Goal: Task Accomplishment & Management: Complete application form

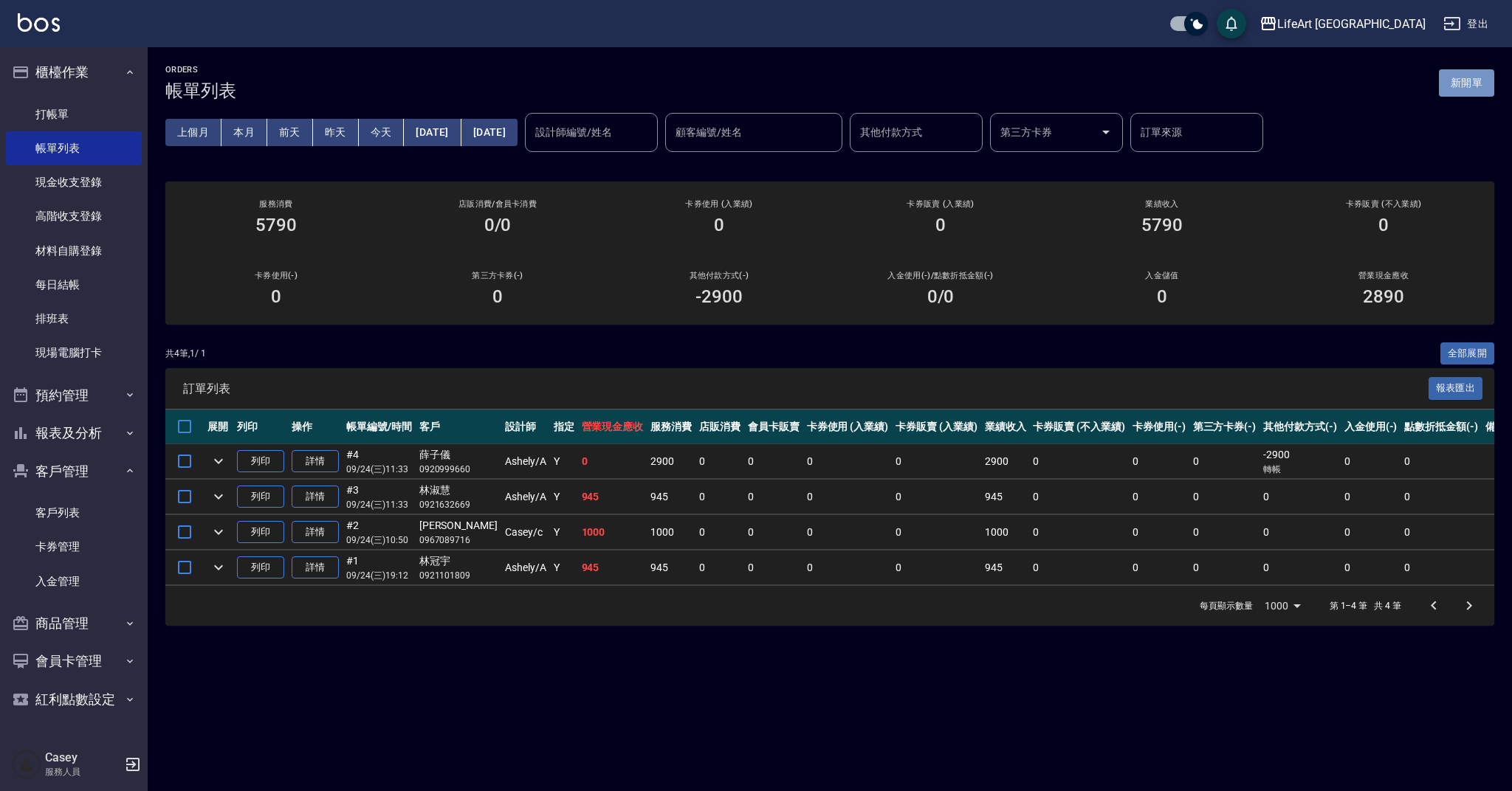
click at [1479, 88] on button "新開單" at bounding box center [1466, 83] width 55 height 28
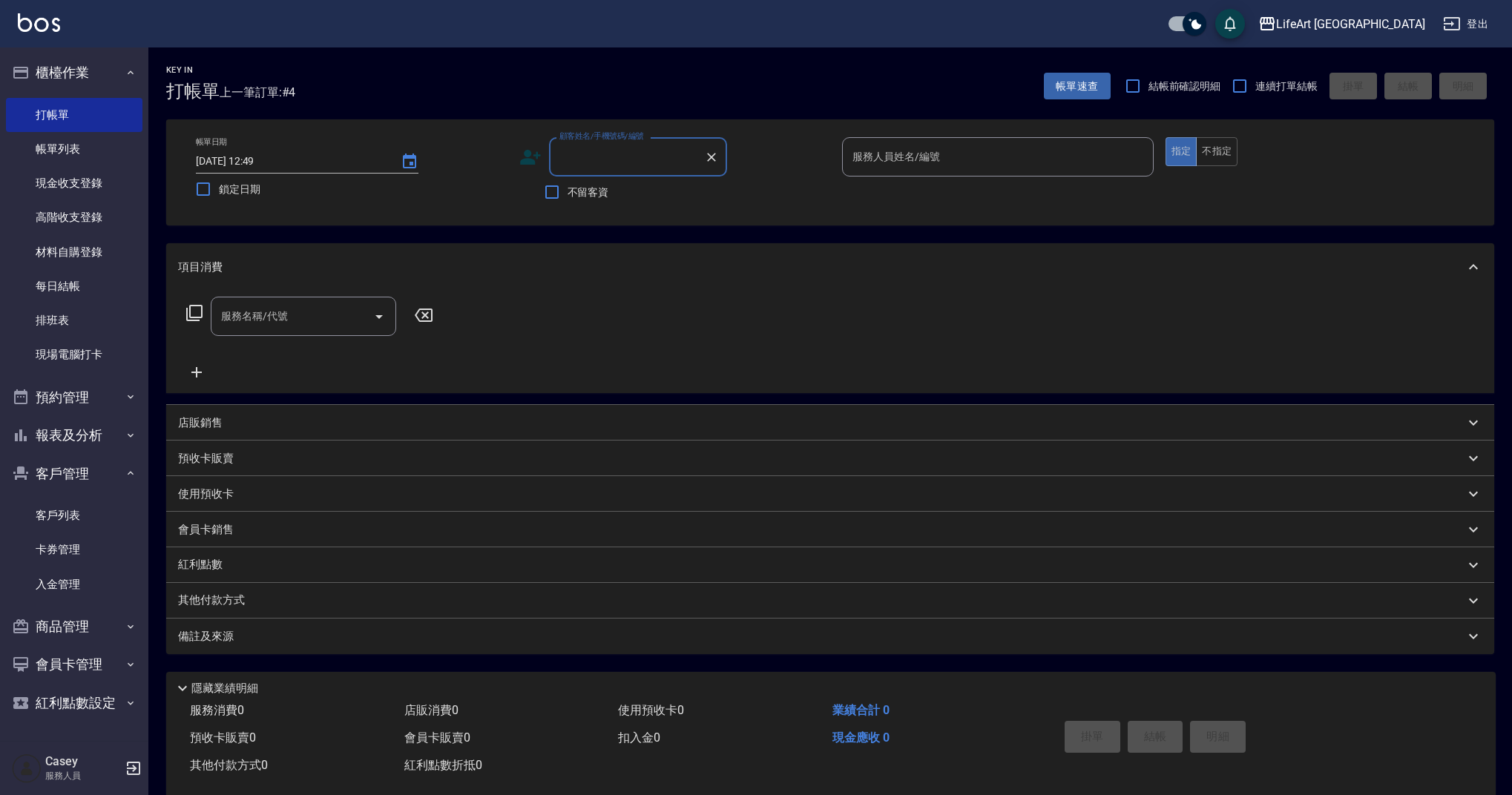
click at [640, 150] on input "顧客姓名/手機號碼/編號" at bounding box center [627, 157] width 143 height 26
type input "t"
click at [659, 192] on li "[PERSON_NAME]/0963970904/" at bounding box center [638, 195] width 178 height 24
type input "[PERSON_NAME]/0963970904/"
type input "Ada-A"
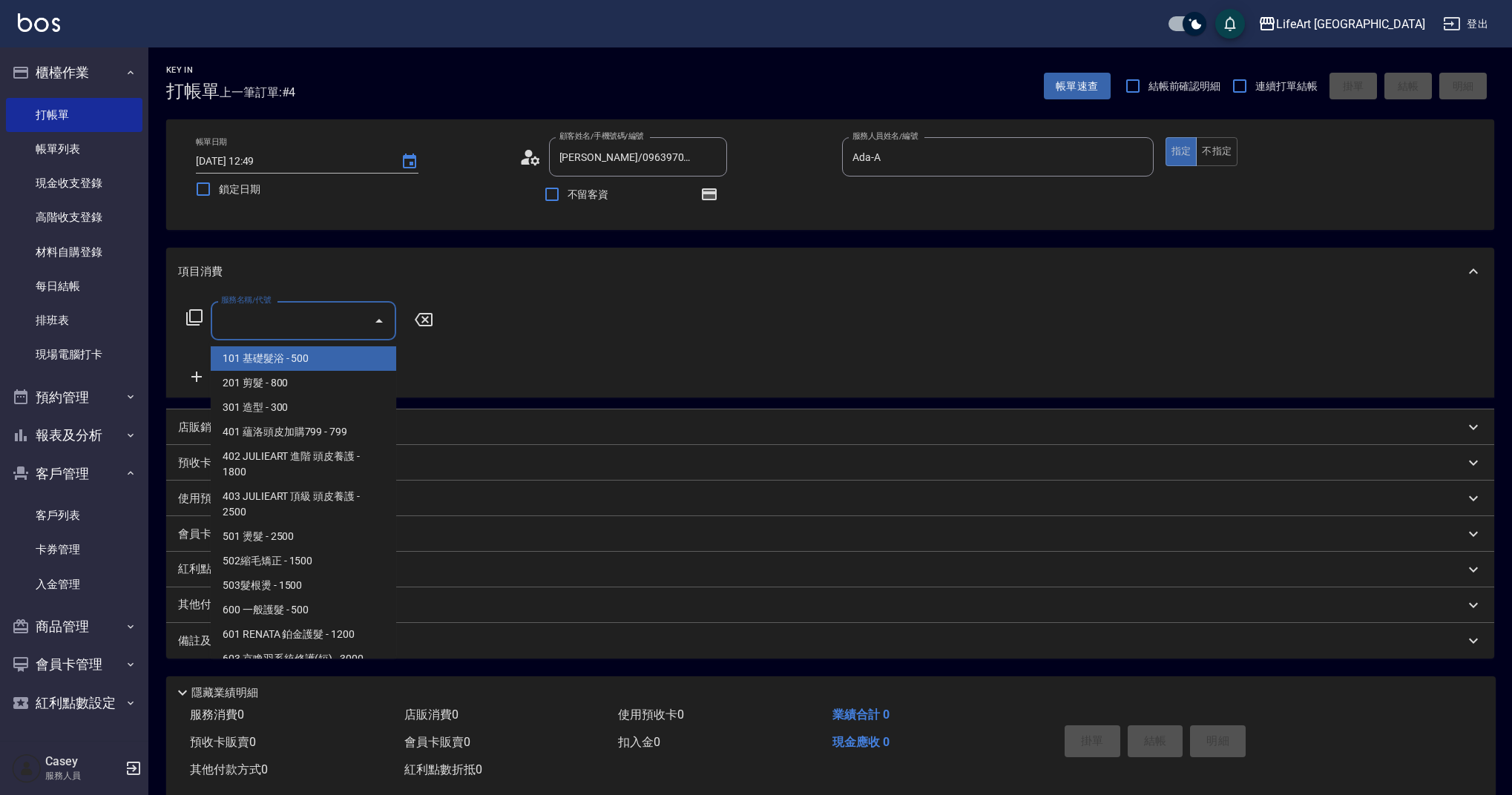
drag, startPoint x: 319, startPoint y: 331, endPoint x: 323, endPoint y: 375, distance: 44.2
click at [319, 331] on input "服務名稱/代號" at bounding box center [292, 321] width 150 height 26
click at [322, 378] on span "201 剪髮 - 800" at bounding box center [303, 383] width 185 height 24
type input "201 剪髮(201)"
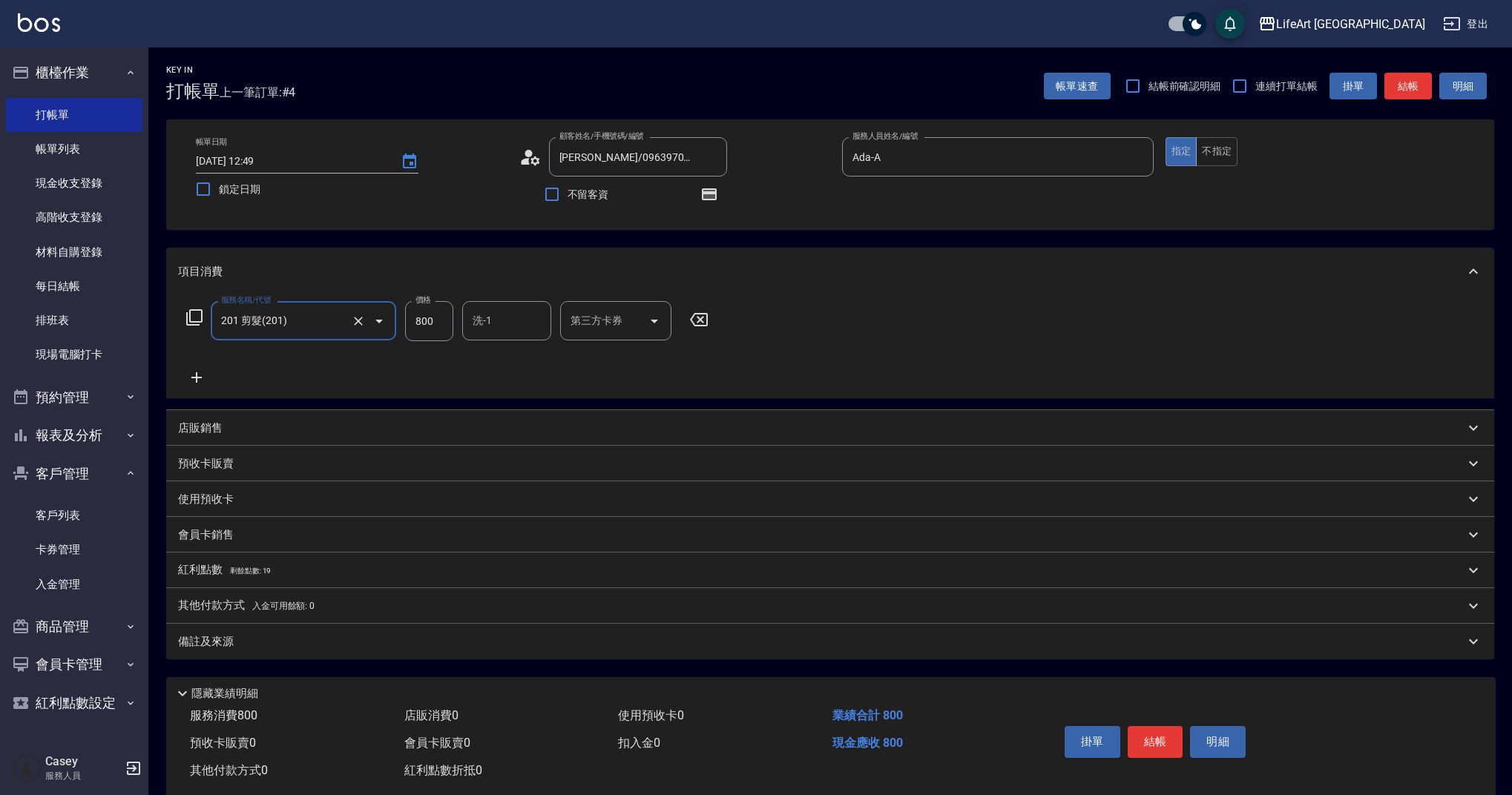
click at [438, 330] on input "800" at bounding box center [429, 321] width 48 height 40
type input "630"
click at [337, 562] on div "紅利點數 剩餘點數: 19" at bounding box center [830, 570] width 1328 height 36
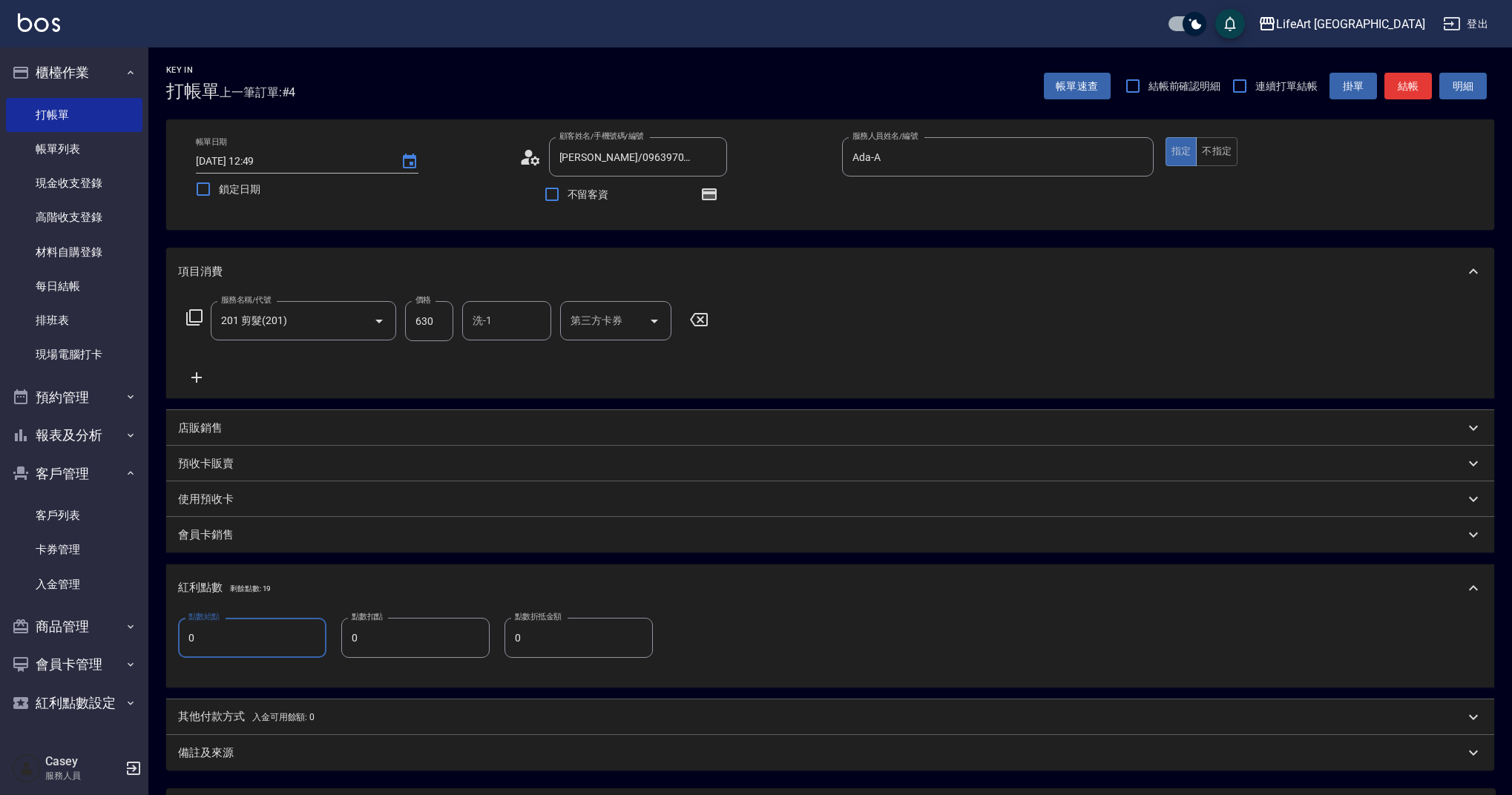
click at [264, 633] on input "0" at bounding box center [252, 638] width 149 height 40
type input "1"
click at [285, 768] on div "備註及來源" at bounding box center [830, 752] width 1328 height 36
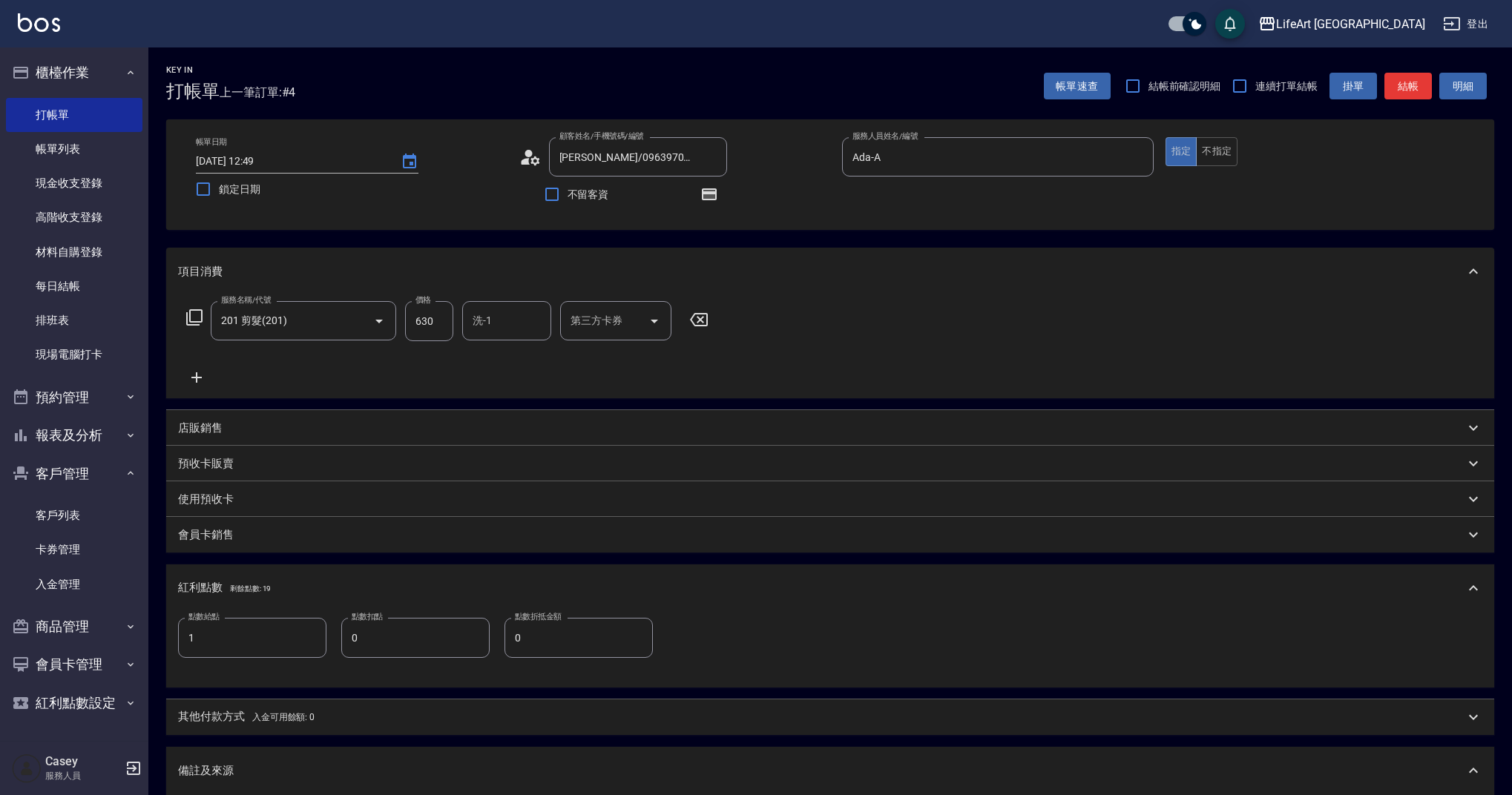
scroll to position [243, 0]
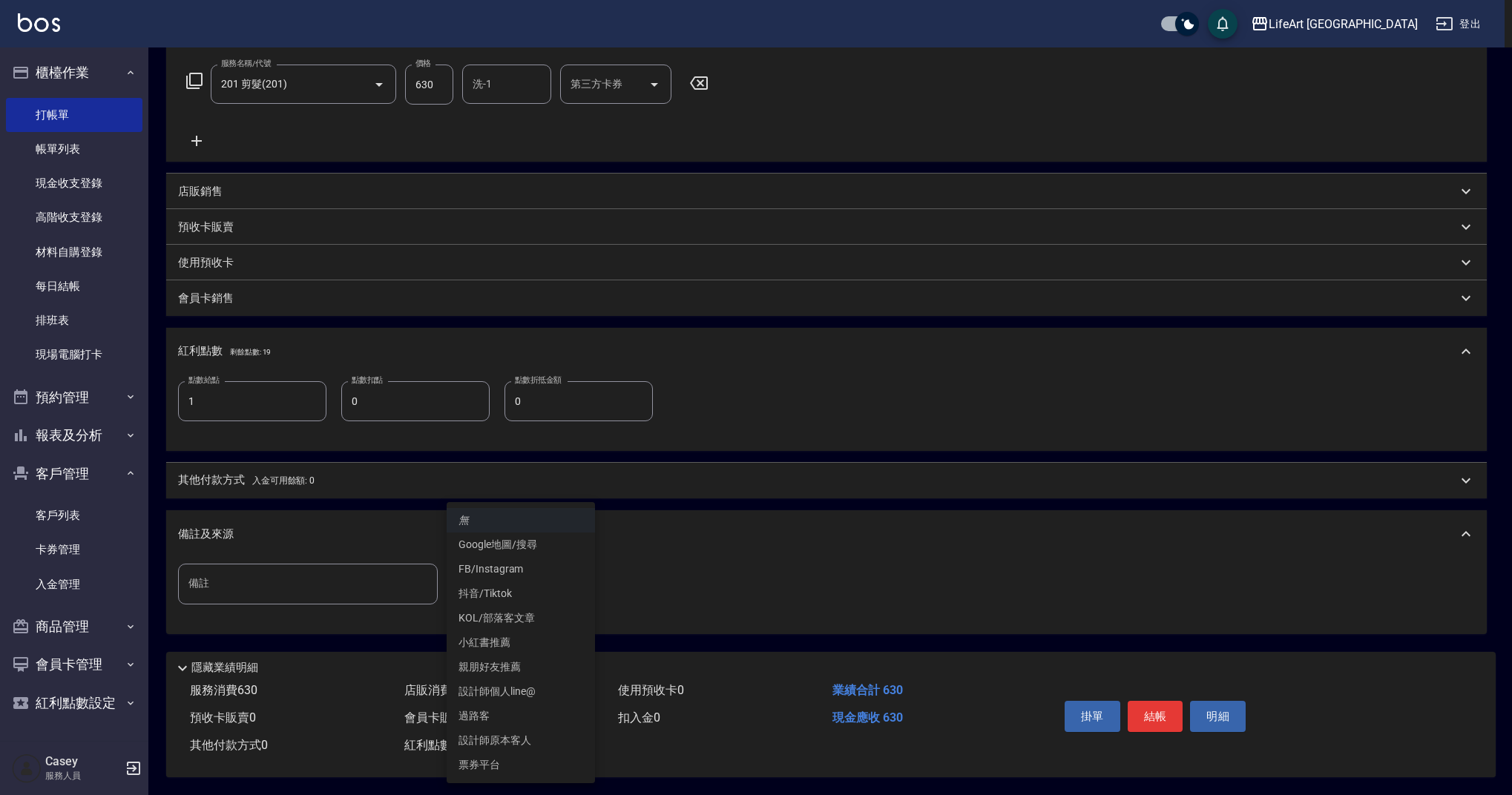
drag, startPoint x: 538, startPoint y: 569, endPoint x: 558, endPoint y: 649, distance: 82.5
click at [538, 569] on body "LifeArt 蘆洲 登出 櫃檯作業 打帳單 帳單列表 現金收支登錄 高階收支登錄 材料自購登錄 每日結帳 排班表 現場電腦打卡 預約管理 預約管理 單日預約…" at bounding box center [756, 279] width 1512 height 1032
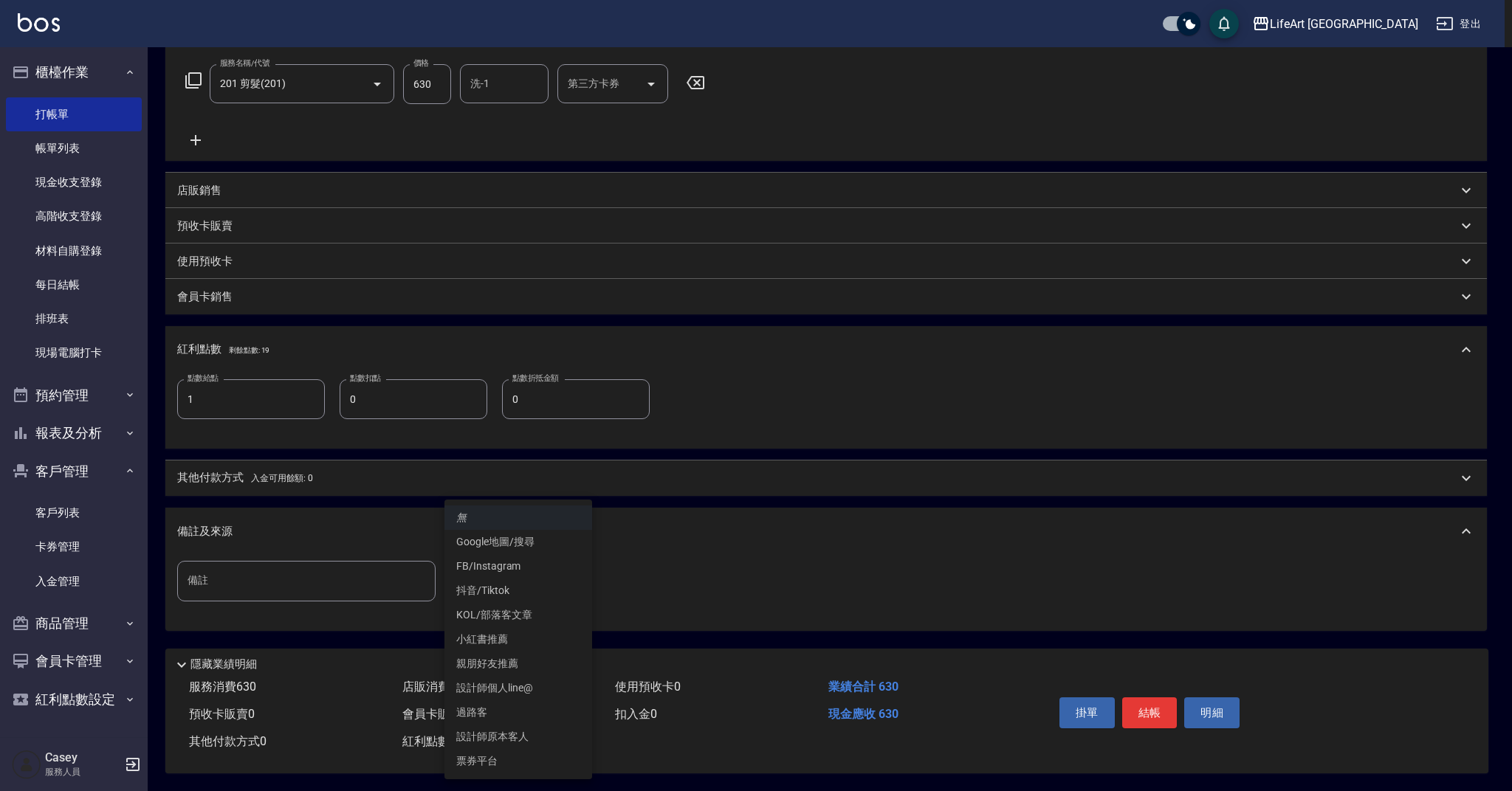
click at [552, 741] on li "設計師原本客人" at bounding box center [518, 737] width 148 height 24
type input "設計師原本客人"
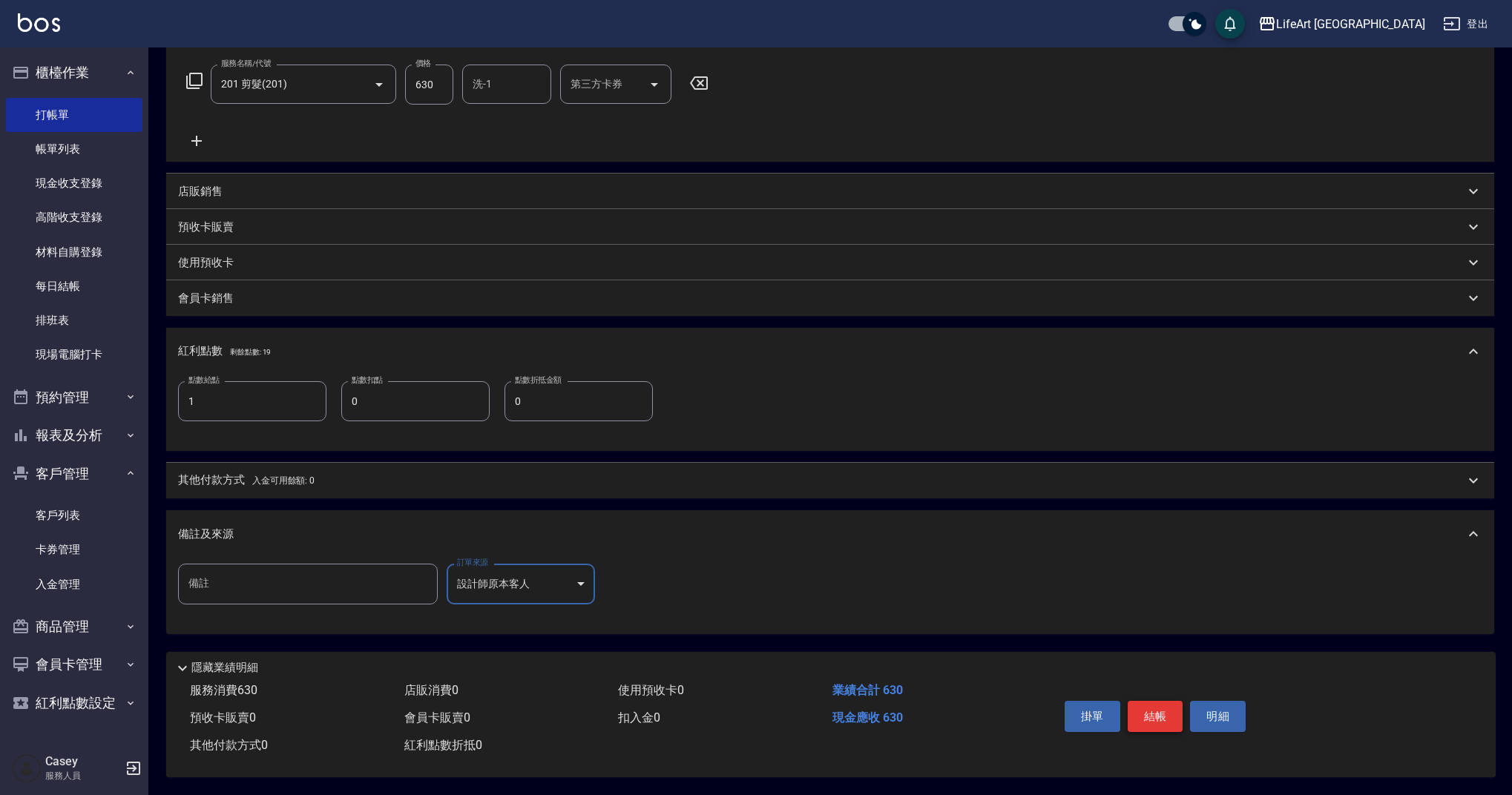
click at [1164, 715] on button "結帳" at bounding box center [1155, 717] width 56 height 31
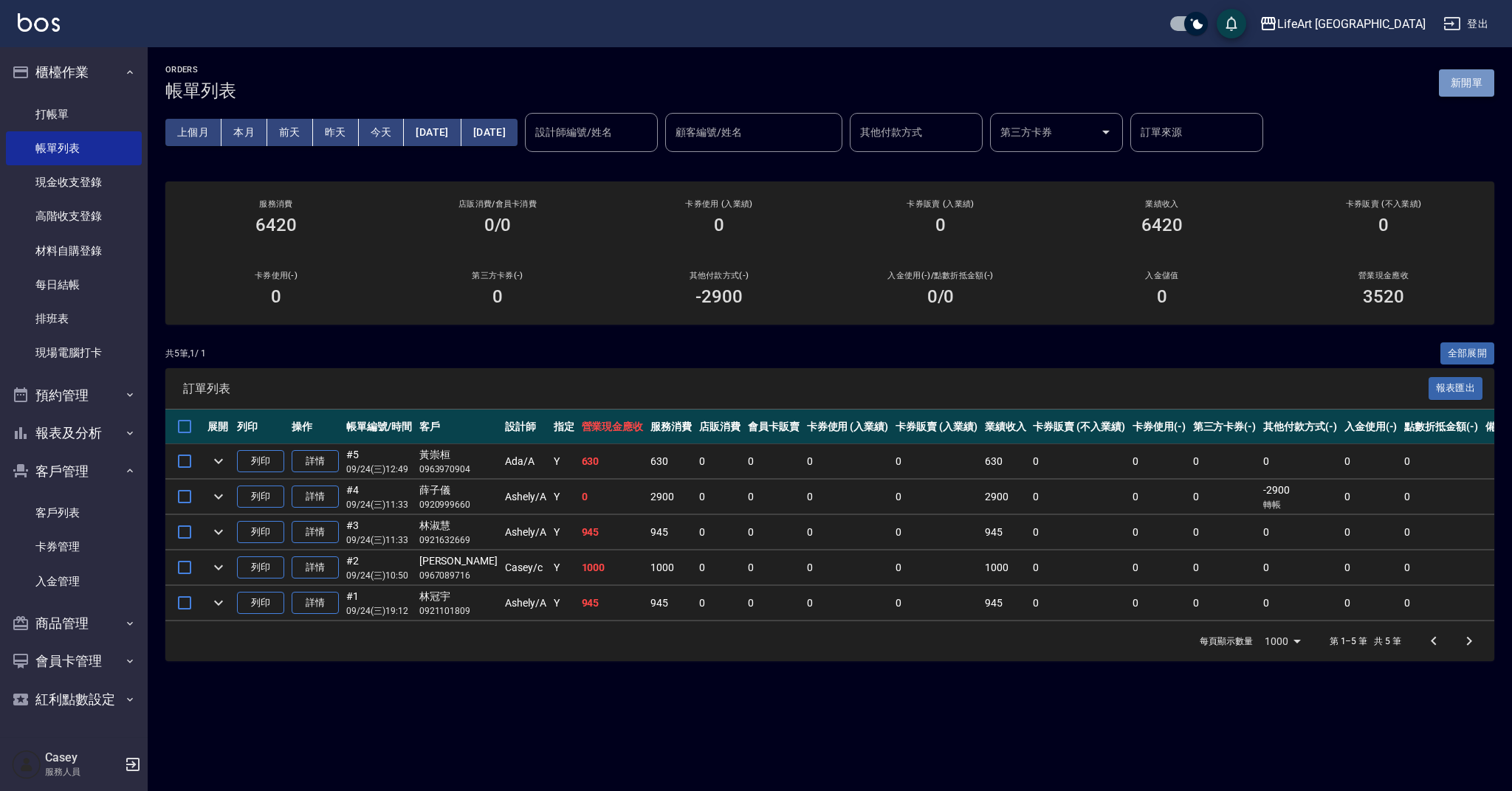
click at [1483, 79] on button "新開單" at bounding box center [1466, 83] width 55 height 28
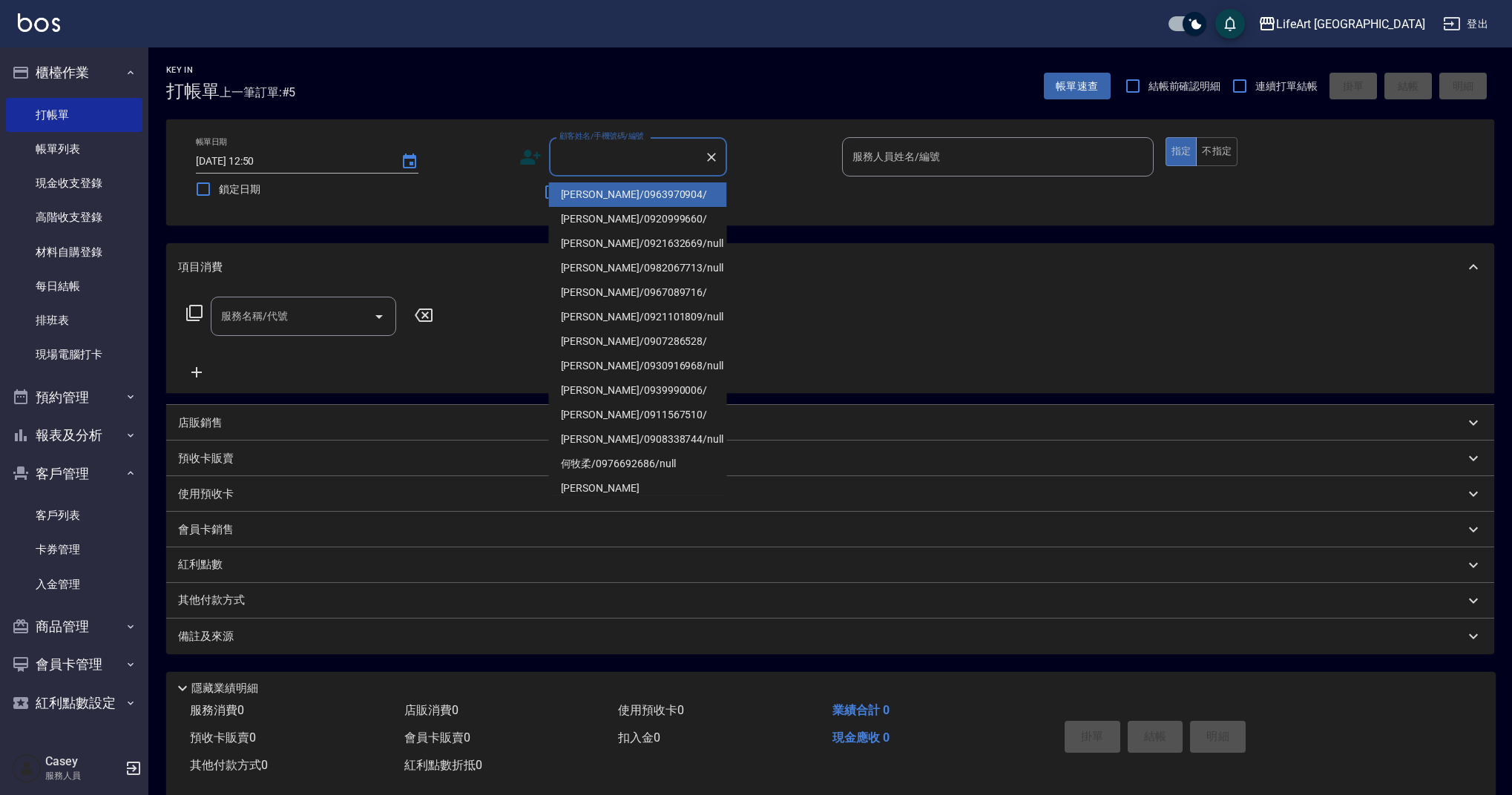
click at [613, 145] on input "顧客姓名/手機號碼/編號" at bounding box center [627, 157] width 143 height 26
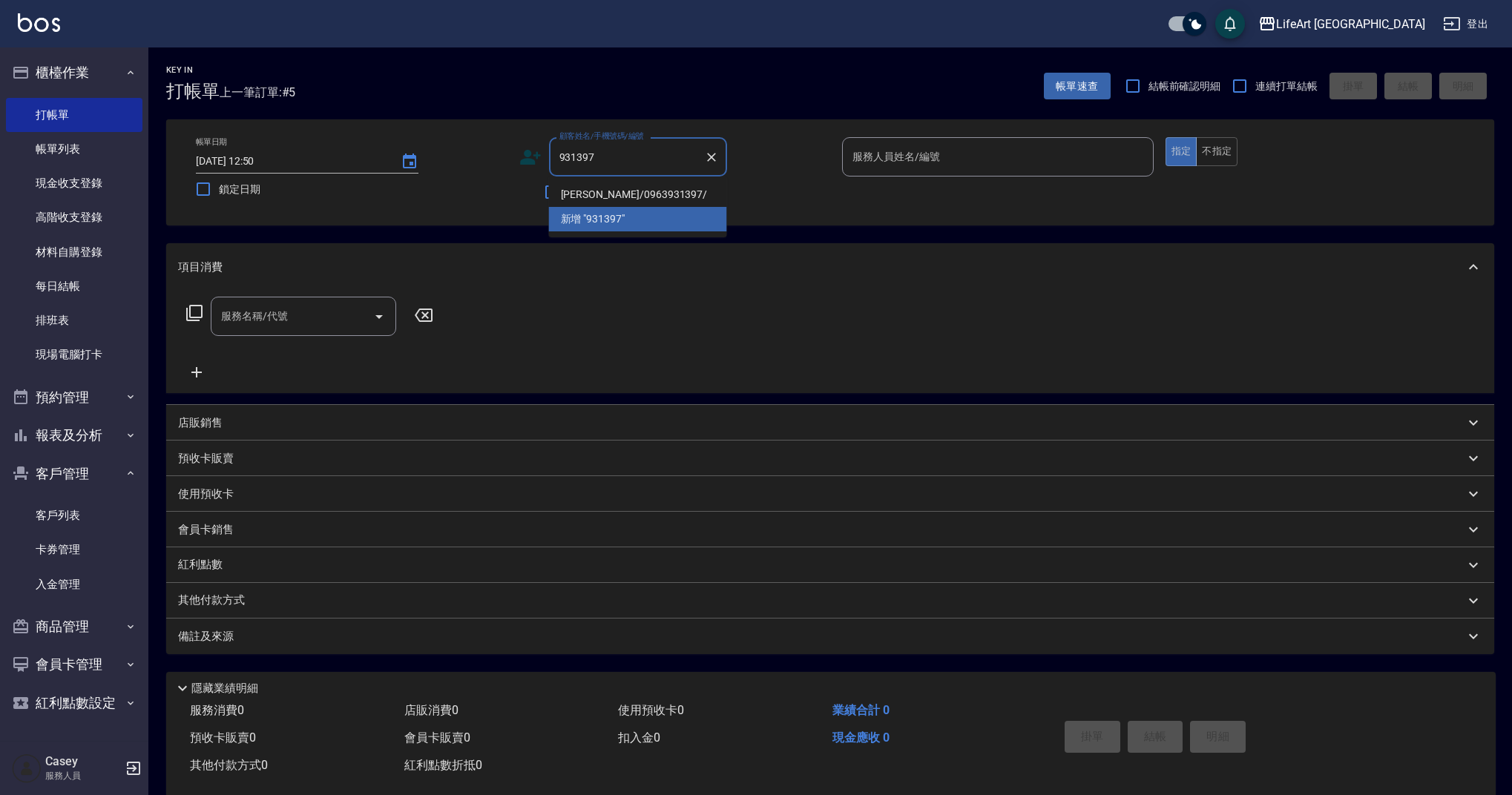
click at [664, 197] on li "[PERSON_NAME]/0963931397/" at bounding box center [638, 195] width 178 height 24
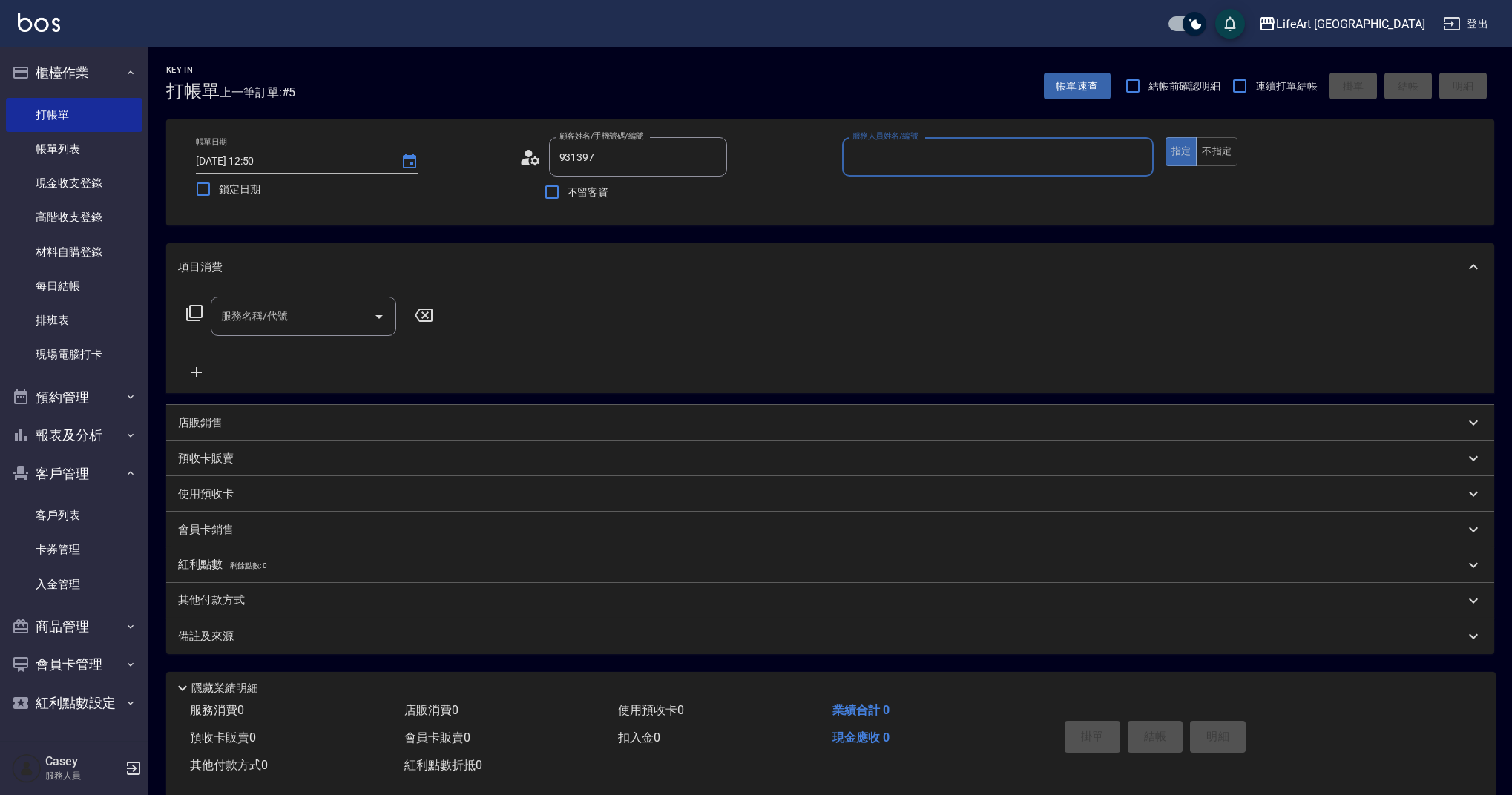
type input "[PERSON_NAME]/0963931397/"
type input "Ashely-A"
drag, startPoint x: 298, startPoint y: 324, endPoint x: 300, endPoint y: 337, distance: 13.2
click at [298, 325] on input "服務名稱/代號" at bounding box center [292, 321] width 150 height 26
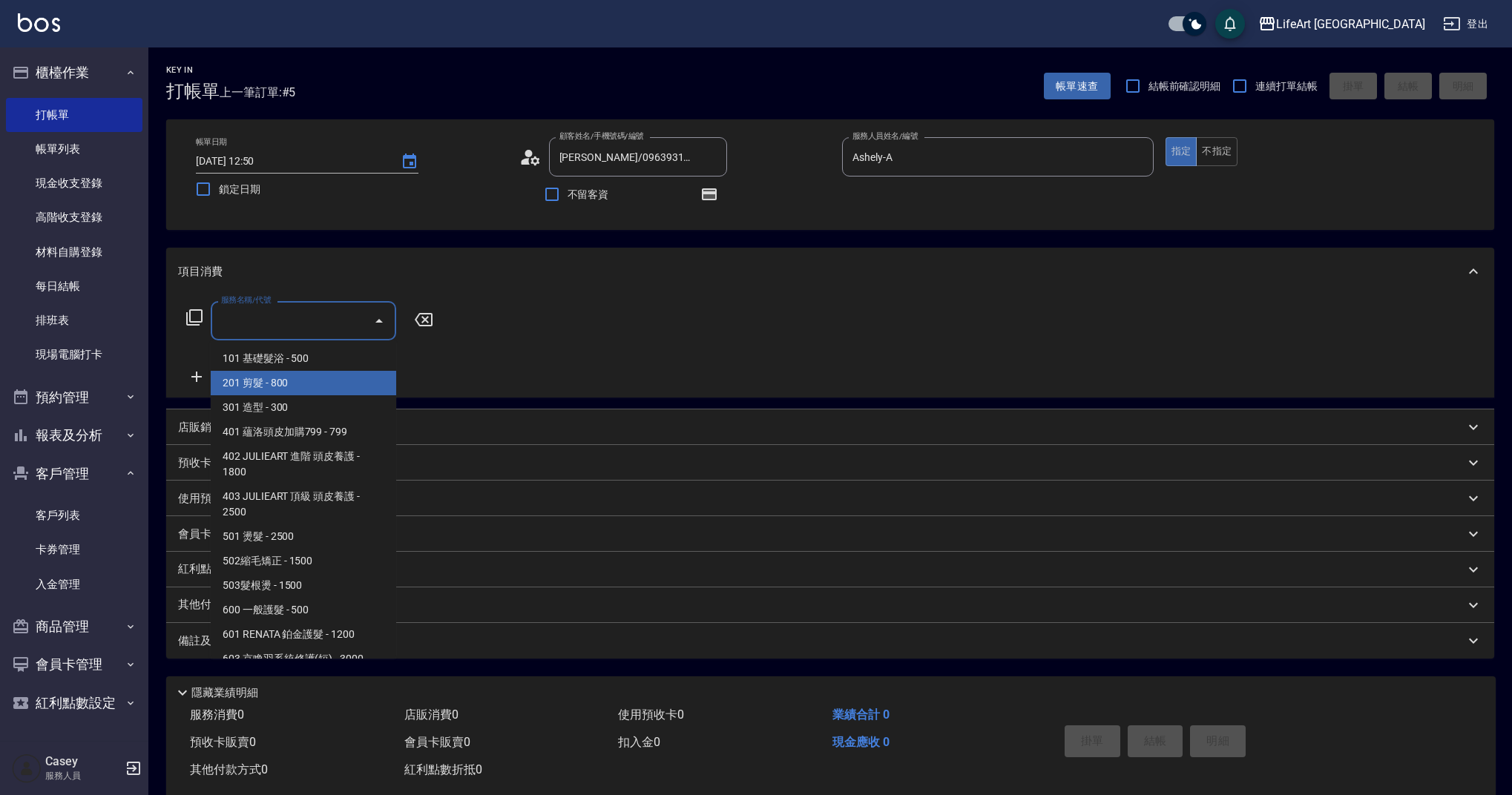
click at [309, 386] on span "201 剪髮 - 800" at bounding box center [303, 383] width 185 height 24
type input "201 剪髮(201)"
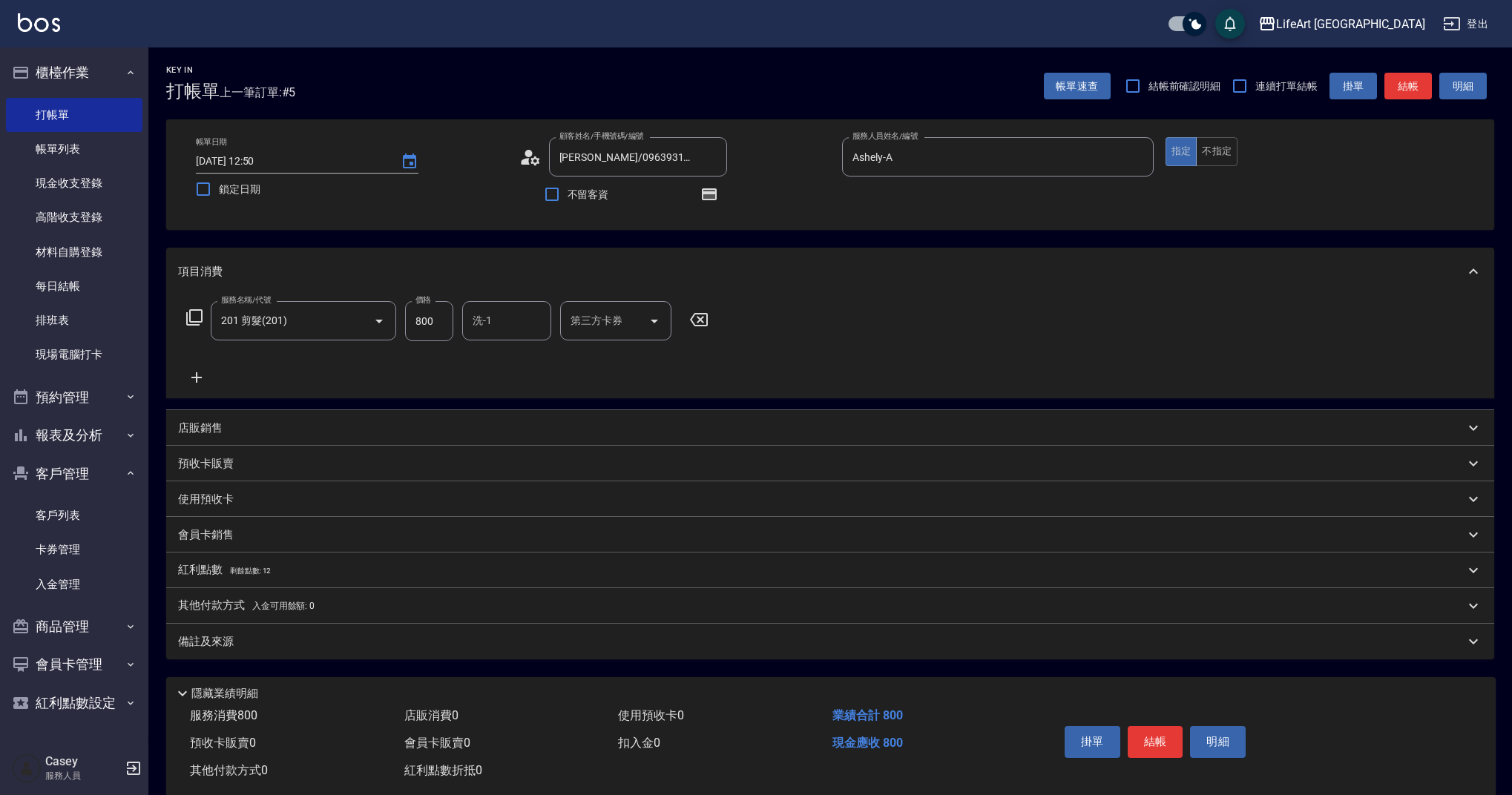
click at [238, 543] on div "會員卡銷售" at bounding box center [830, 534] width 1328 height 36
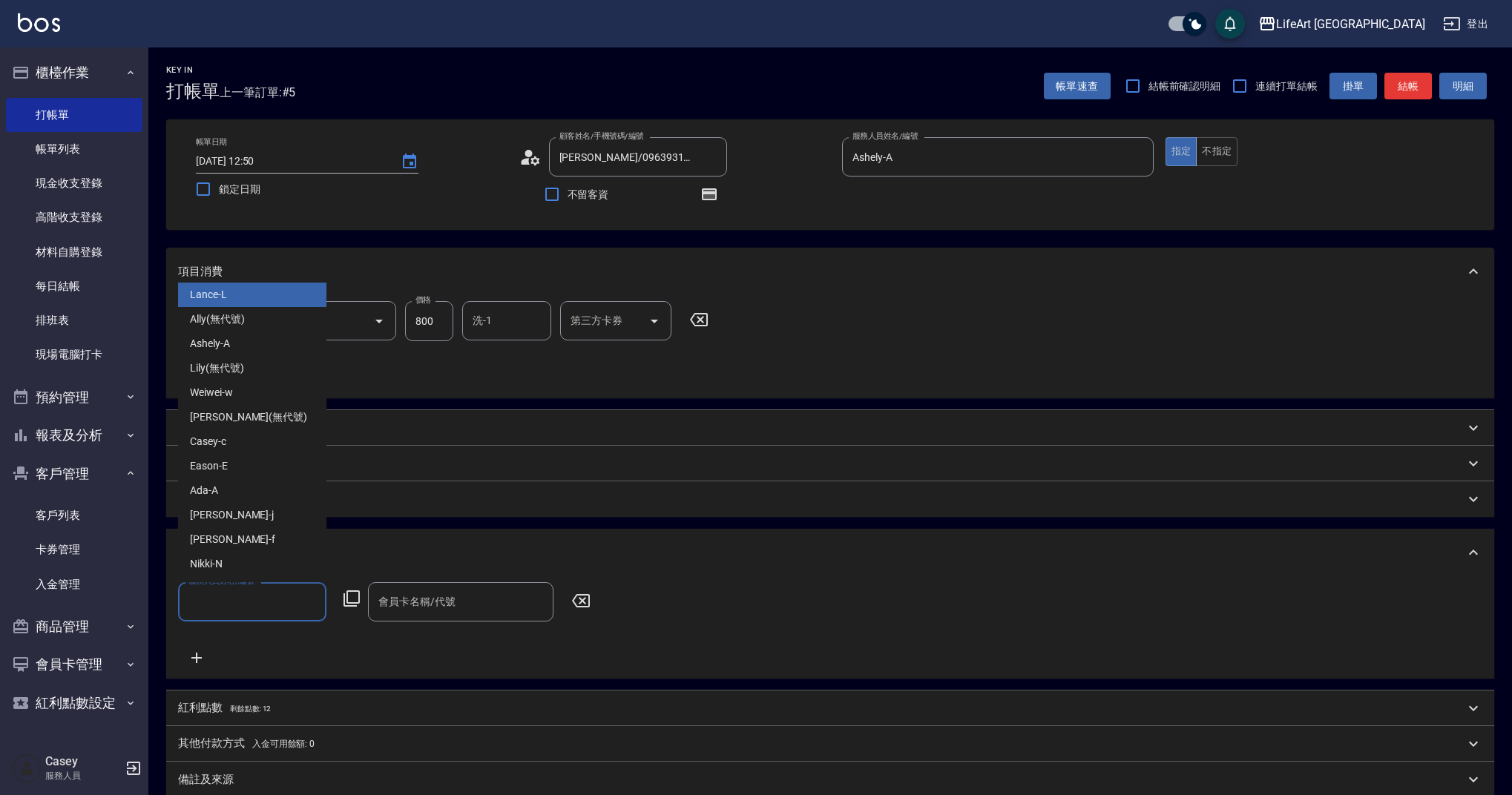
click at [253, 602] on input "服務人員姓名/編號" at bounding box center [251, 602] width 135 height 26
click at [248, 353] on div "Ashely -A" at bounding box center [252, 344] width 149 height 24
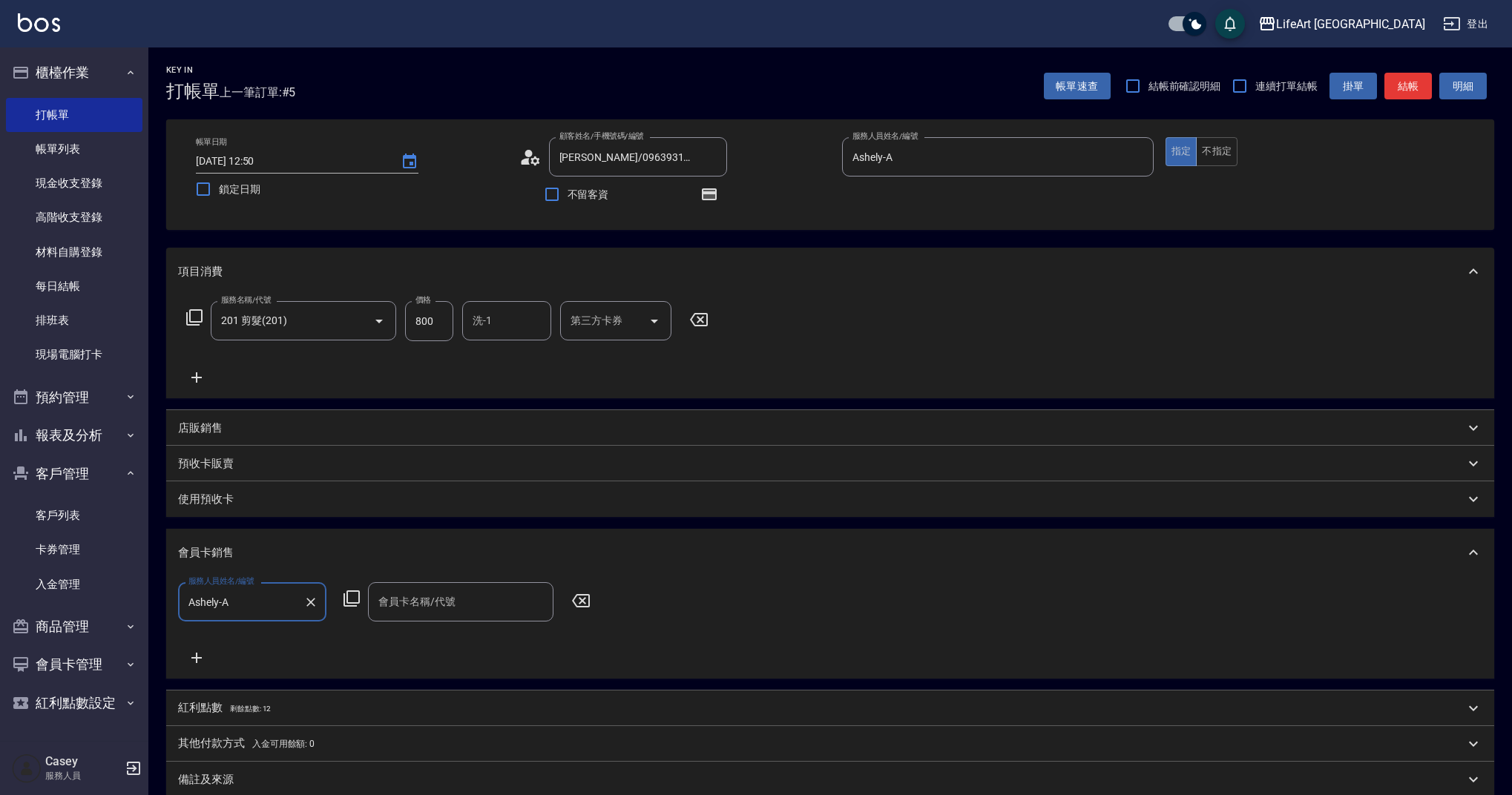
type input "Ashely-A"
click at [416, 605] on input "會員卡名稱/代號" at bounding box center [461, 602] width 172 height 26
click at [418, 661] on div "服務人員姓名/編號 [PERSON_NAME]-A 服務人員姓名/編號 會員卡名稱/代號 會員卡名稱/代號" at bounding box center [830, 625] width 1304 height 84
click at [419, 618] on div "會員卡名稱/代號" at bounding box center [460, 602] width 185 height 39
click at [421, 643] on span "會員卡一號 - 01" at bounding box center [460, 640] width 185 height 24
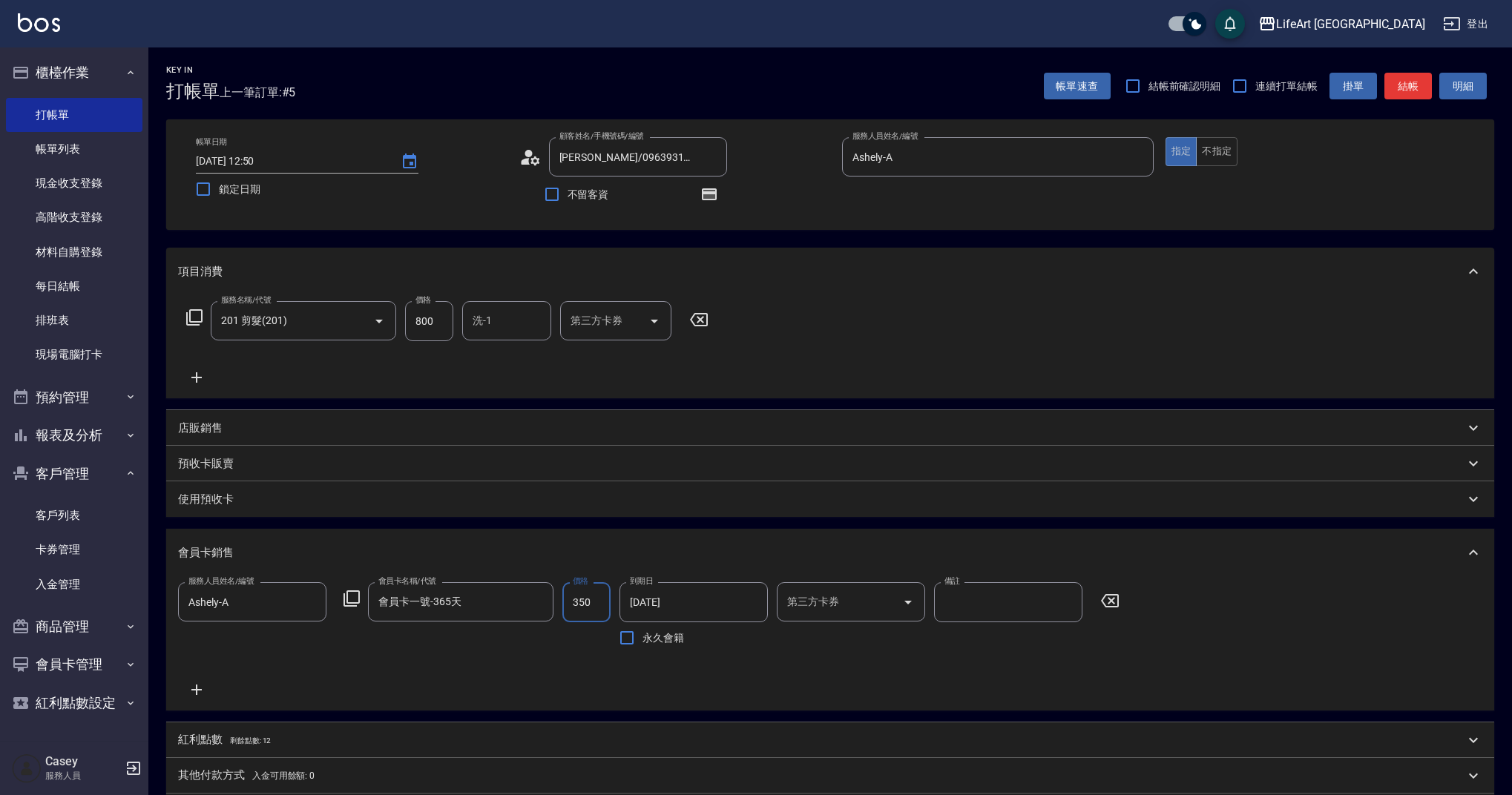
type input "會員卡一號-365天"
type input "500"
click at [436, 317] on input "800" at bounding box center [429, 321] width 48 height 40
click at [436, 317] on input "800" at bounding box center [429, 321] width 48 height 40
type input "945"
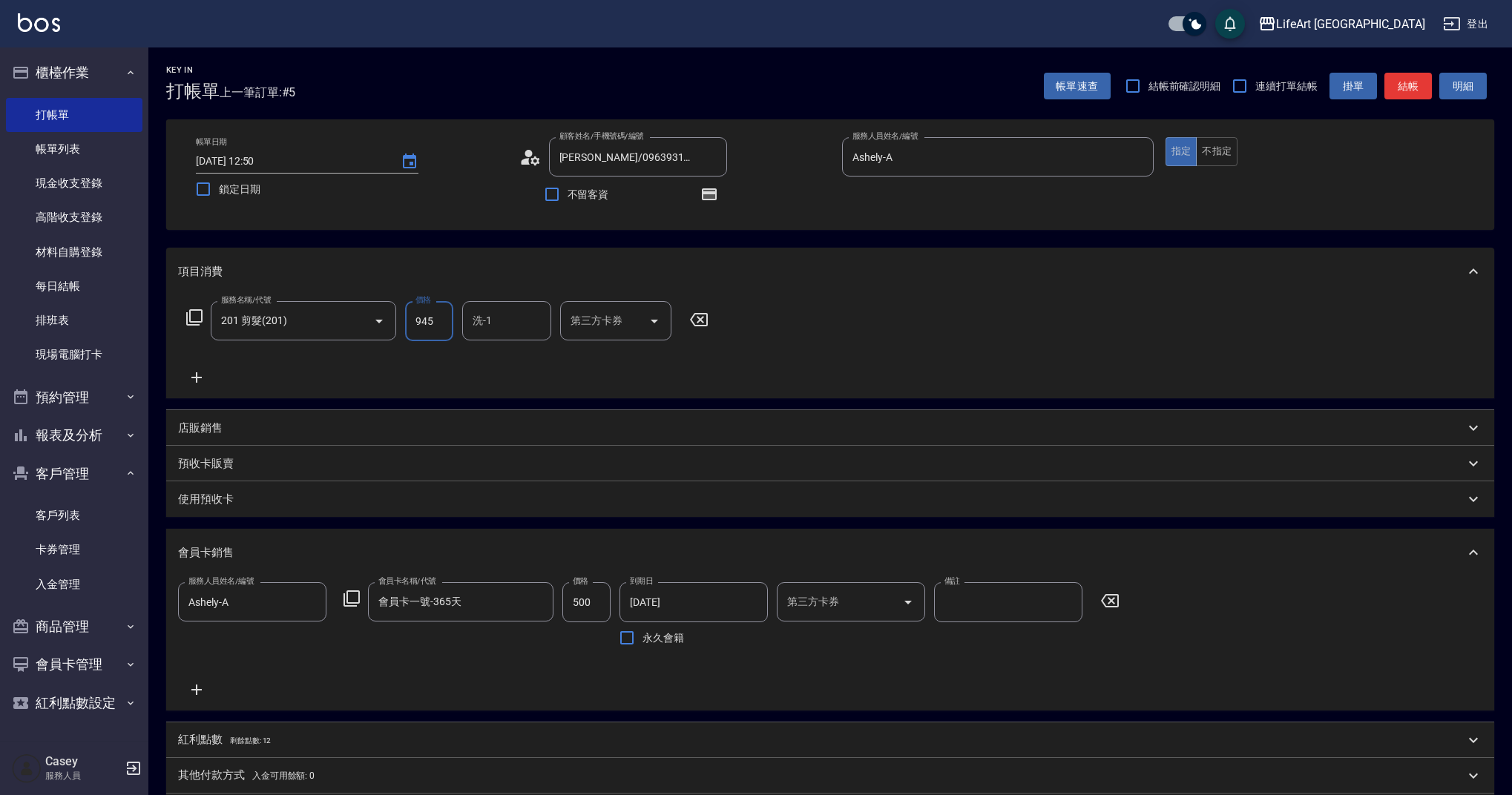
click at [523, 321] on input "洗-1" at bounding box center [506, 321] width 76 height 26
click at [532, 357] on div "Casey -c" at bounding box center [506, 358] width 89 height 24
type input "Casey-c"
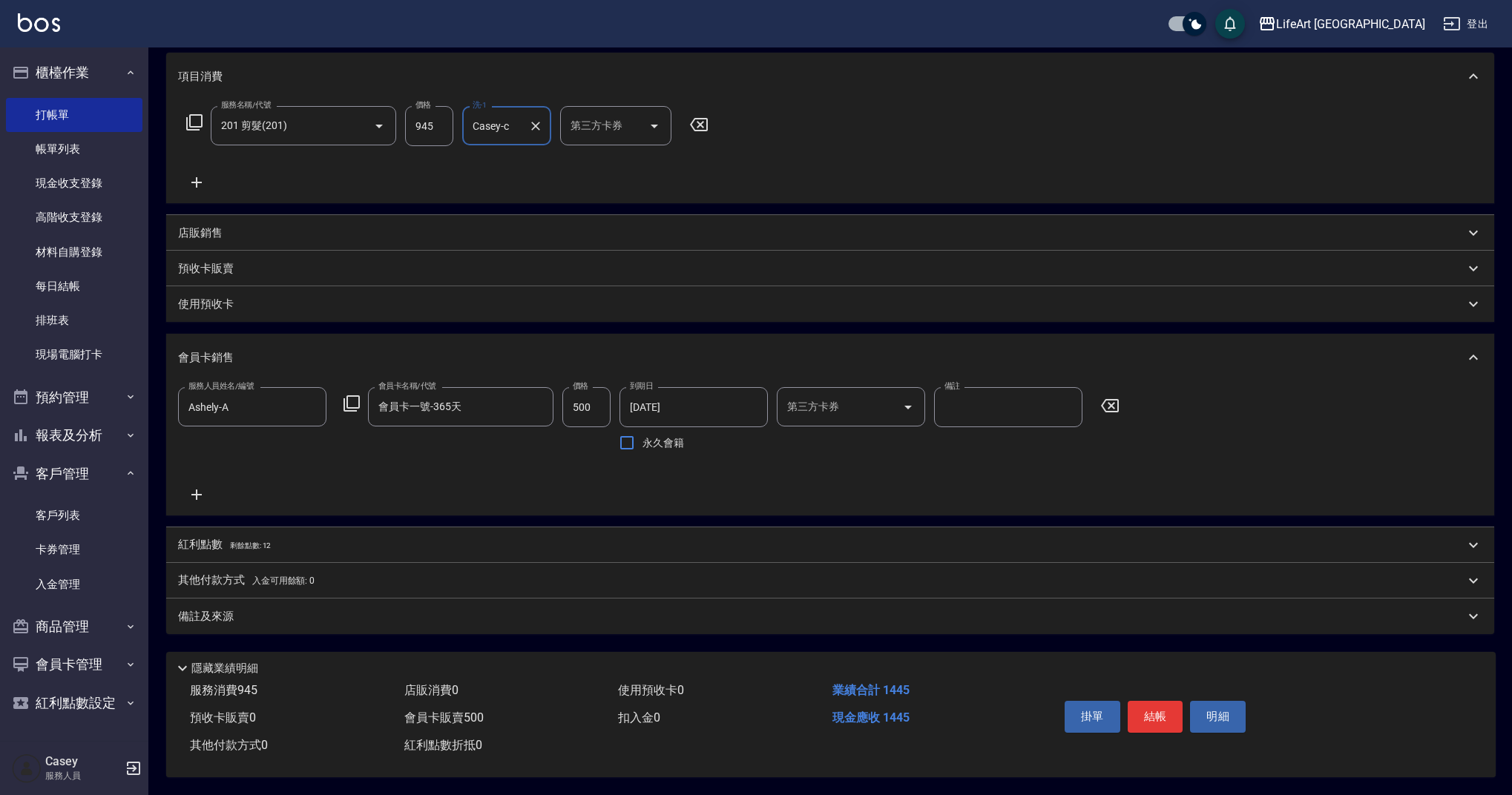
click at [305, 616] on div "備註及來源" at bounding box center [821, 617] width 1287 height 16
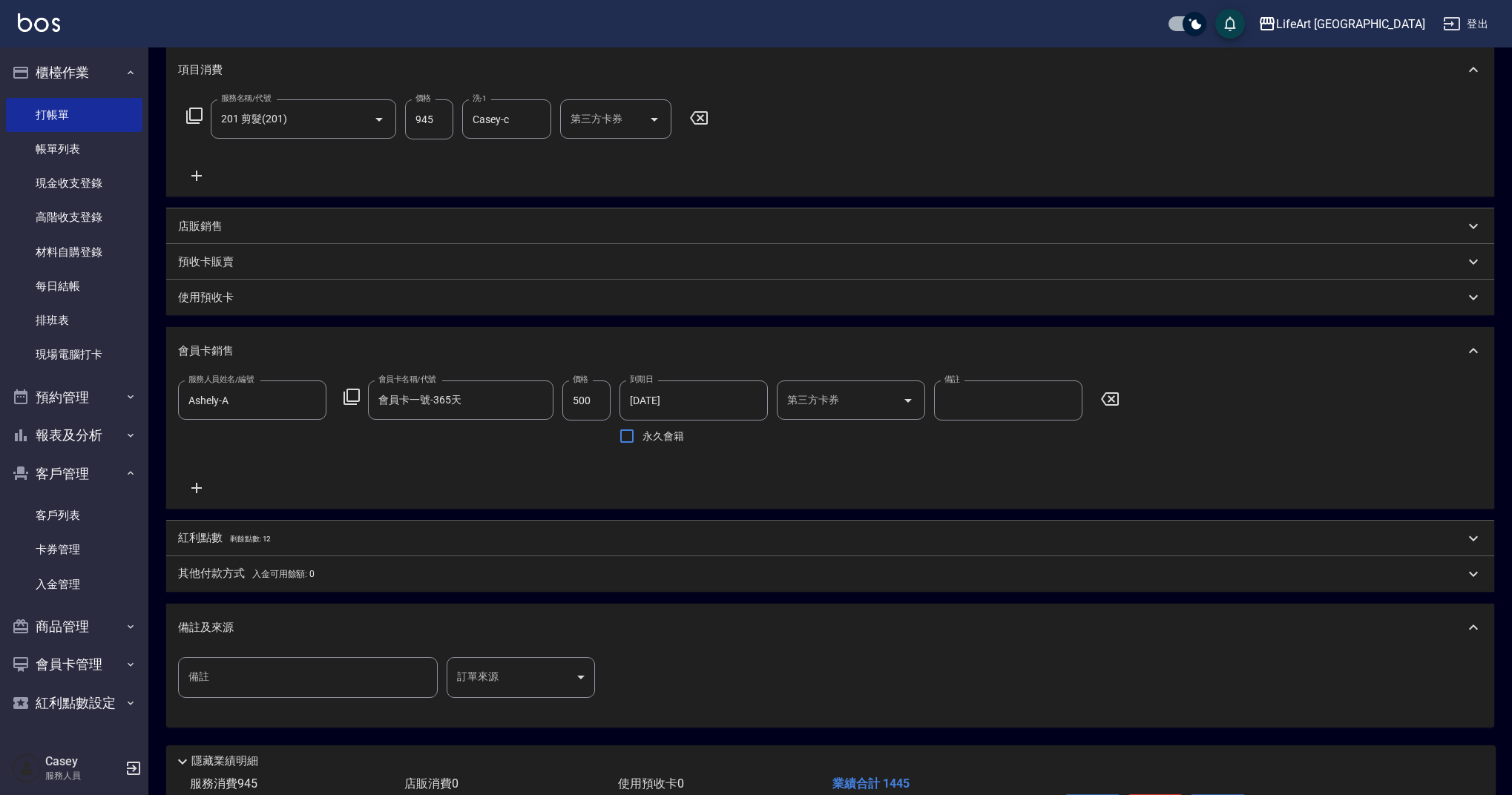
click at [511, 668] on body "LifeArt 蘆洲 登出 櫃檯作業 打帳單 帳單列表 現金收支登錄 高階收支登錄 材料自購登錄 每日結帳 排班表 現場電腦打卡 預約管理 預約管理 單日預約…" at bounding box center [756, 344] width 1512 height 1091
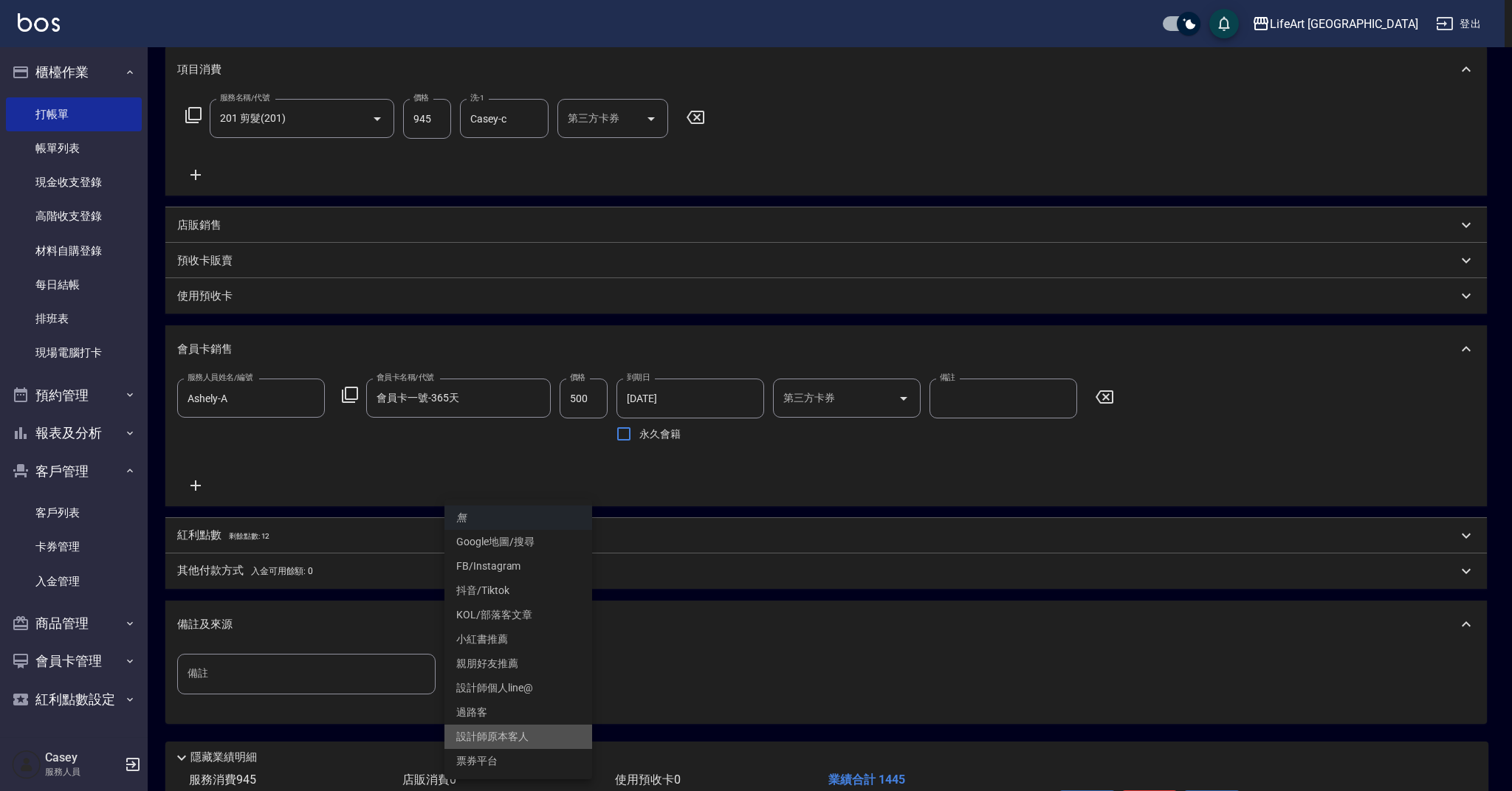
click at [534, 741] on li "設計師原本客人" at bounding box center [518, 737] width 148 height 24
type input "設計師原本客人"
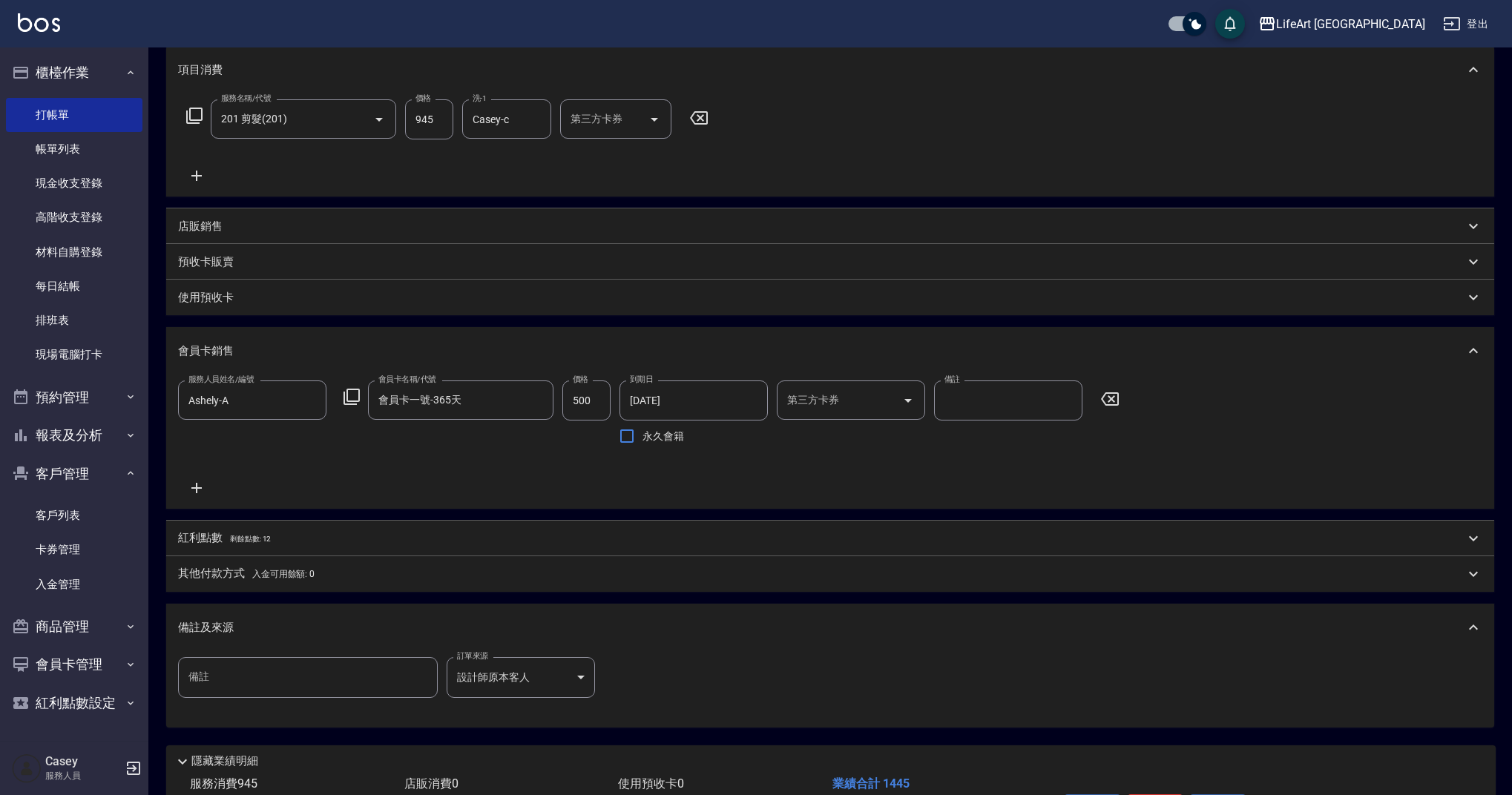
click at [204, 533] on p "紅利點數 剩餘點數: 12" at bounding box center [224, 538] width 93 height 17
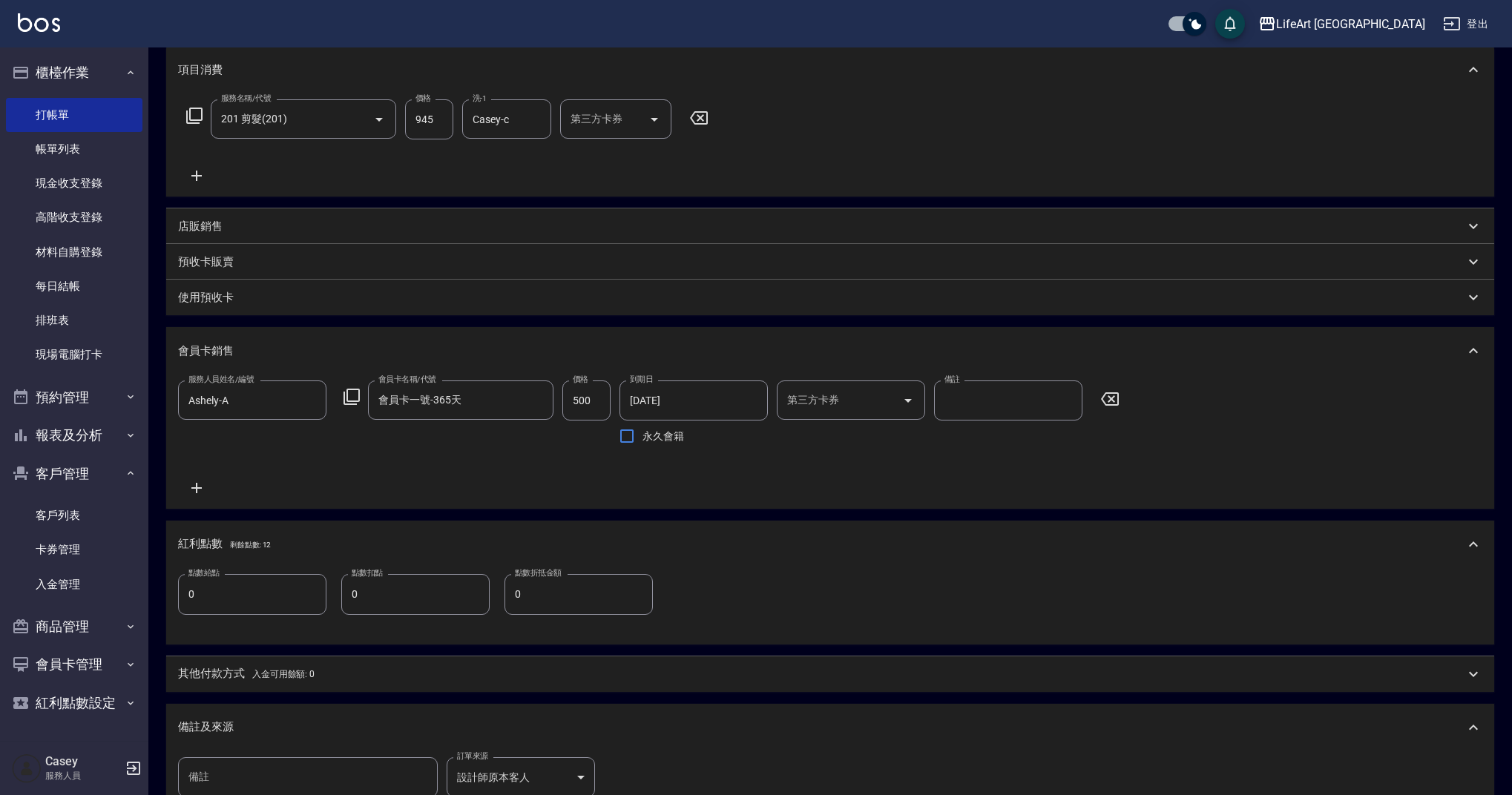
click at [222, 592] on input "0" at bounding box center [252, 594] width 149 height 40
type input "2"
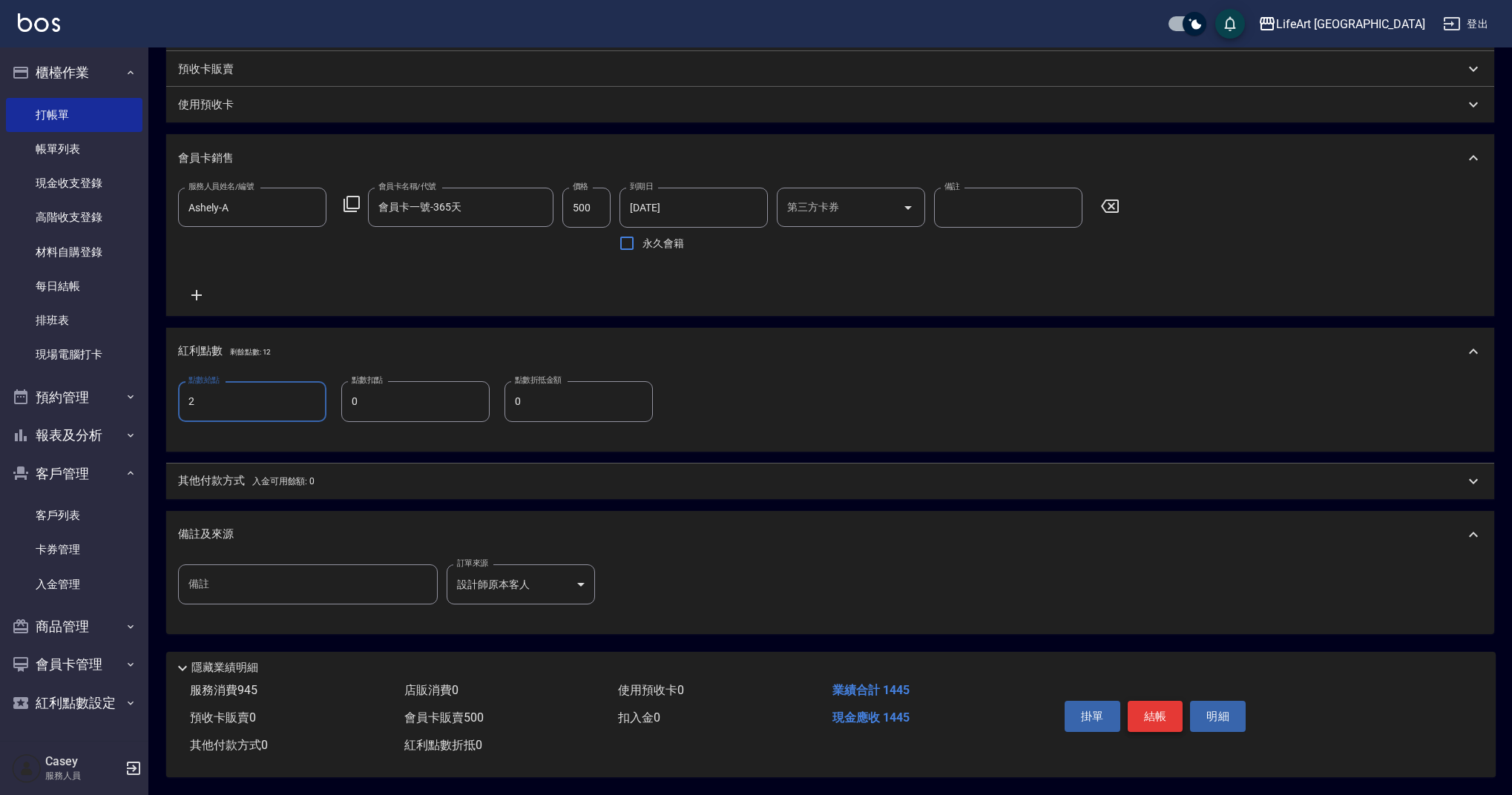
click at [1134, 718] on button "結帳" at bounding box center [1155, 717] width 56 height 31
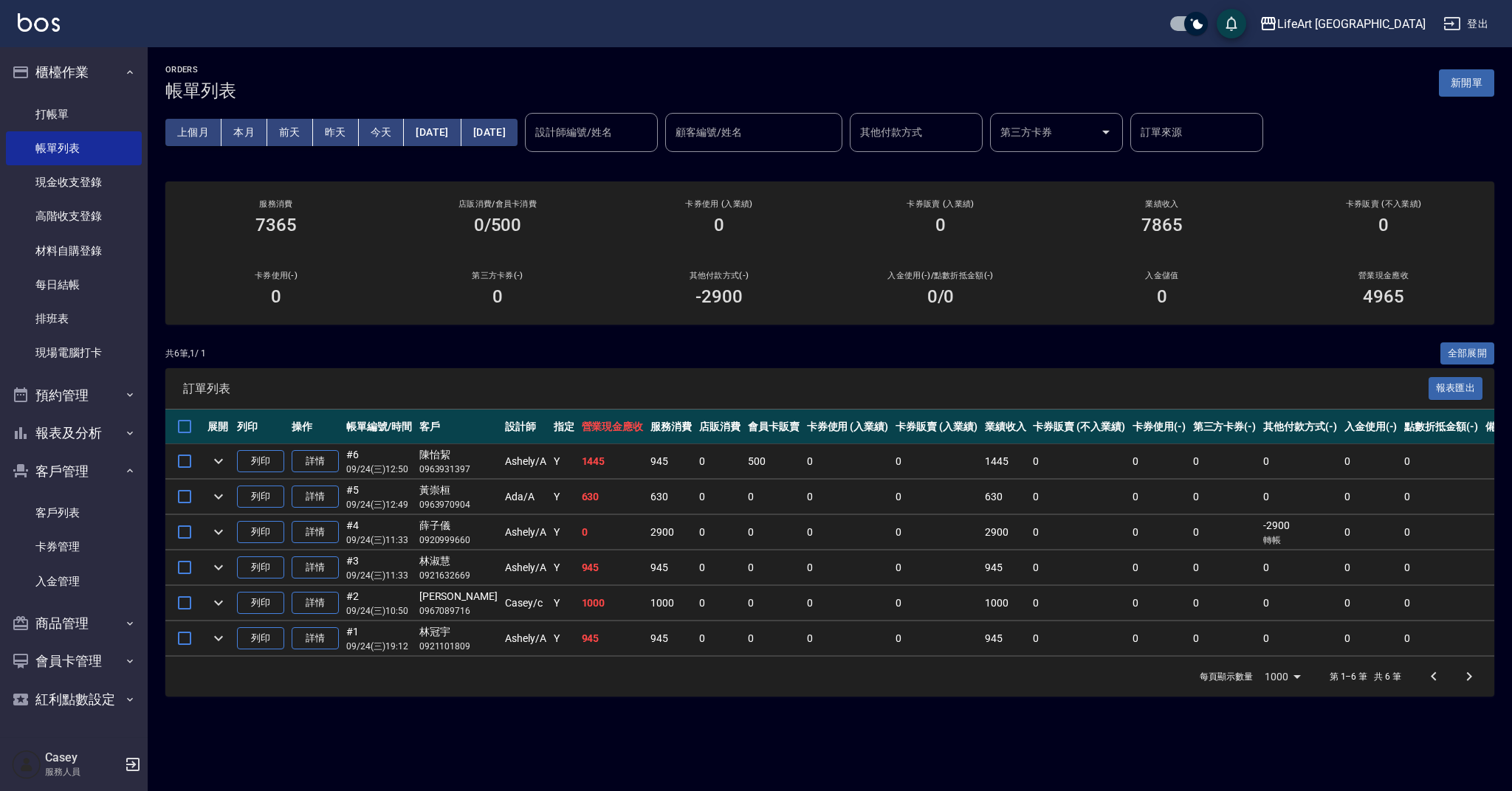
click at [953, 790] on div "ORDERS 帳單列表 新開單 上個月 本月 [DATE] [DATE] [DATE] [DATE] [DATE] 設計師編號/姓名 設計師編號/姓名 顧客編…" at bounding box center [756, 396] width 1512 height 791
click at [591, 337] on div "ORDERS 帳單列表 新開單 上個月 本月 [DATE] [DATE] [DATE] [DATE] [DATE] 設計師編號/姓名 設計師編號/姓名 顧客編…" at bounding box center [830, 381] width 1364 height 667
click at [1473, 84] on button "新開單" at bounding box center [1466, 83] width 55 height 28
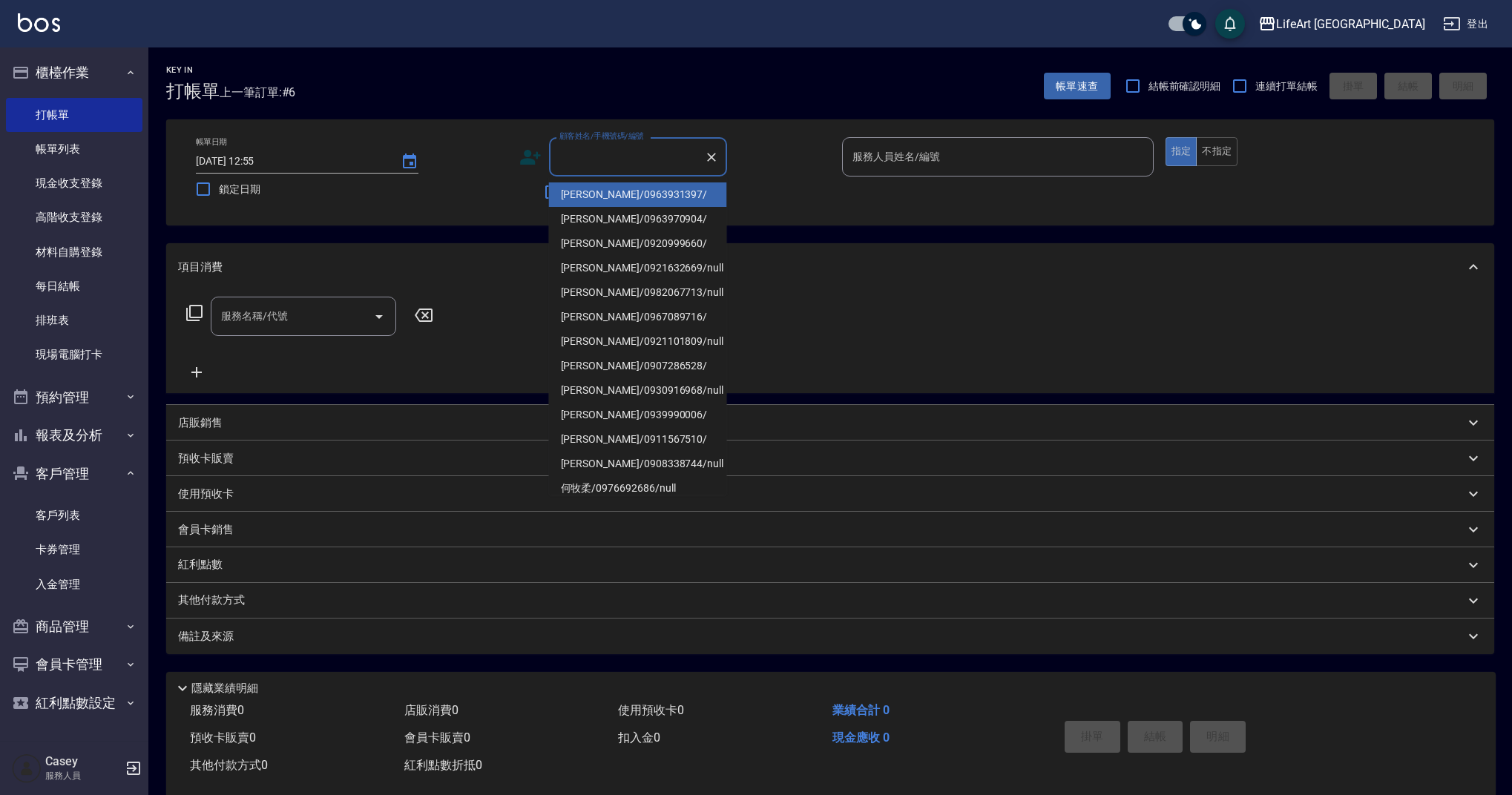
click at [592, 149] on input "顧客姓名/手機號碼/編號" at bounding box center [627, 157] width 143 height 26
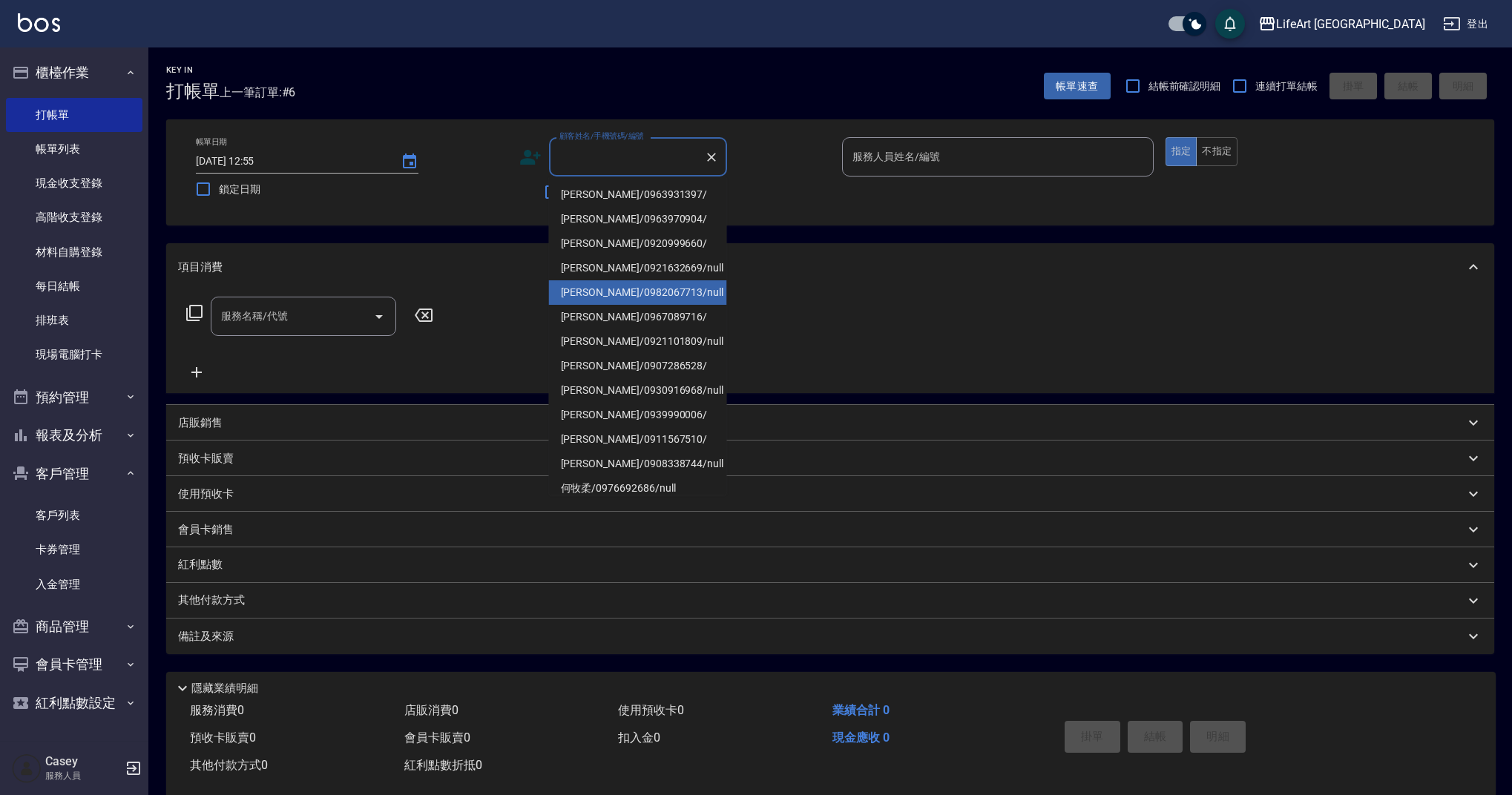
click at [608, 304] on li "[PERSON_NAME]/0982067713/null" at bounding box center [638, 292] width 178 height 24
type input "[PERSON_NAME]/0982067713/null"
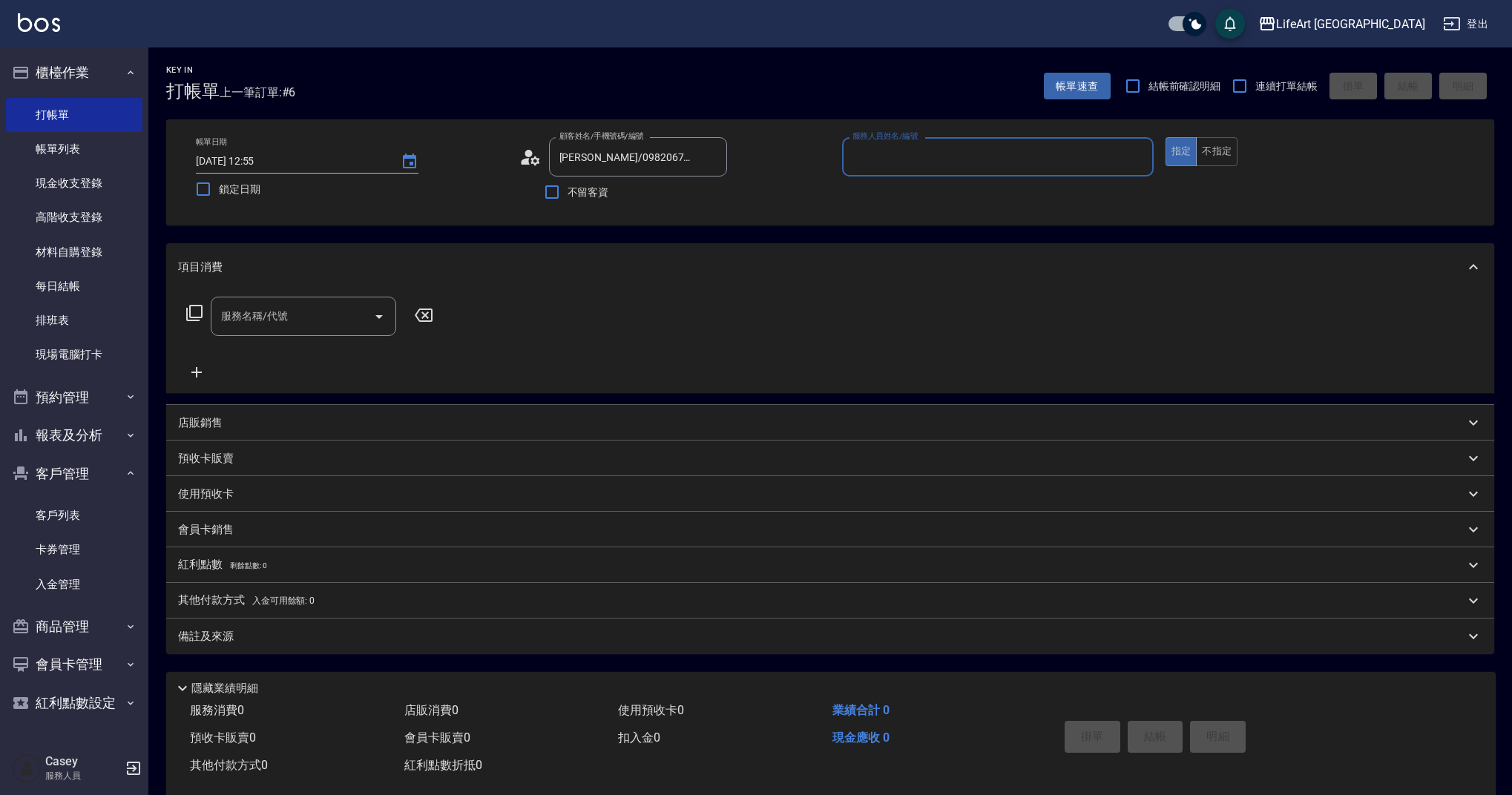
click at [539, 152] on icon at bounding box center [531, 157] width 23 height 23
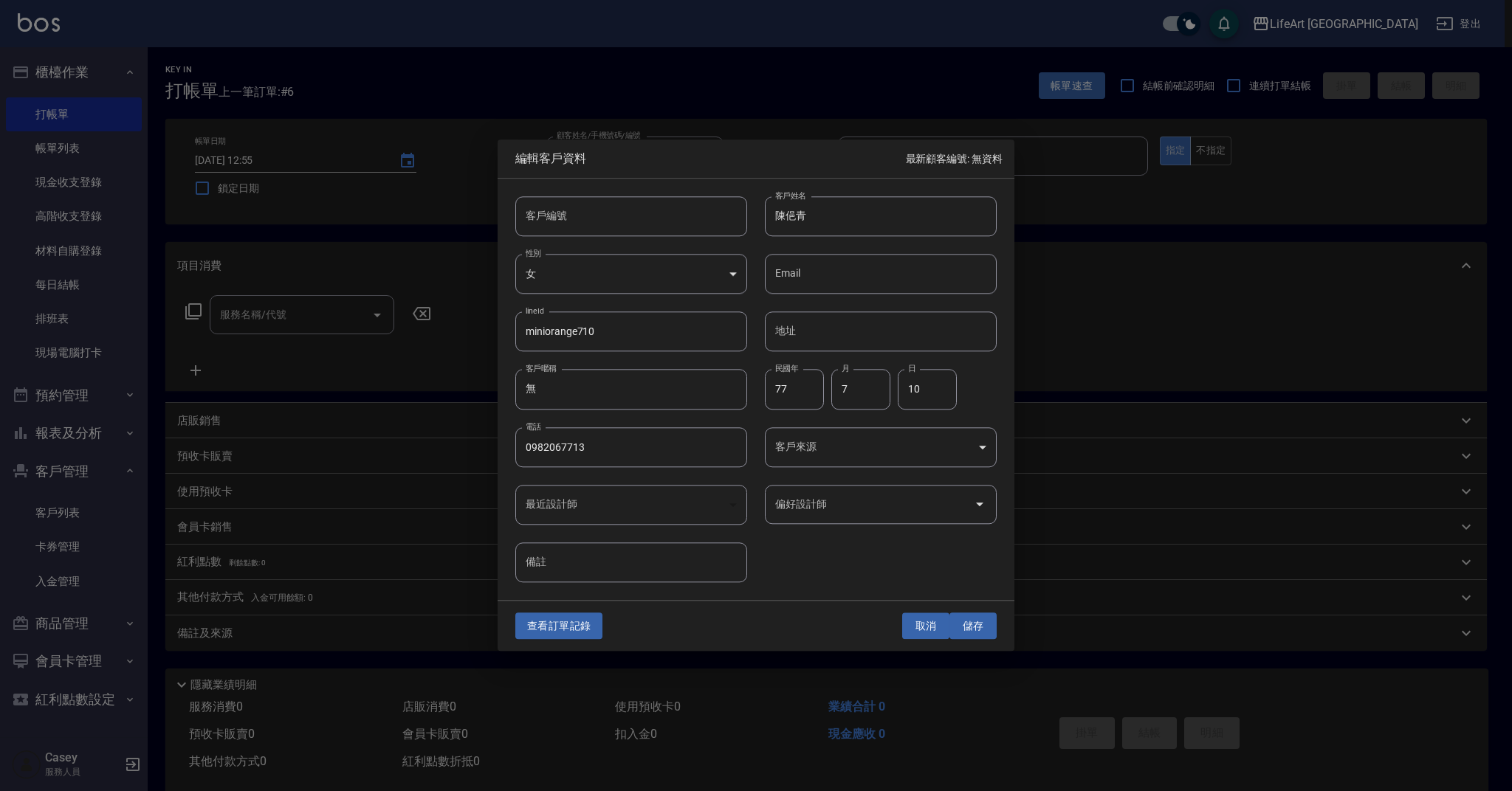
click at [938, 625] on button "取消" at bounding box center [925, 627] width 48 height 28
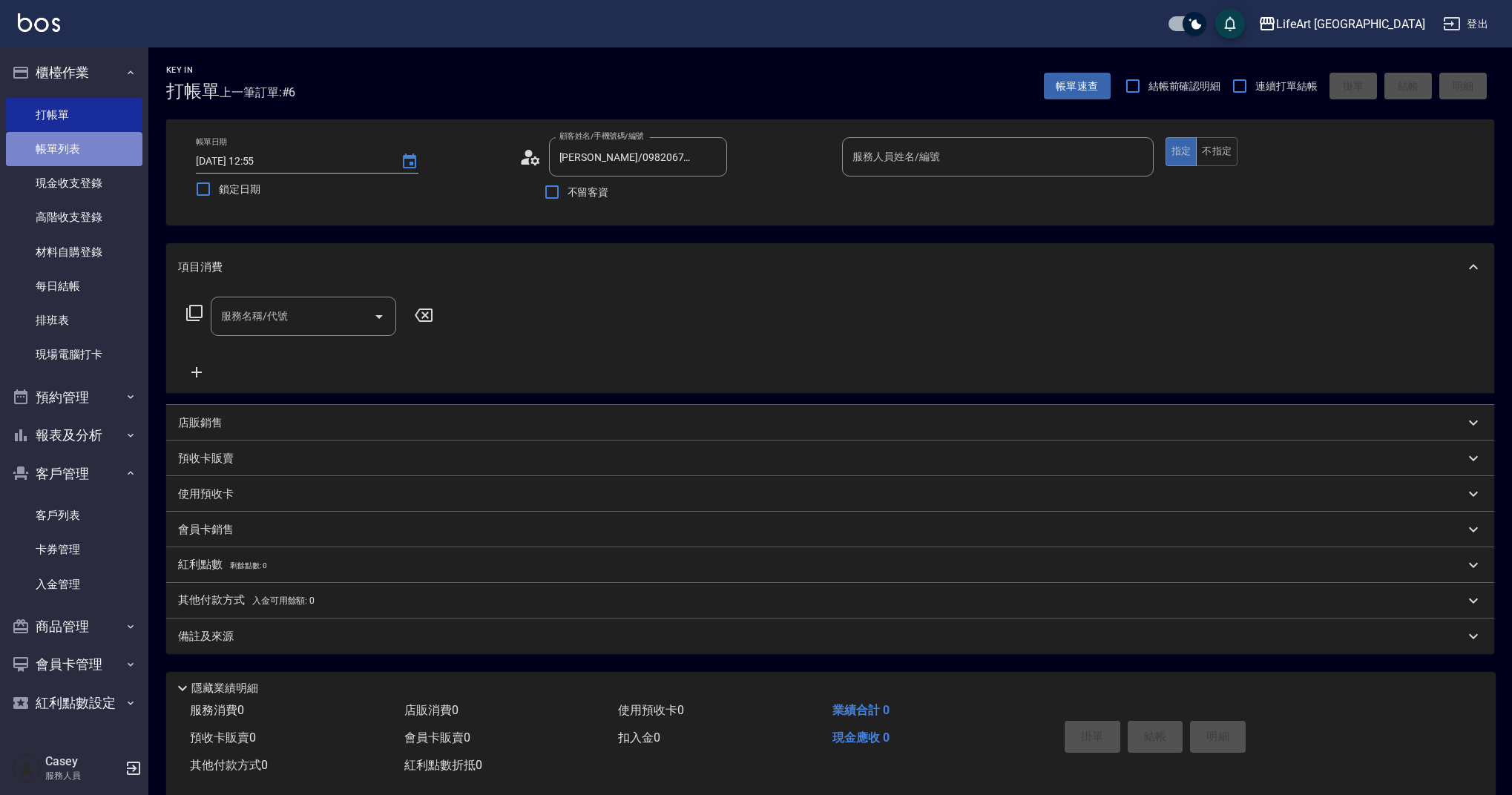
click at [47, 157] on link "帳單列表" at bounding box center [74, 149] width 137 height 34
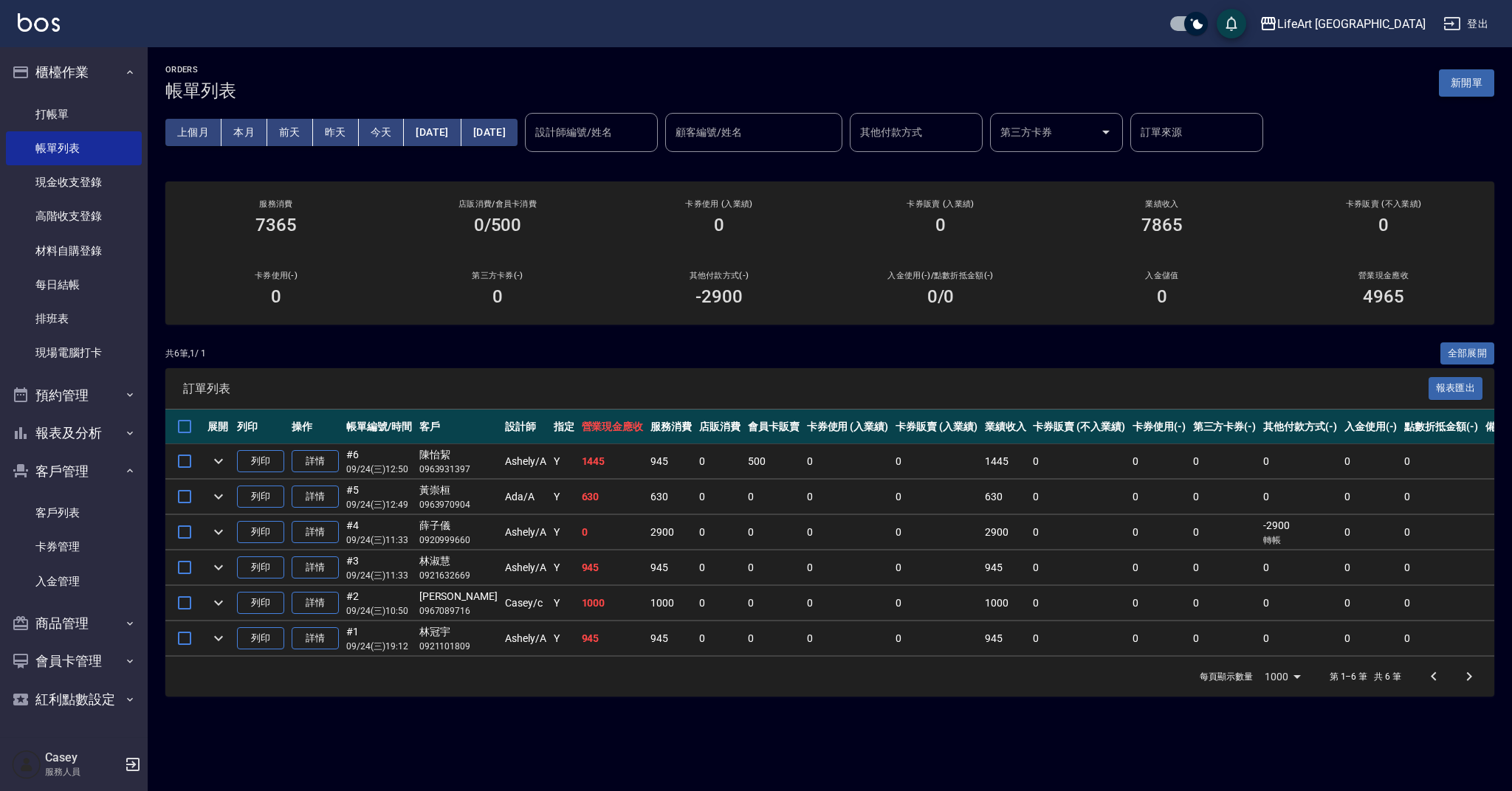
click at [1457, 82] on button "新開單" at bounding box center [1466, 83] width 55 height 28
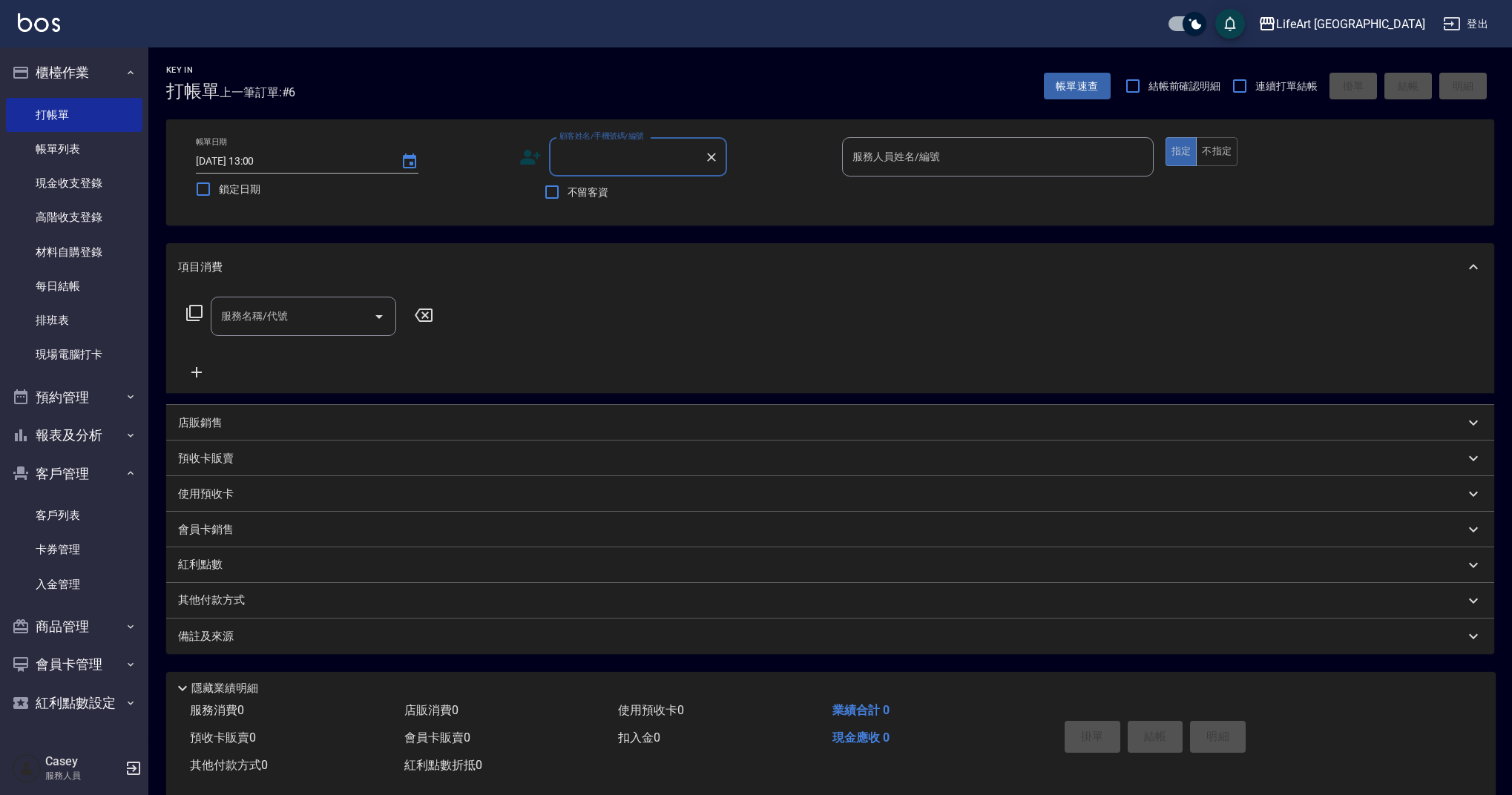
click at [592, 175] on div "顧客姓名/手機號碼/編號" at bounding box center [638, 157] width 178 height 39
drag, startPoint x: 619, startPoint y: 196, endPoint x: 700, endPoint y: 198, distance: 81.0
click at [619, 196] on li "[PERSON_NAME]/0937527867/null" at bounding box center [638, 195] width 178 height 24
type input "[PERSON_NAME]/0937527867/null"
type input "Weiwei-w"
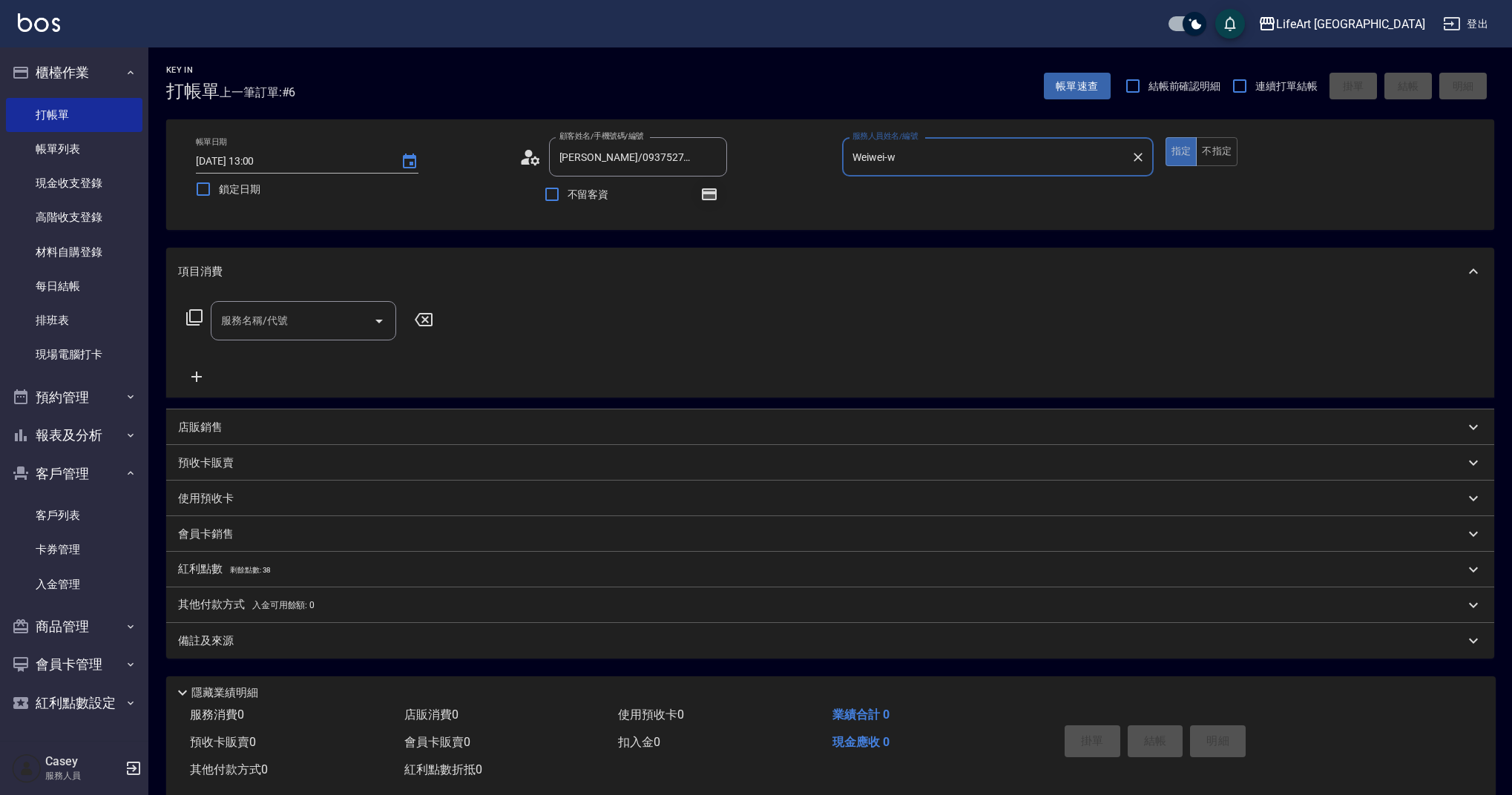
click at [703, 197] on icon "button" at bounding box center [709, 195] width 15 height 12
click at [708, 195] on icon "button" at bounding box center [710, 194] width 12 height 9
click at [293, 331] on input "服務名稱/代號" at bounding box center [292, 321] width 150 height 26
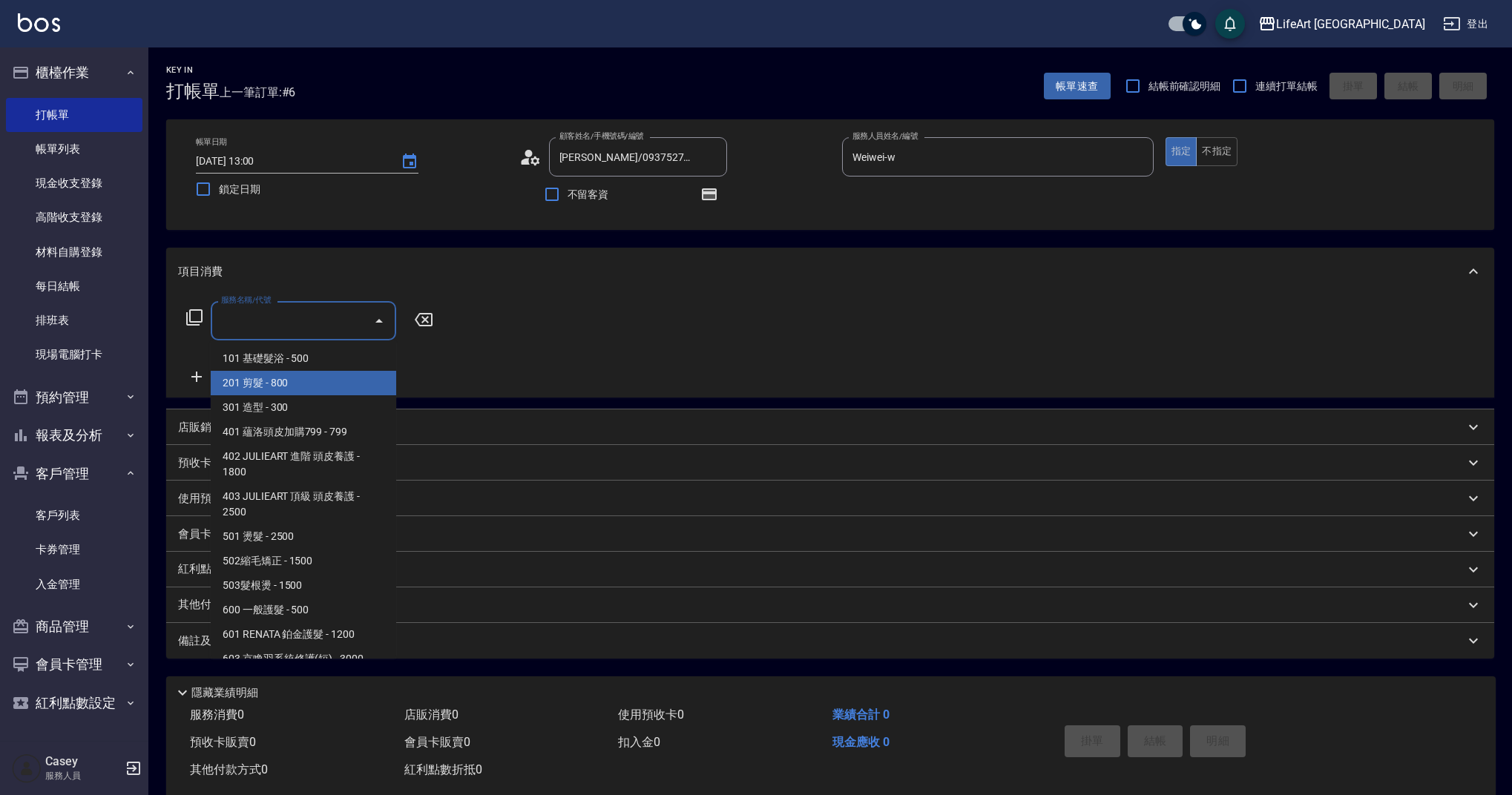
click at [290, 372] on span "201 剪髮 - 800" at bounding box center [303, 383] width 185 height 24
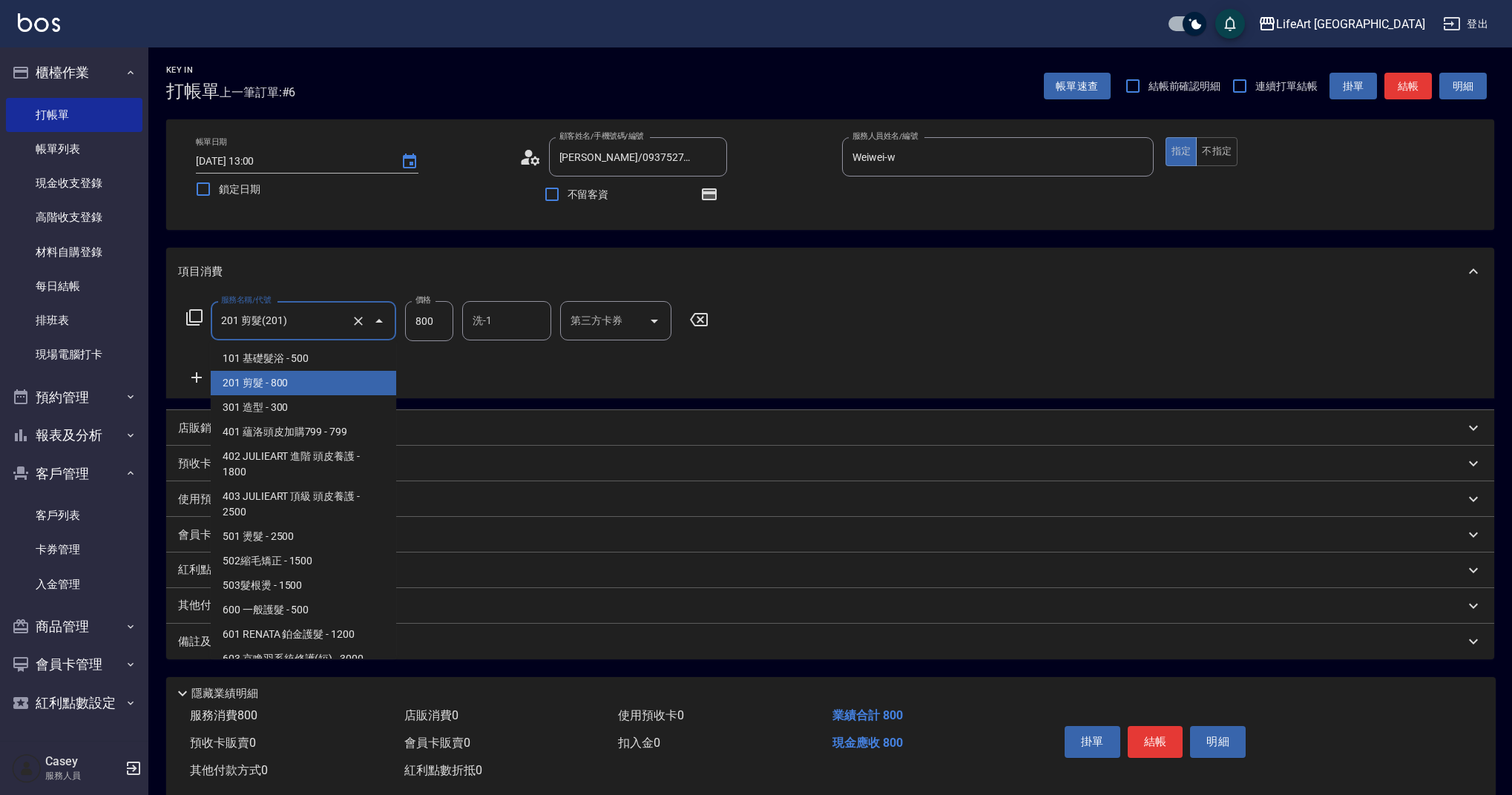
click at [302, 320] on input "201 剪髮(201)" at bounding box center [283, 321] width 130 height 26
click at [285, 365] on span "101 基礎髮浴 - 500" at bounding box center [303, 358] width 185 height 24
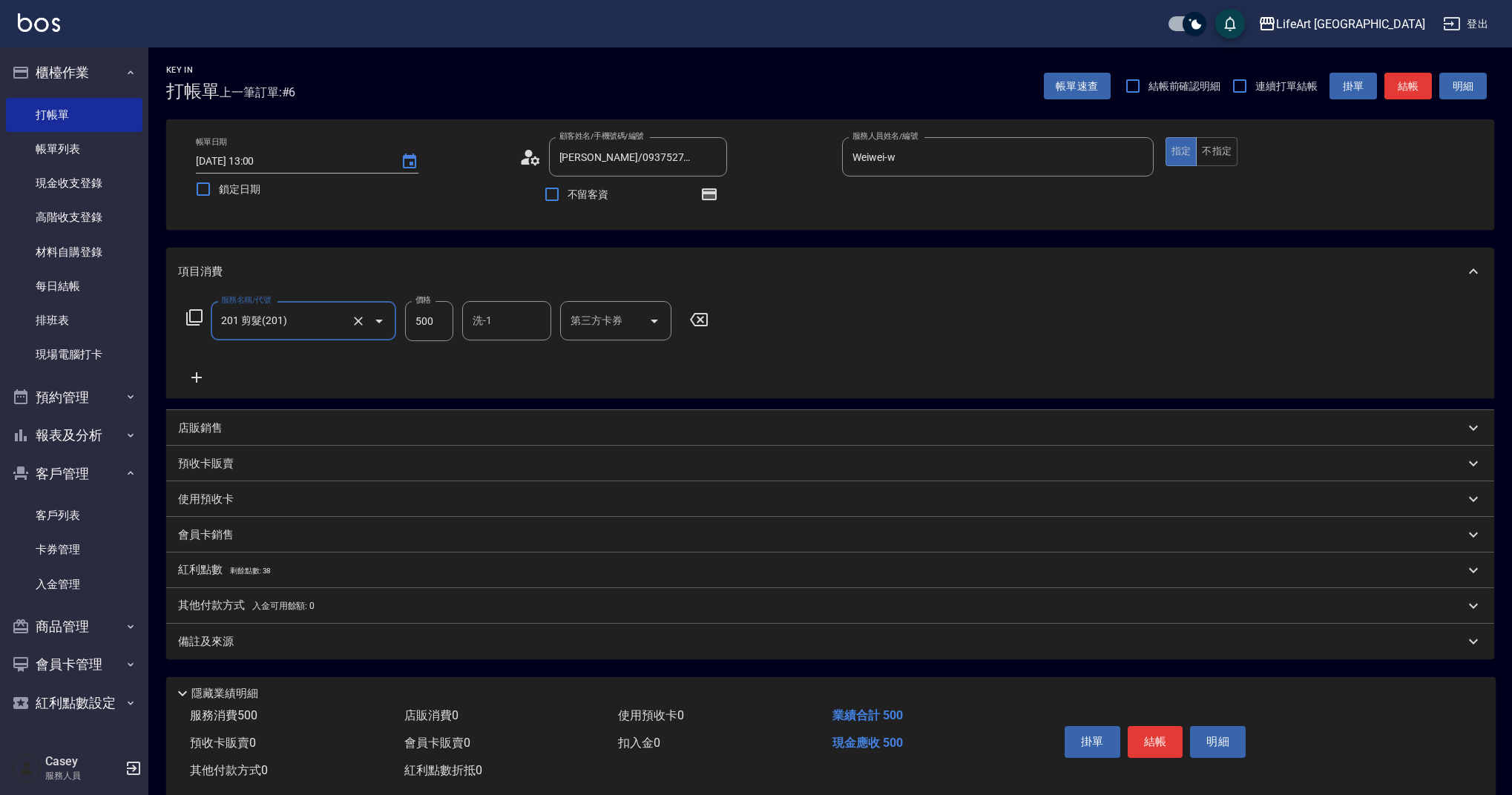
type input "101 基礎髮浴 (101)"
type input "500"
click at [199, 376] on icon at bounding box center [197, 377] width 37 height 17
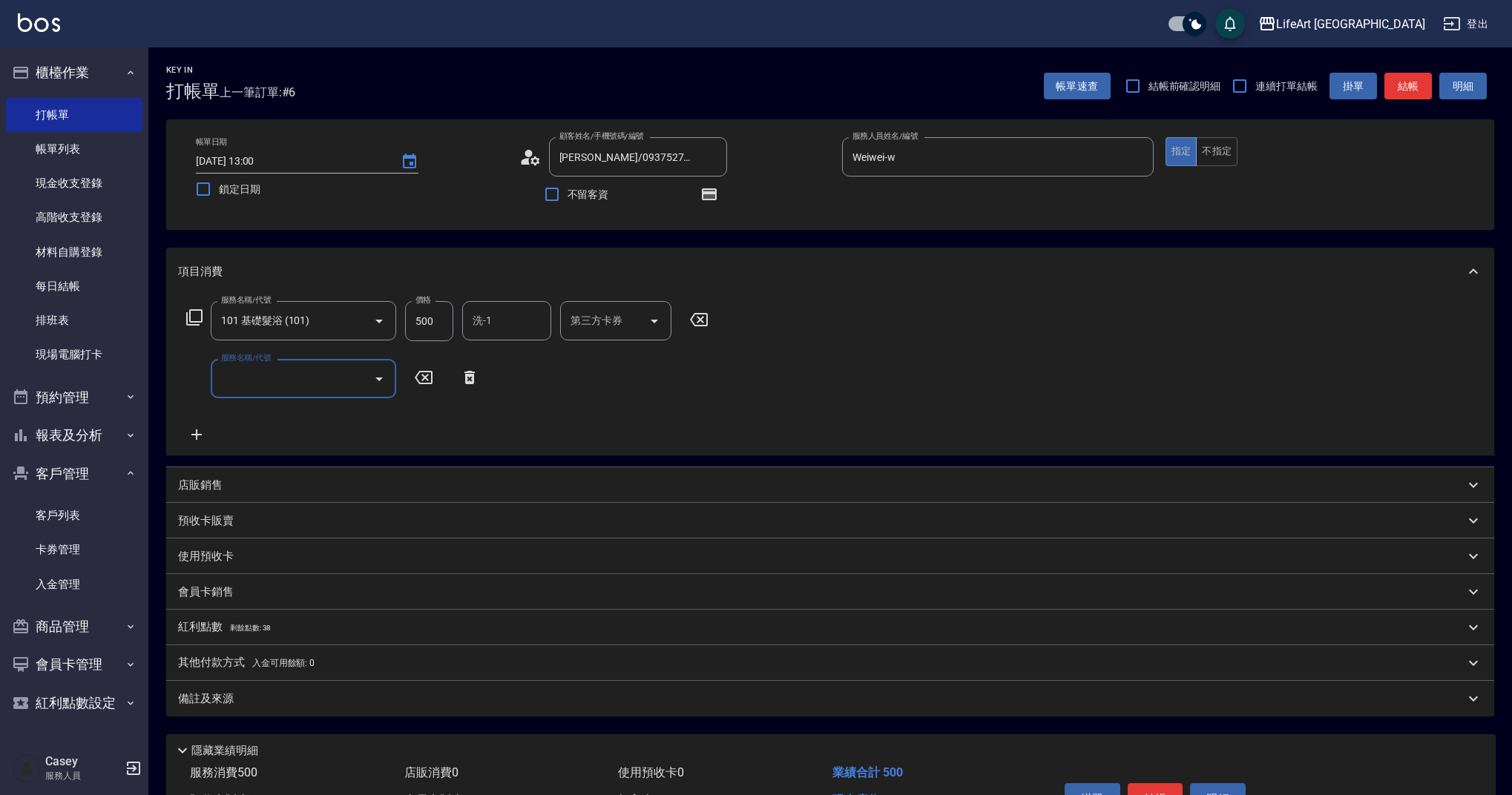
click at [265, 375] on input "服務名稱/代號" at bounding box center [292, 378] width 150 height 26
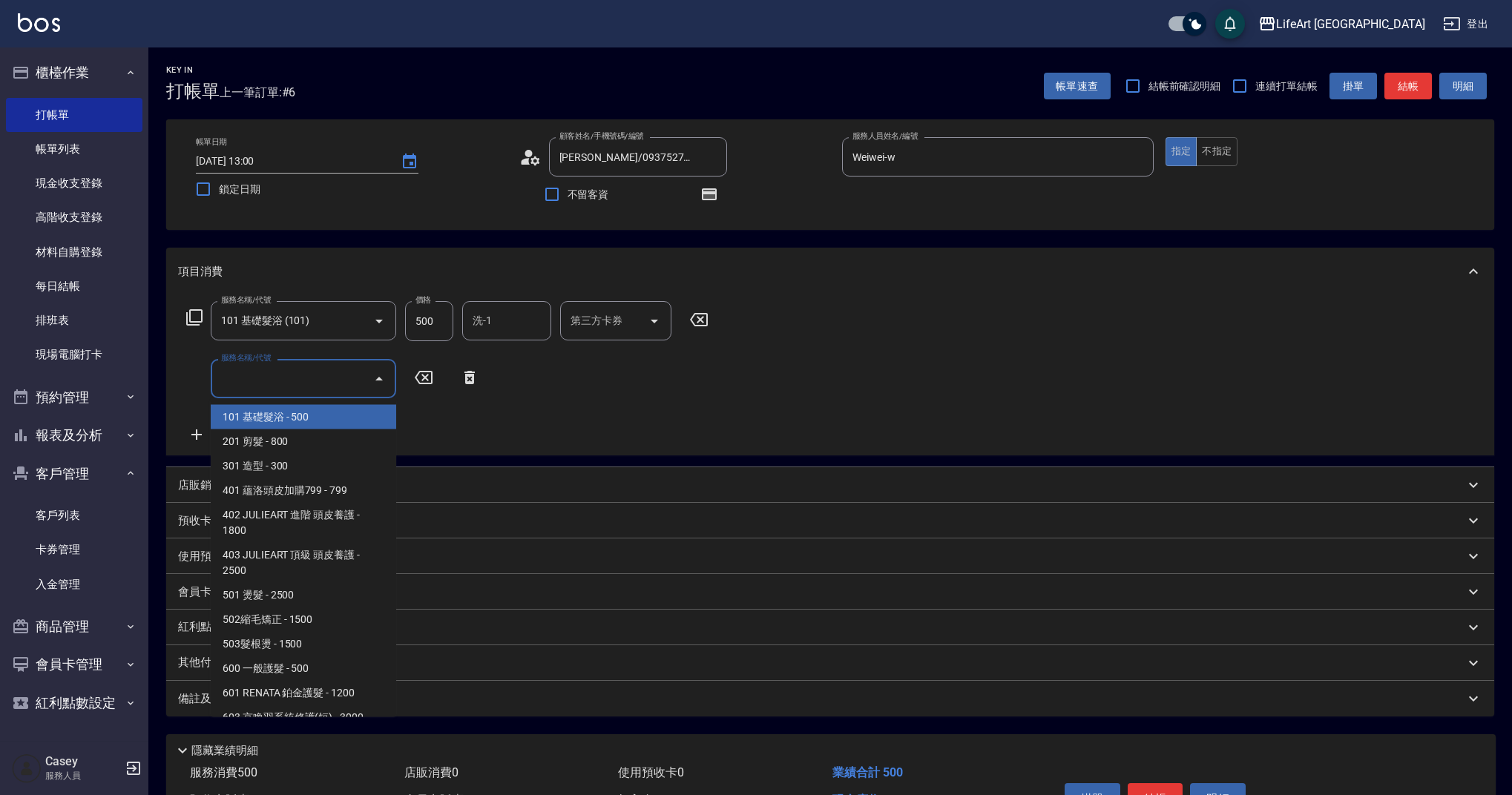
click at [285, 431] on span "201 剪髮 - 800" at bounding box center [303, 442] width 185 height 24
type input "201 剪髮(201)"
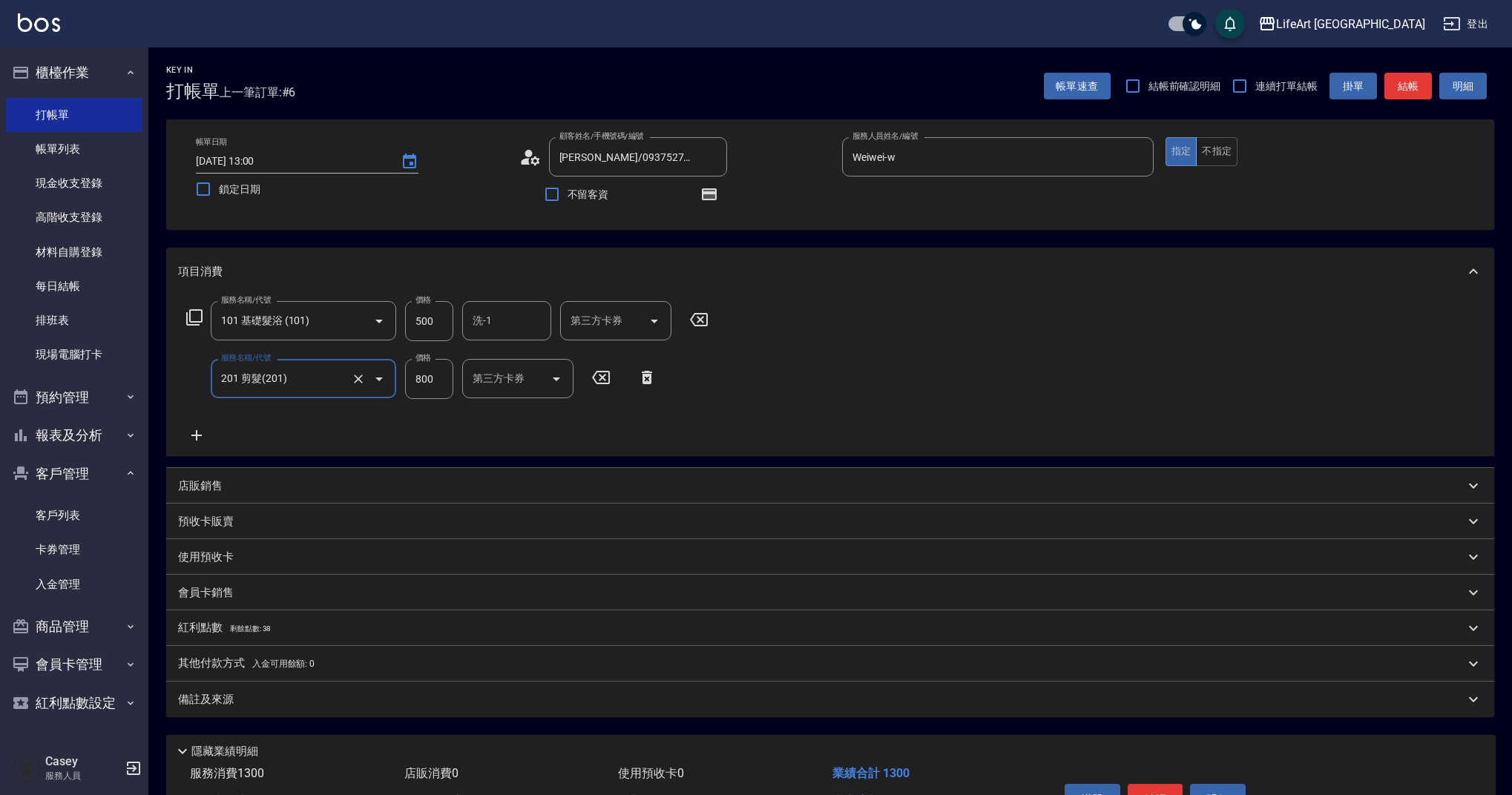
click at [432, 332] on input "500" at bounding box center [429, 321] width 48 height 40
type input "350"
click at [438, 379] on input "800" at bounding box center [429, 379] width 48 height 40
click at [438, 378] on input "800" at bounding box center [429, 379] width 48 height 40
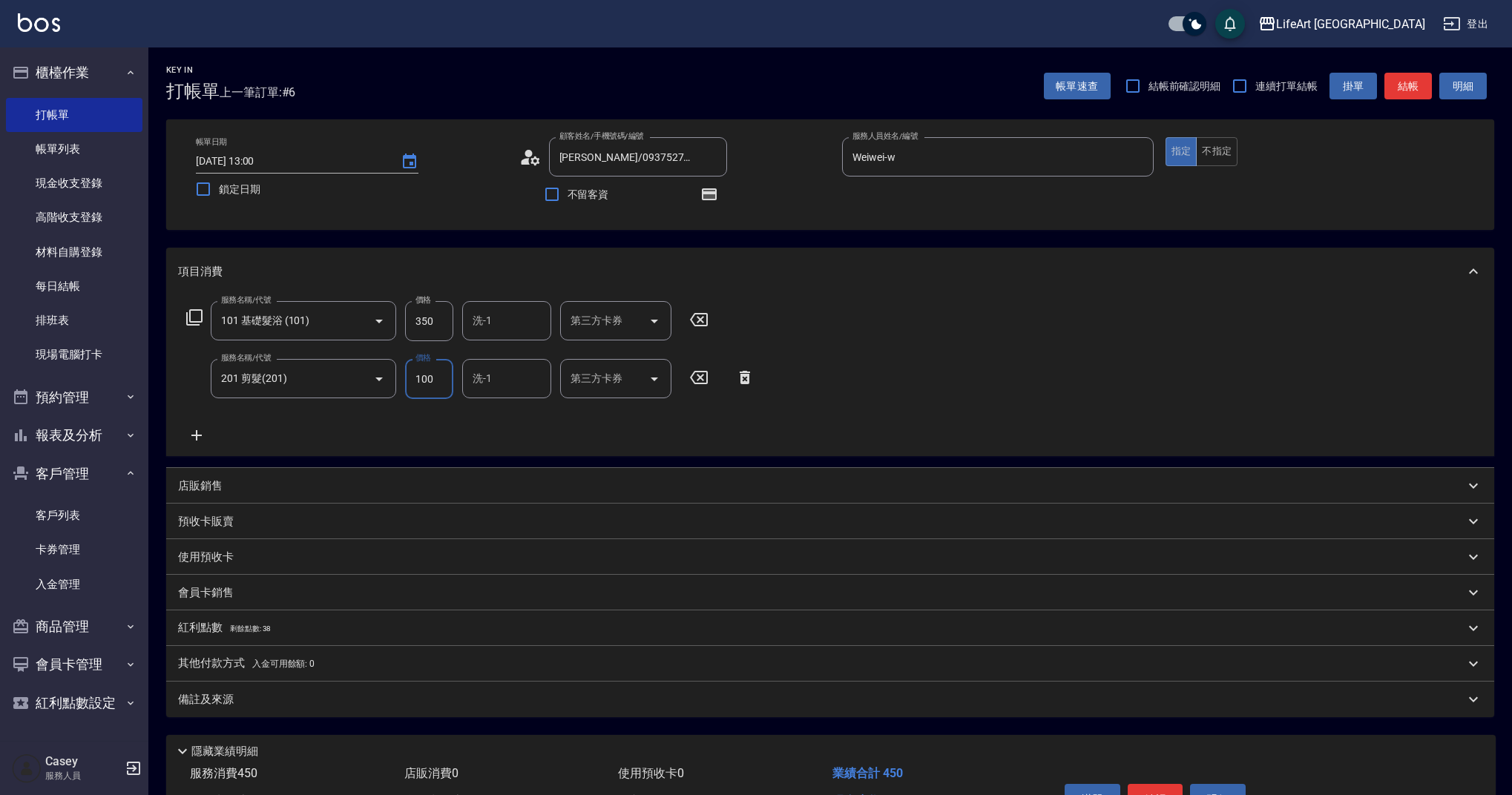
type input "100"
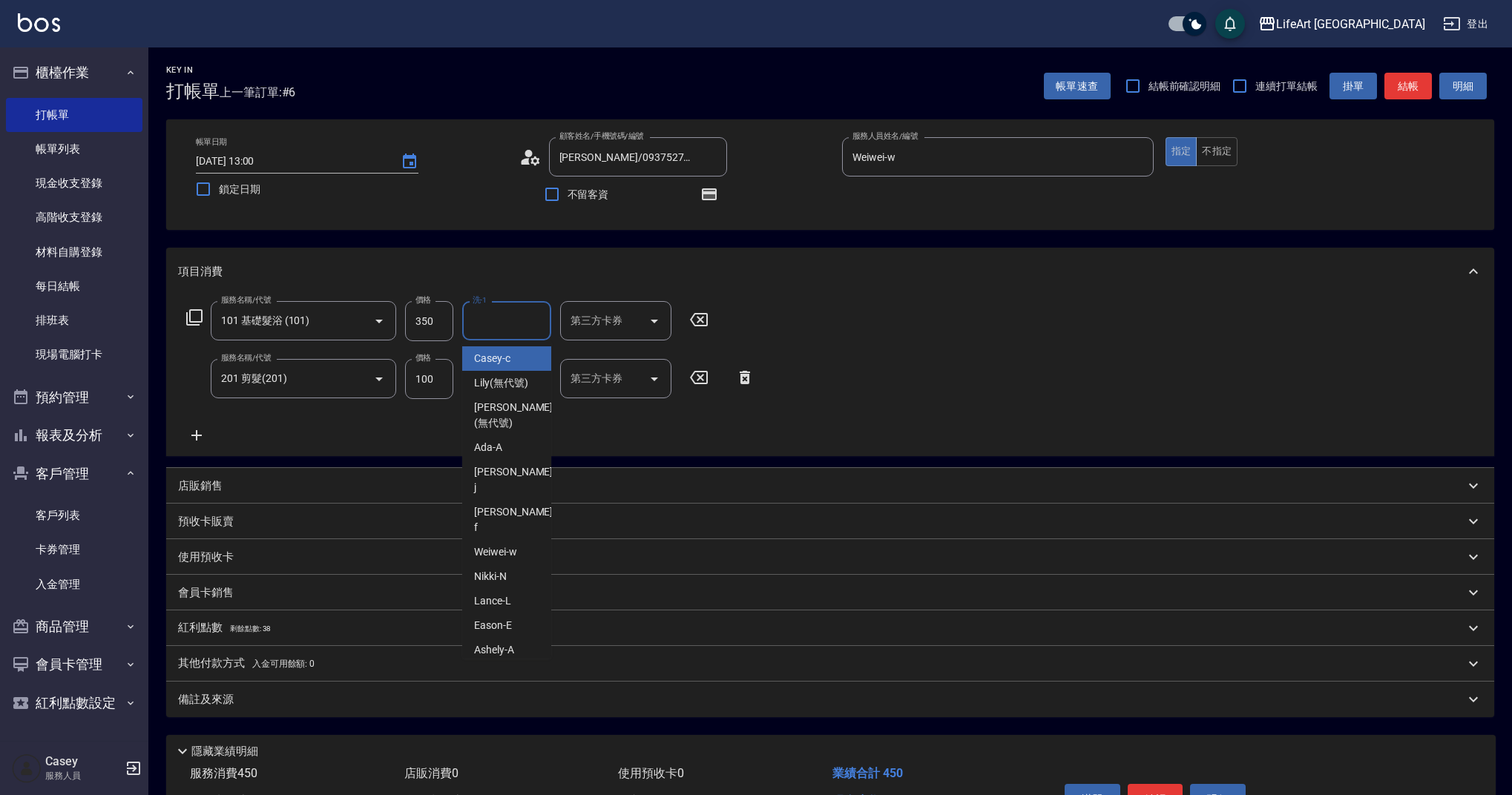
click at [504, 327] on input "洗-1" at bounding box center [506, 321] width 76 height 26
click at [517, 366] on div "Casey -c" at bounding box center [506, 358] width 89 height 24
type input "Casey-c"
click at [289, 717] on div "備註及來源" at bounding box center [830, 699] width 1328 height 36
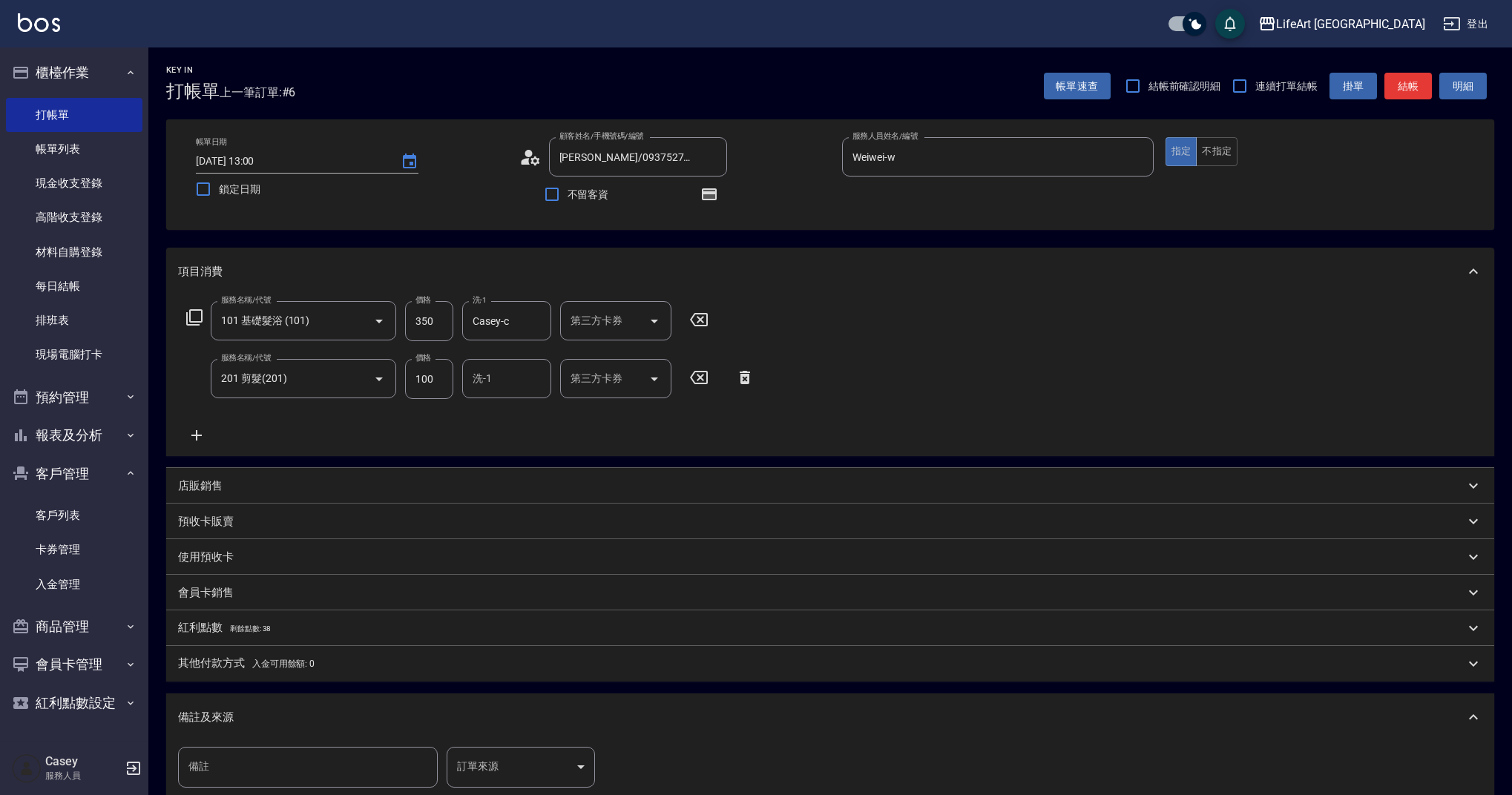
click at [516, 770] on body "LifeArt 蘆洲 登出 櫃檯作業 打帳單 帳單列表 現金收支登錄 高階收支登錄 材料自購登錄 每日結帳 排班表 現場電腦打卡 預約管理 預約管理 單日預約…" at bounding box center [756, 489] width 1512 height 979
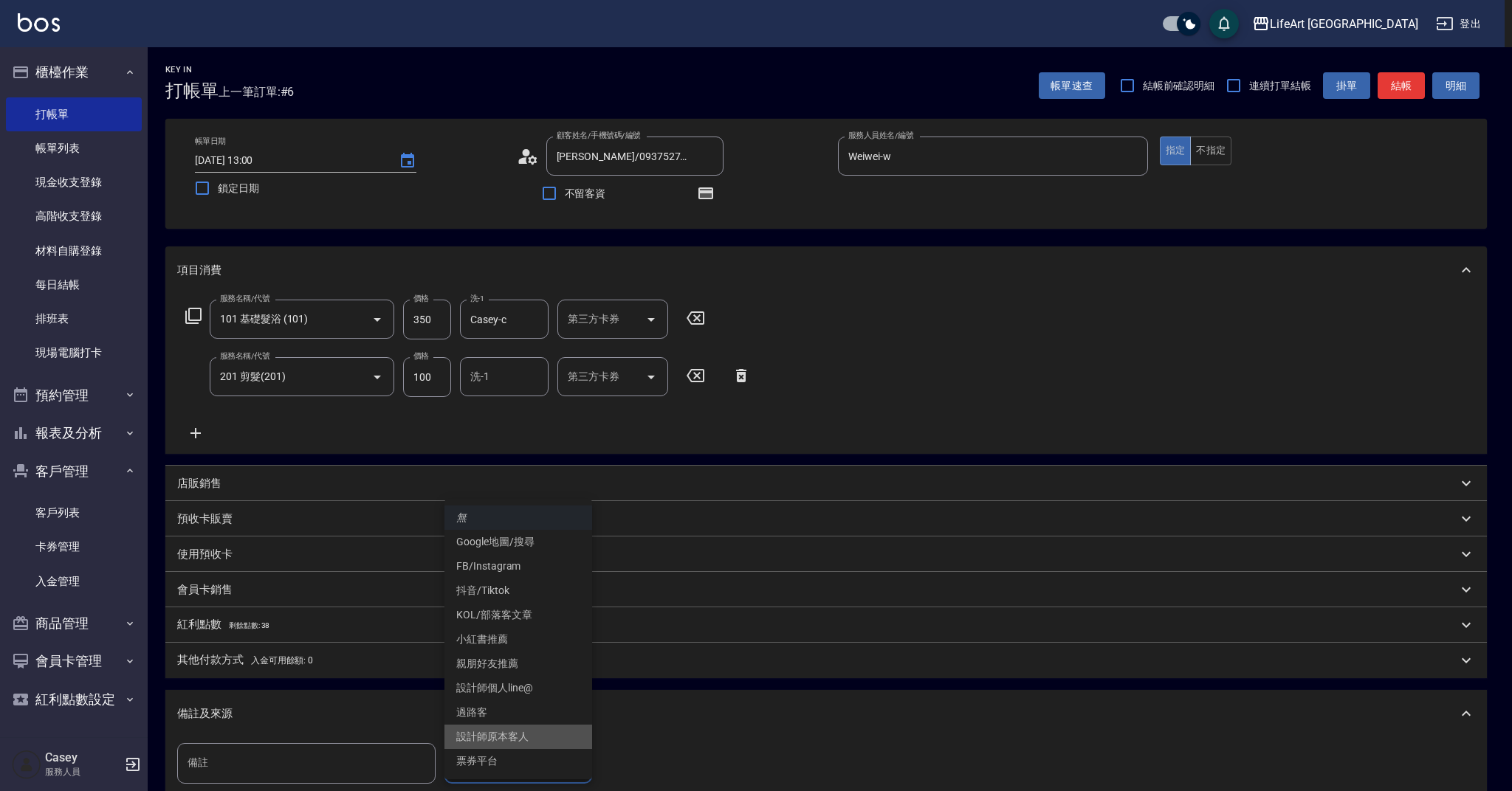
click at [524, 734] on li "設計師原本客人" at bounding box center [518, 737] width 148 height 24
type input "設計師原本客人"
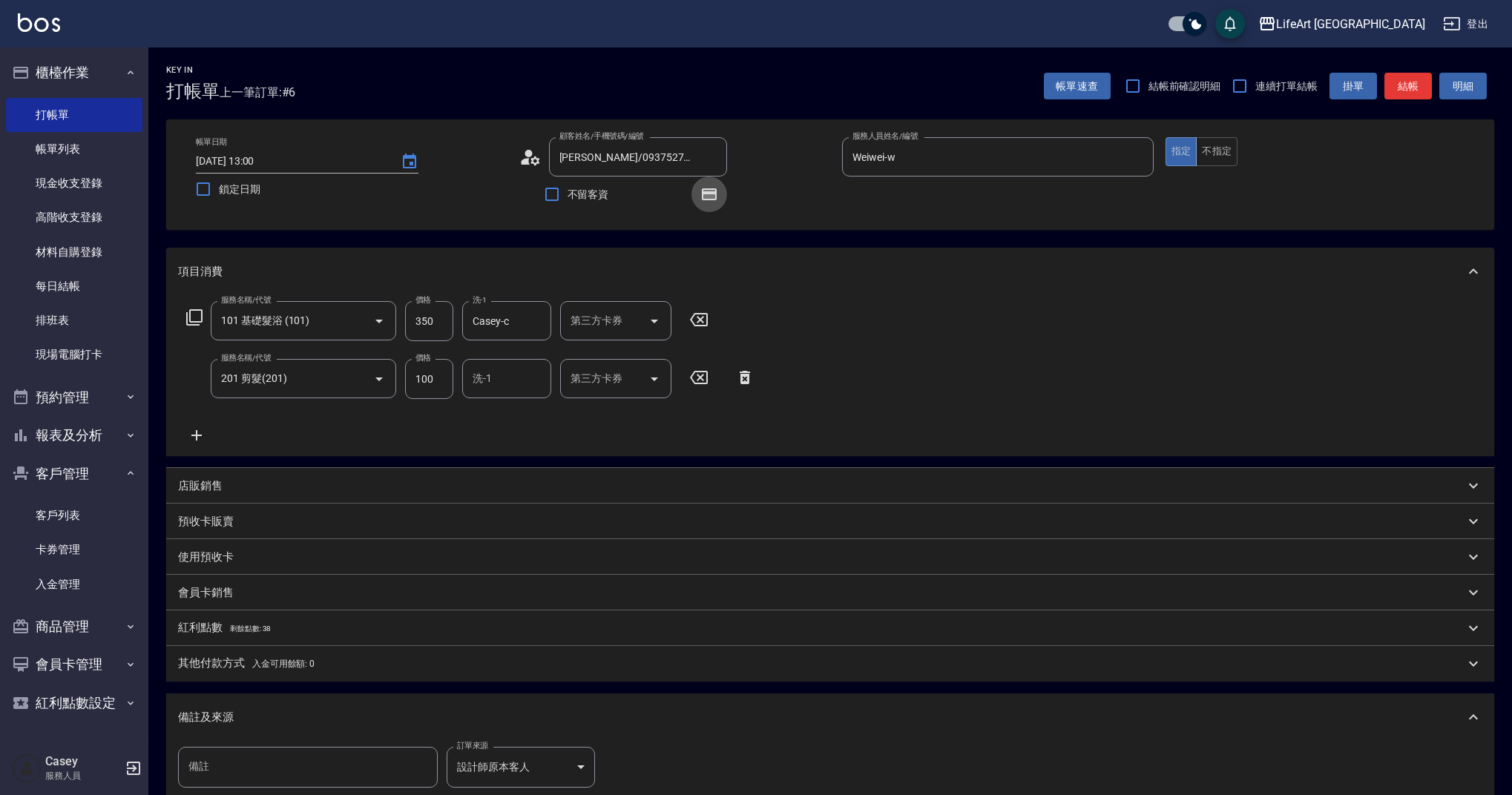
click at [724, 185] on button "button" at bounding box center [709, 194] width 36 height 36
click at [719, 190] on button "button" at bounding box center [709, 194] width 36 height 36
click at [1412, 92] on button "結帳" at bounding box center [1408, 87] width 48 height 28
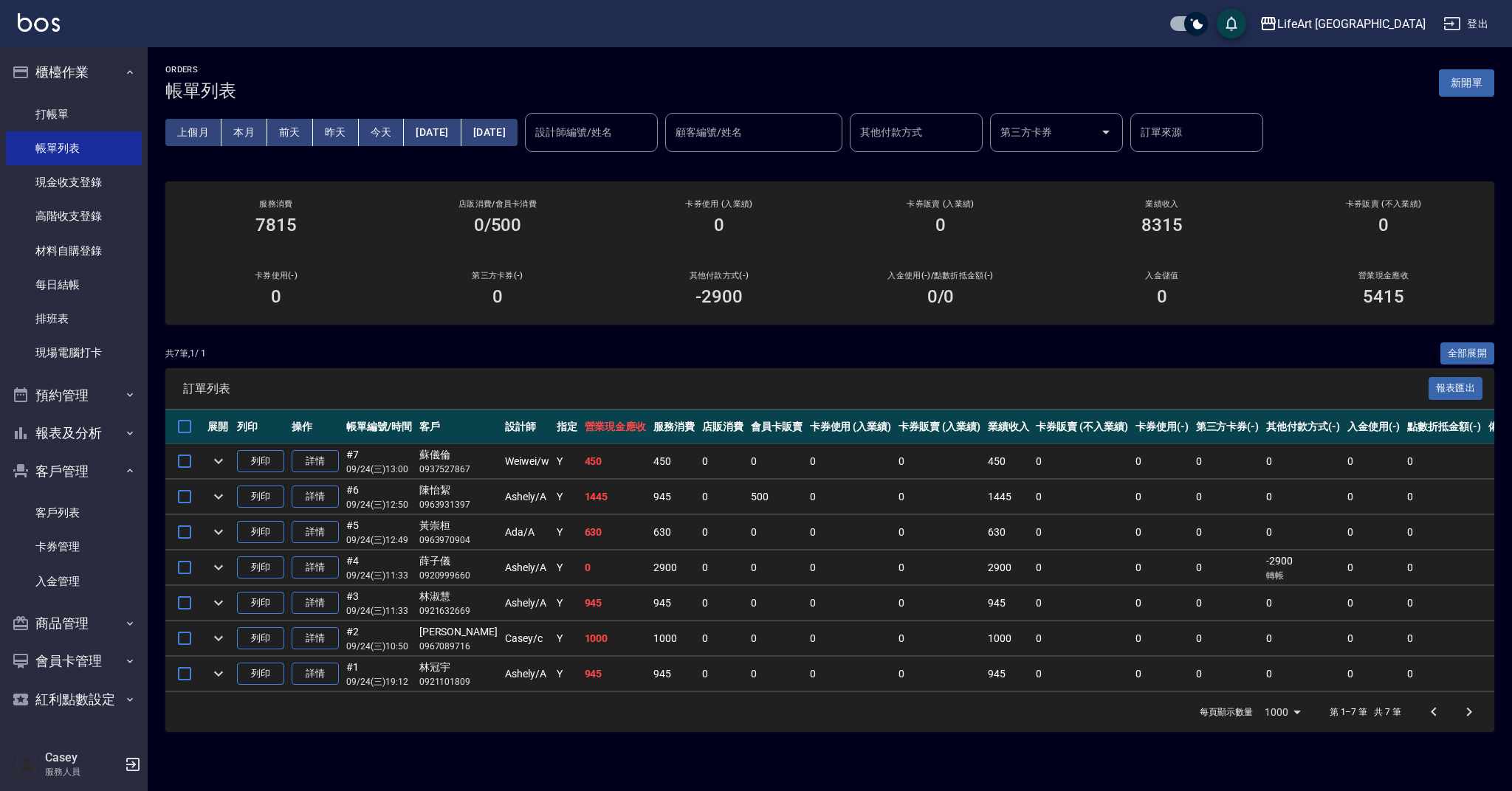
click at [1182, 82] on div "ORDERS 帳單列表 新開單" at bounding box center [829, 83] width 1329 height 36
click at [49, 119] on link "打帳單" at bounding box center [74, 114] width 136 height 34
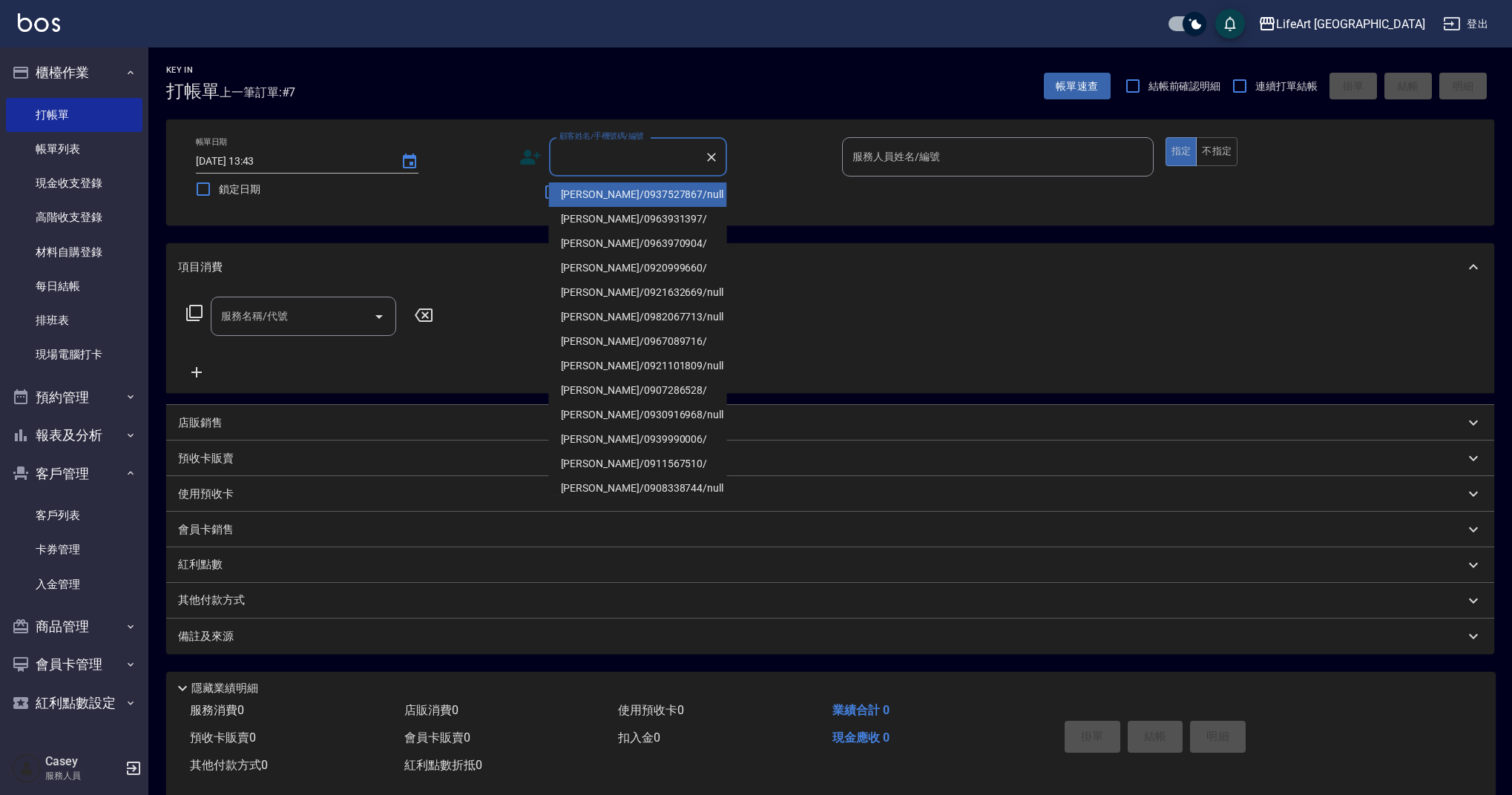
click at [607, 153] on input "顧客姓名/手機號碼/編號" at bounding box center [627, 157] width 143 height 26
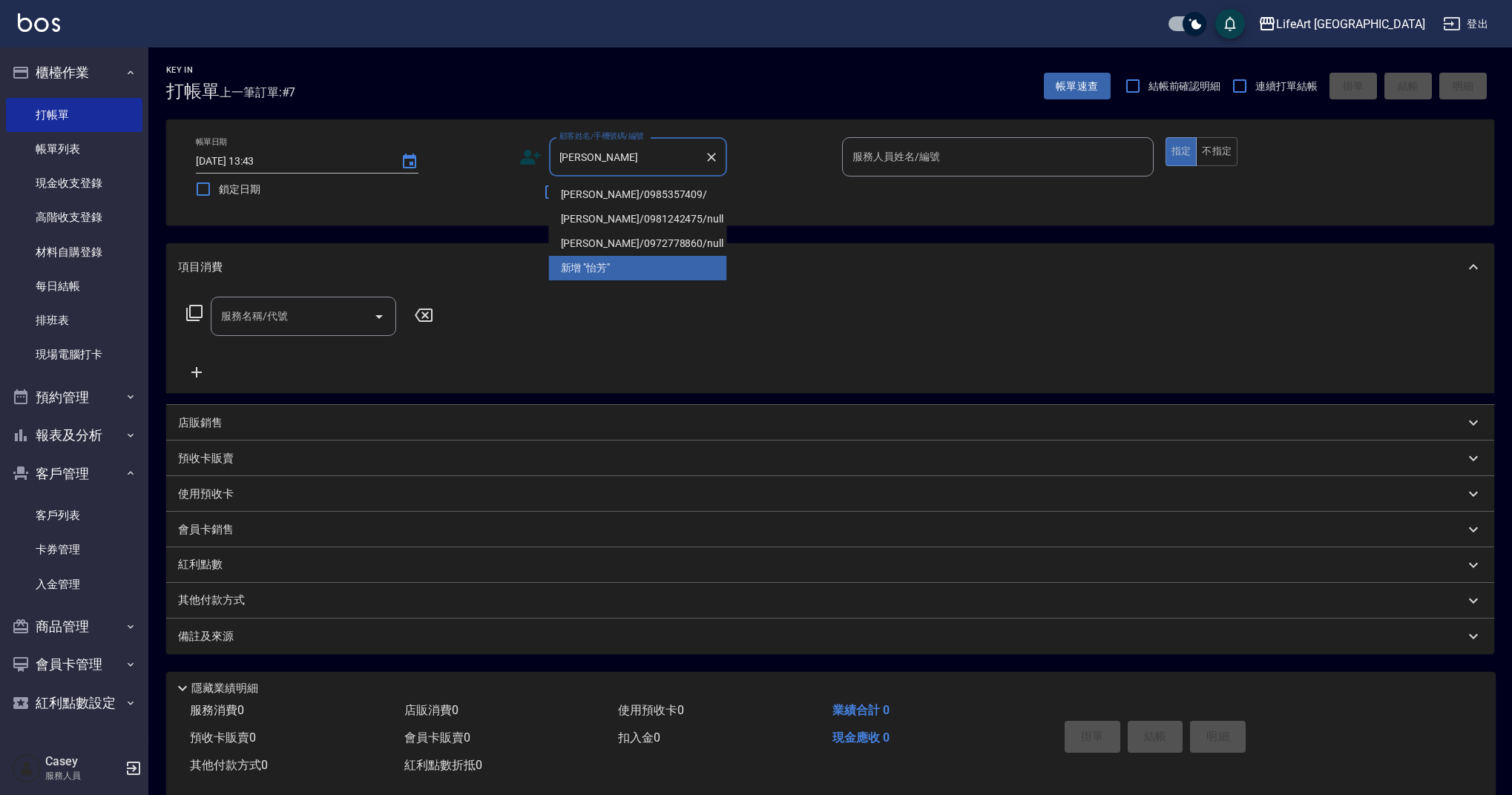
click at [648, 195] on li "[PERSON_NAME]/0985357409/" at bounding box center [638, 195] width 178 height 24
type input "[PERSON_NAME]/0985357409/"
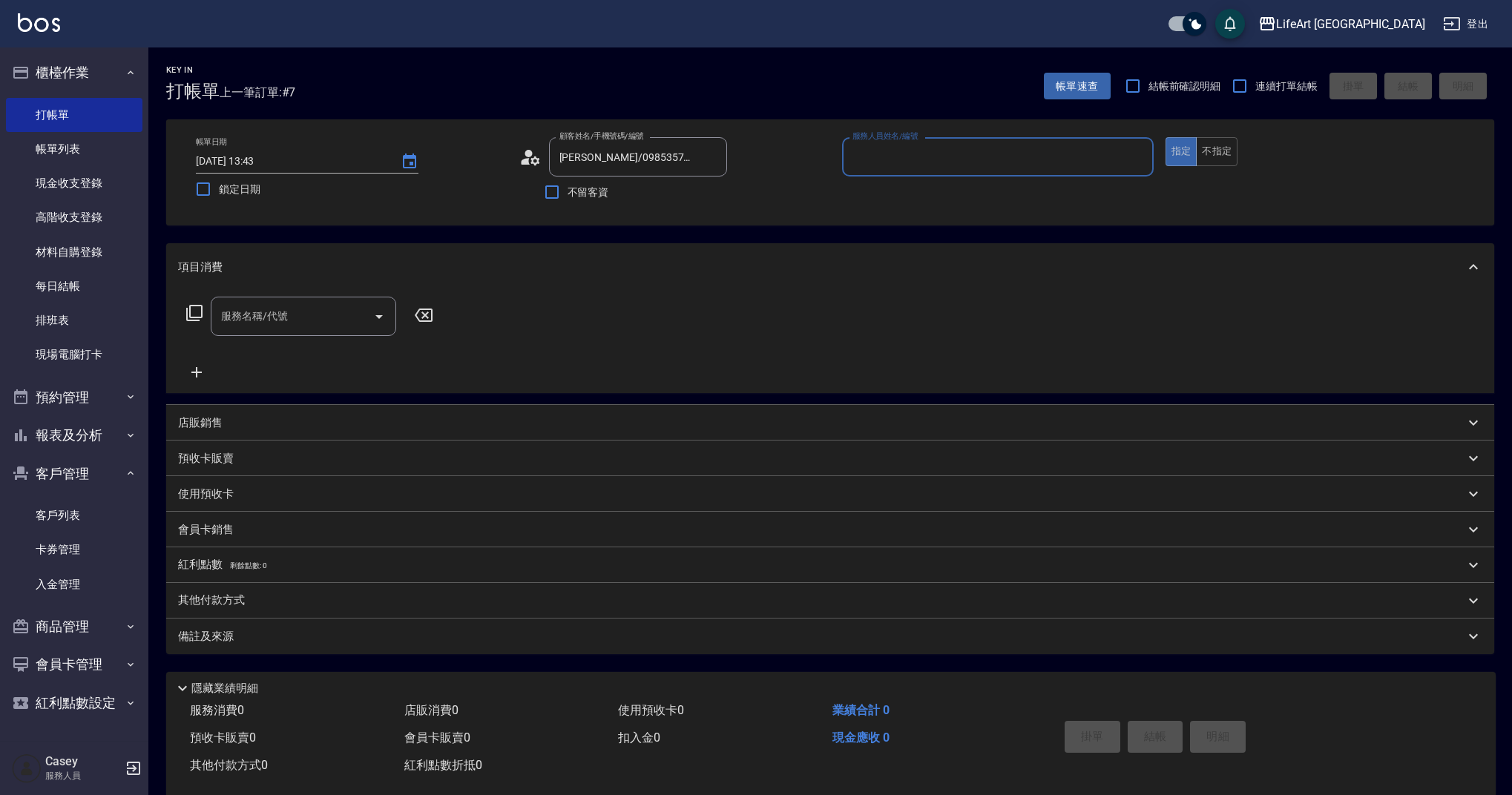
type input "Weiwei-w"
click at [246, 334] on input "服務名稱/代號" at bounding box center [292, 321] width 150 height 26
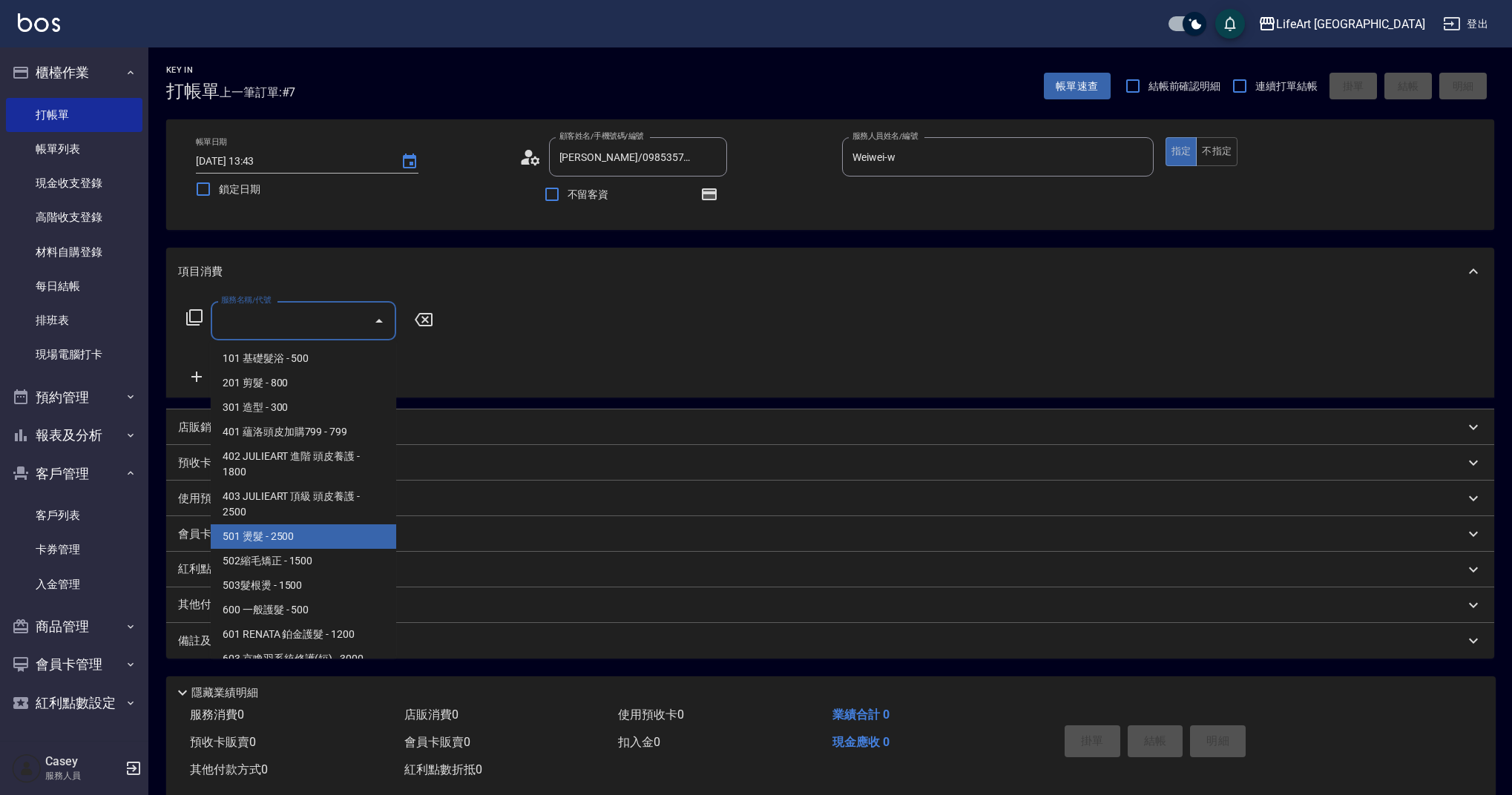
click at [305, 536] on span "501 燙髮 - 2500" at bounding box center [303, 537] width 185 height 24
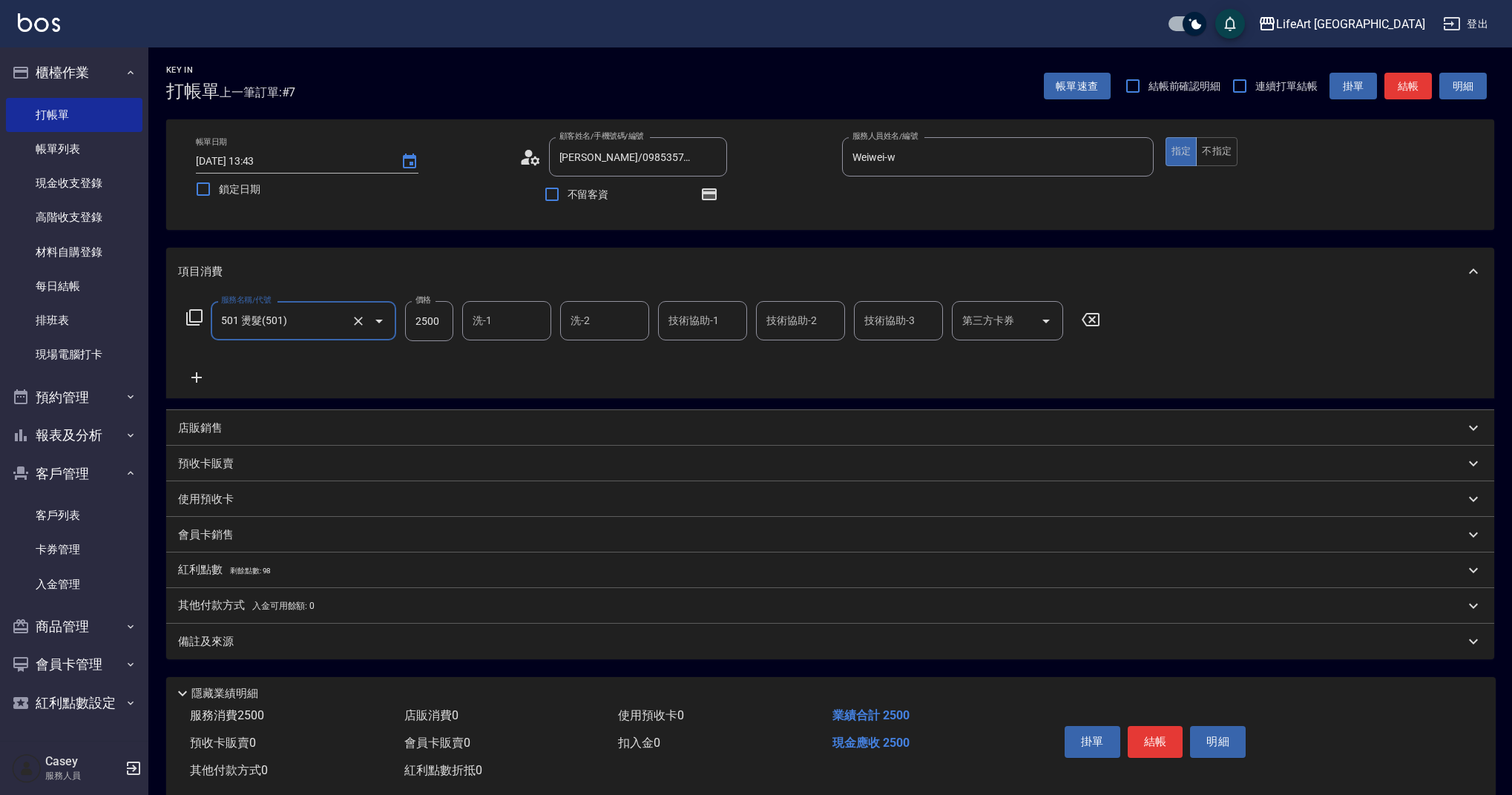
click at [294, 317] on input "501 燙髮(501)" at bounding box center [283, 321] width 130 height 26
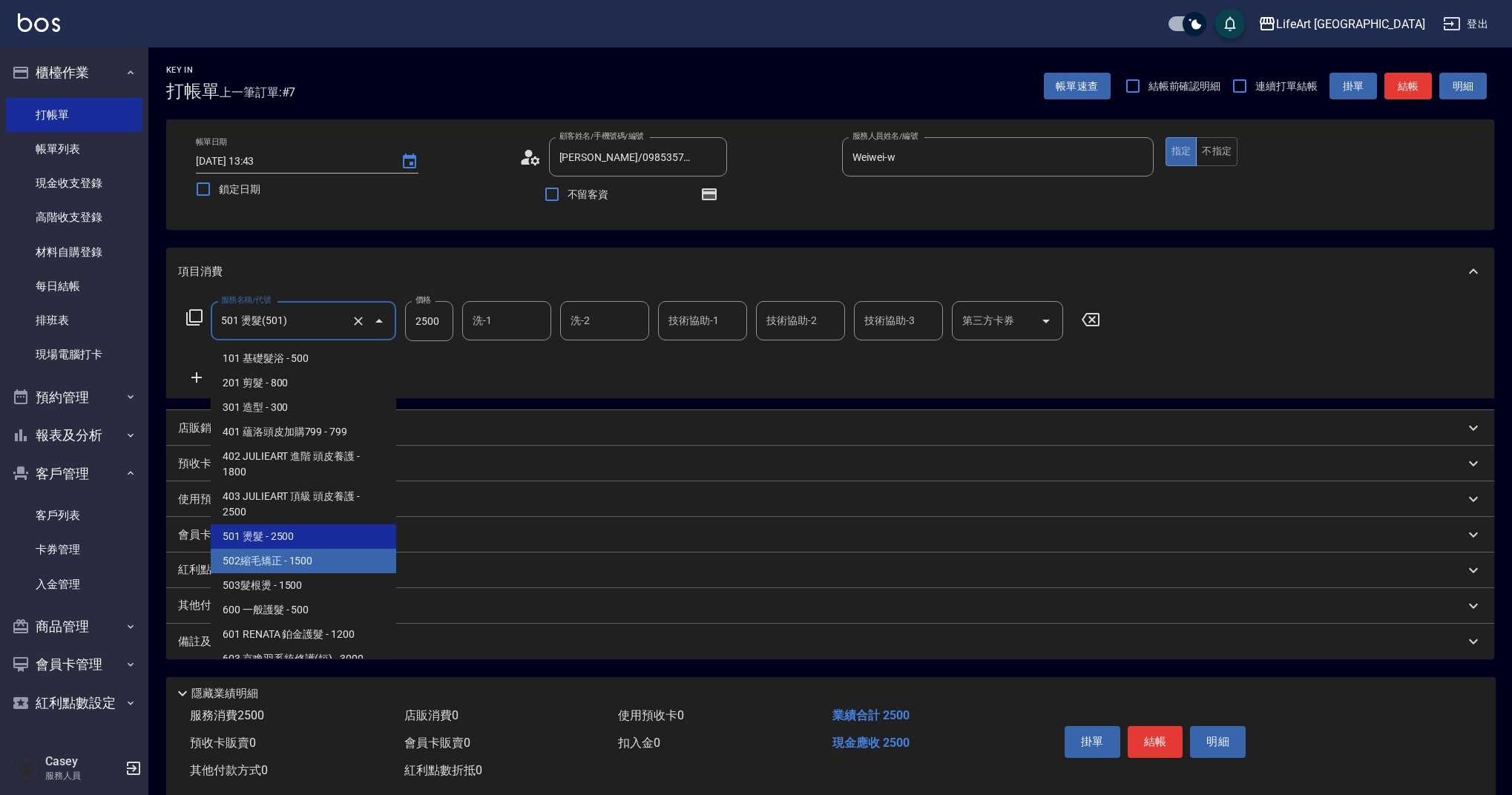
click at [306, 563] on span "502縮毛矯正 - 1500" at bounding box center [303, 561] width 185 height 24
type input "502縮毛矯正 (502)"
type input "1500"
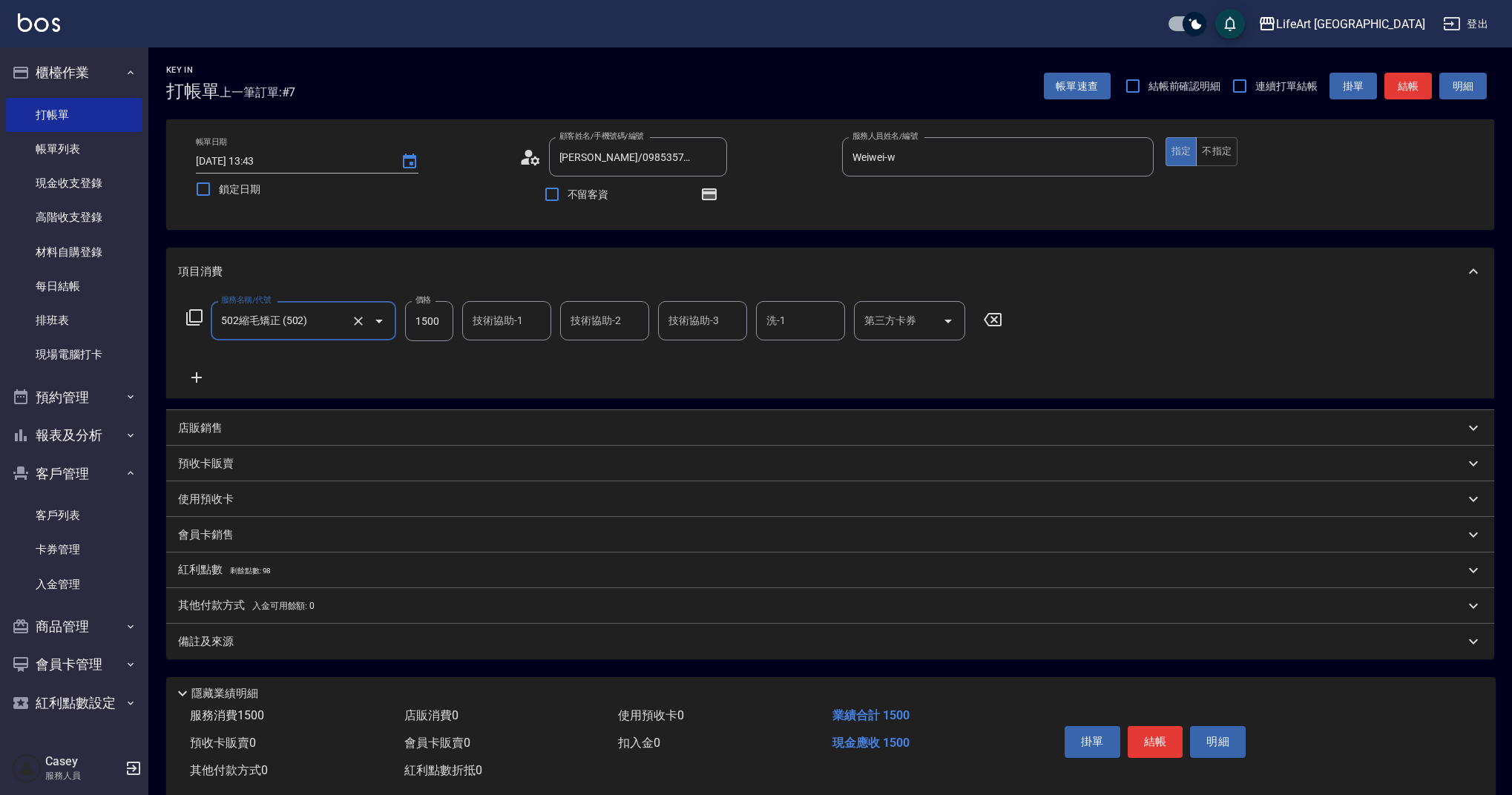
click at [194, 374] on icon at bounding box center [197, 377] width 37 height 17
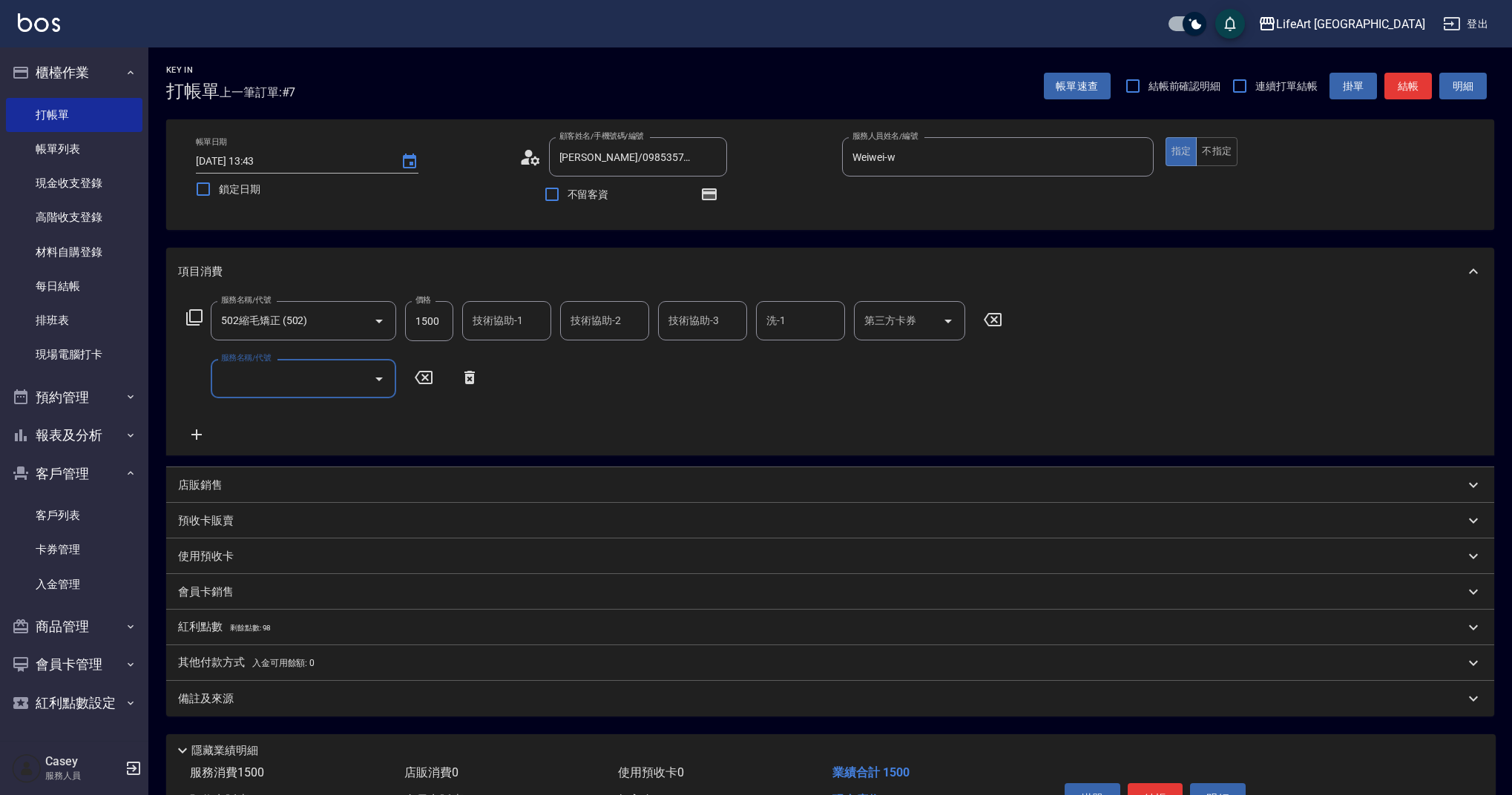
click at [262, 379] on input "服務名稱/代號" at bounding box center [292, 378] width 150 height 26
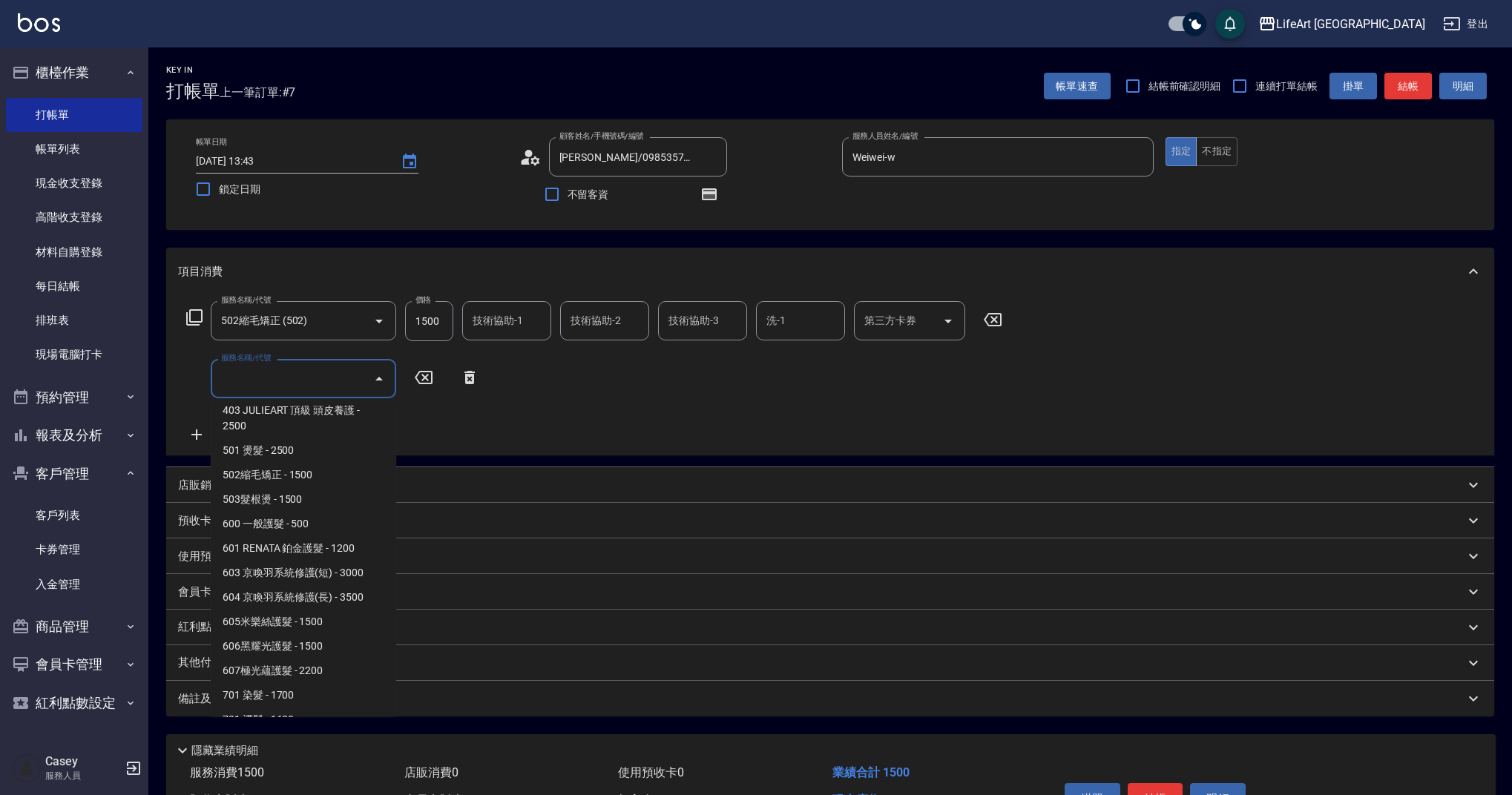
scroll to position [157, 0]
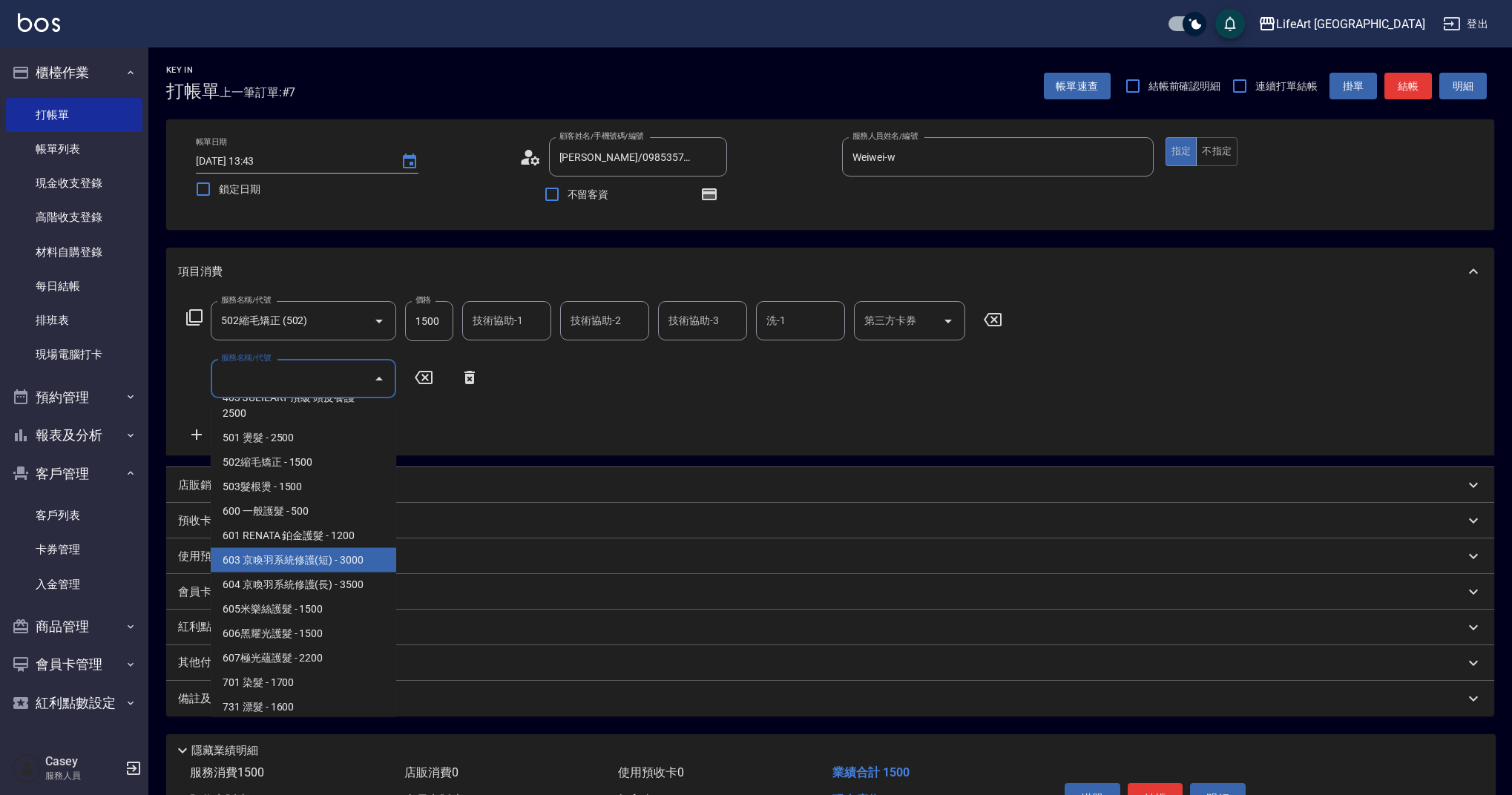
click at [274, 560] on span "603 京喚羽系統修護(短) - 3000" at bounding box center [303, 560] width 185 height 24
type input "603 京喚羽系統修護(短)(603)"
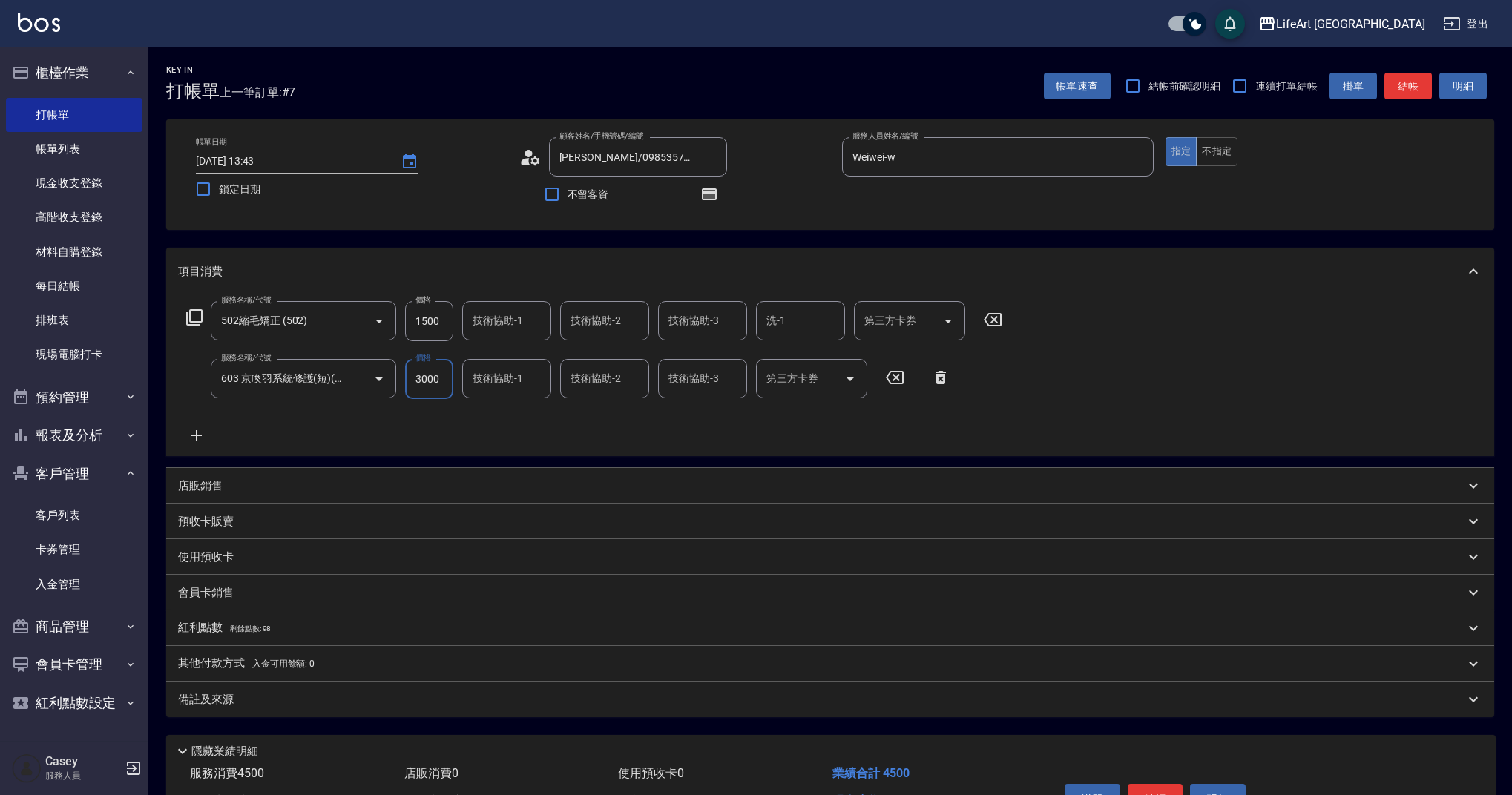
drag, startPoint x: 447, startPoint y: 321, endPoint x: 410, endPoint y: 319, distance: 37.1
click at [410, 319] on input "1500" at bounding box center [429, 321] width 48 height 40
drag, startPoint x: 445, startPoint y: 324, endPoint x: 405, endPoint y: 317, distance: 40.6
click at [405, 317] on div "服務名稱/代號 502縮毛矯正 (502) 服務名稱/代號 價格 1500 價格 技術協助-1 技術協助-1 技術協助-2 技術協助-2 技術協助-3 技術協…" at bounding box center [595, 321] width 833 height 40
type input "4900"
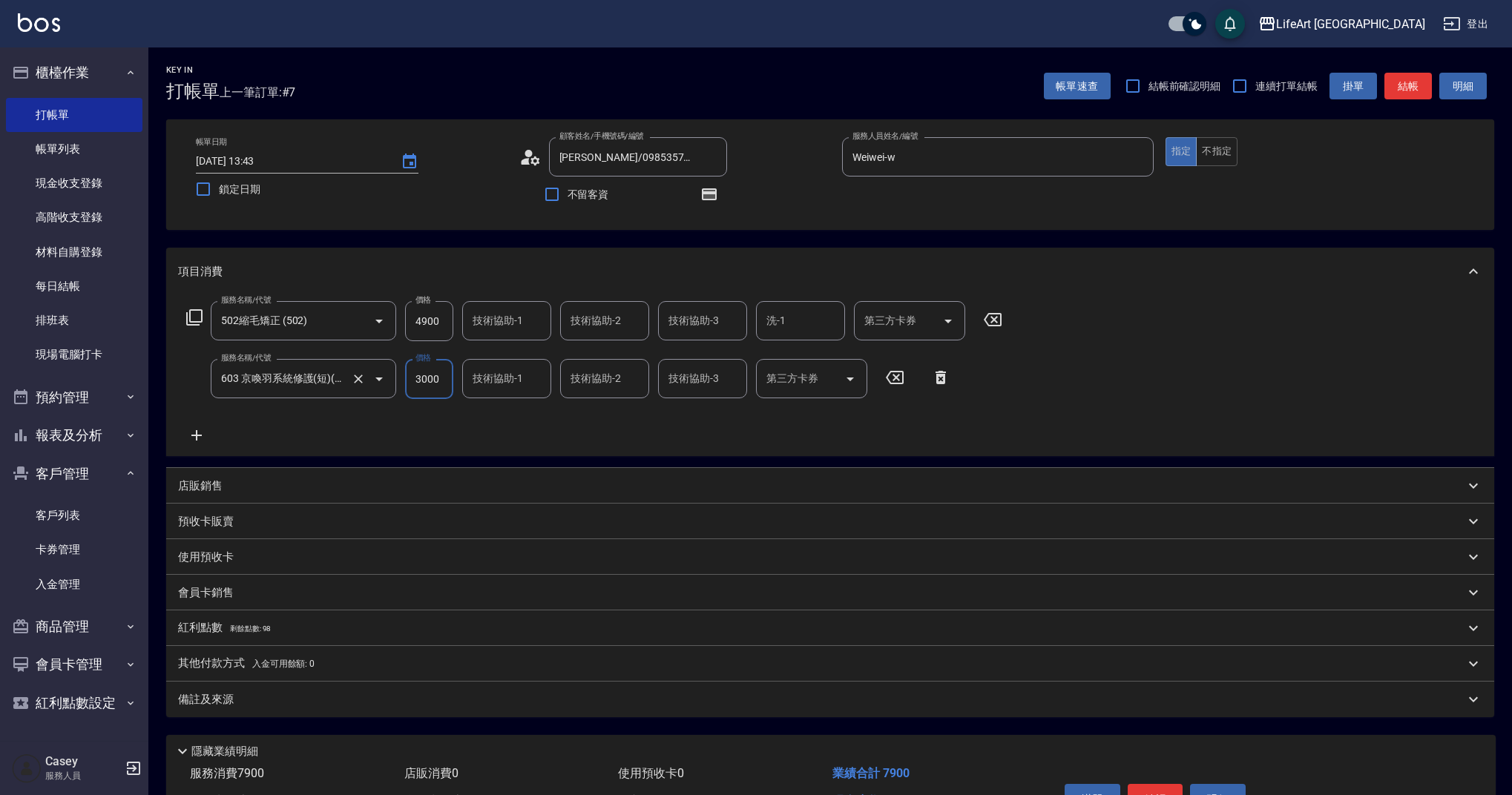
drag, startPoint x: 445, startPoint y: 386, endPoint x: 391, endPoint y: 381, distance: 54.2
click at [391, 381] on div "服務名稱/代號 603 京喚羽系統修護(短)(603) 服務名稱/代號 價格 3000 價格 技術協助-1 技術協助-1 技術協助-2 技術協助-2 技術協助…" at bounding box center [569, 379] width 781 height 40
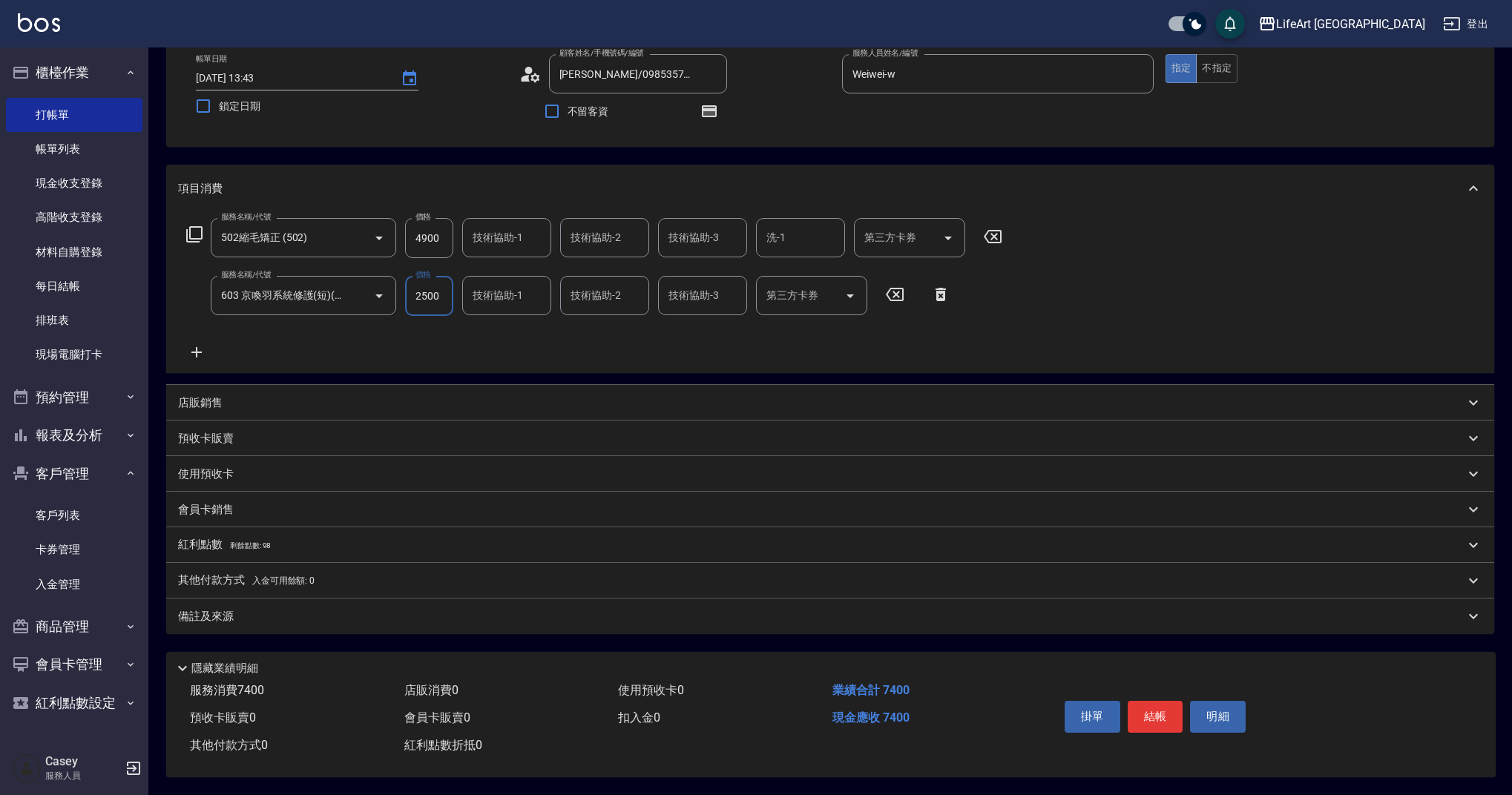
type input "2500"
click at [203, 545] on p "紅利點數 剩餘點數: 98" at bounding box center [224, 545] width 93 height 17
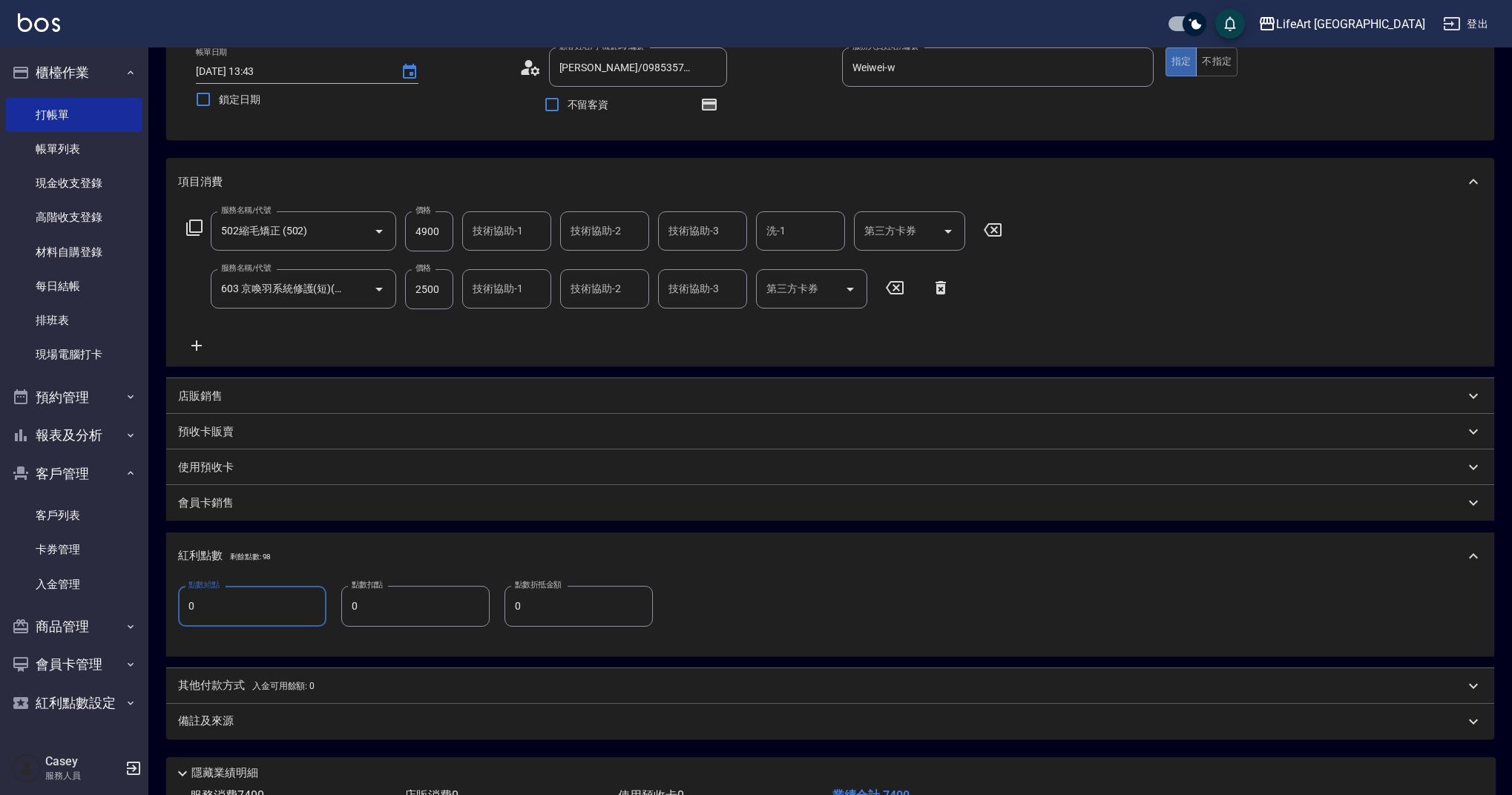
drag, startPoint x: 207, startPoint y: 611, endPoint x: 155, endPoint y: 594, distance: 54.7
click at [155, 601] on div "Key In 打帳單 上一筆訂單:#7 帳單速查 結帳前確認明細 連續打單結帳 掛單 結帳 明細 帳單日期 [DATE] 13:43 鎖定日期 顧客姓名/手機…" at bounding box center [831, 429] width 1364 height 943
type input "15"
click at [375, 588] on label "點數扣點" at bounding box center [367, 585] width 31 height 11
click at [375, 588] on input "0" at bounding box center [415, 606] width 149 height 40
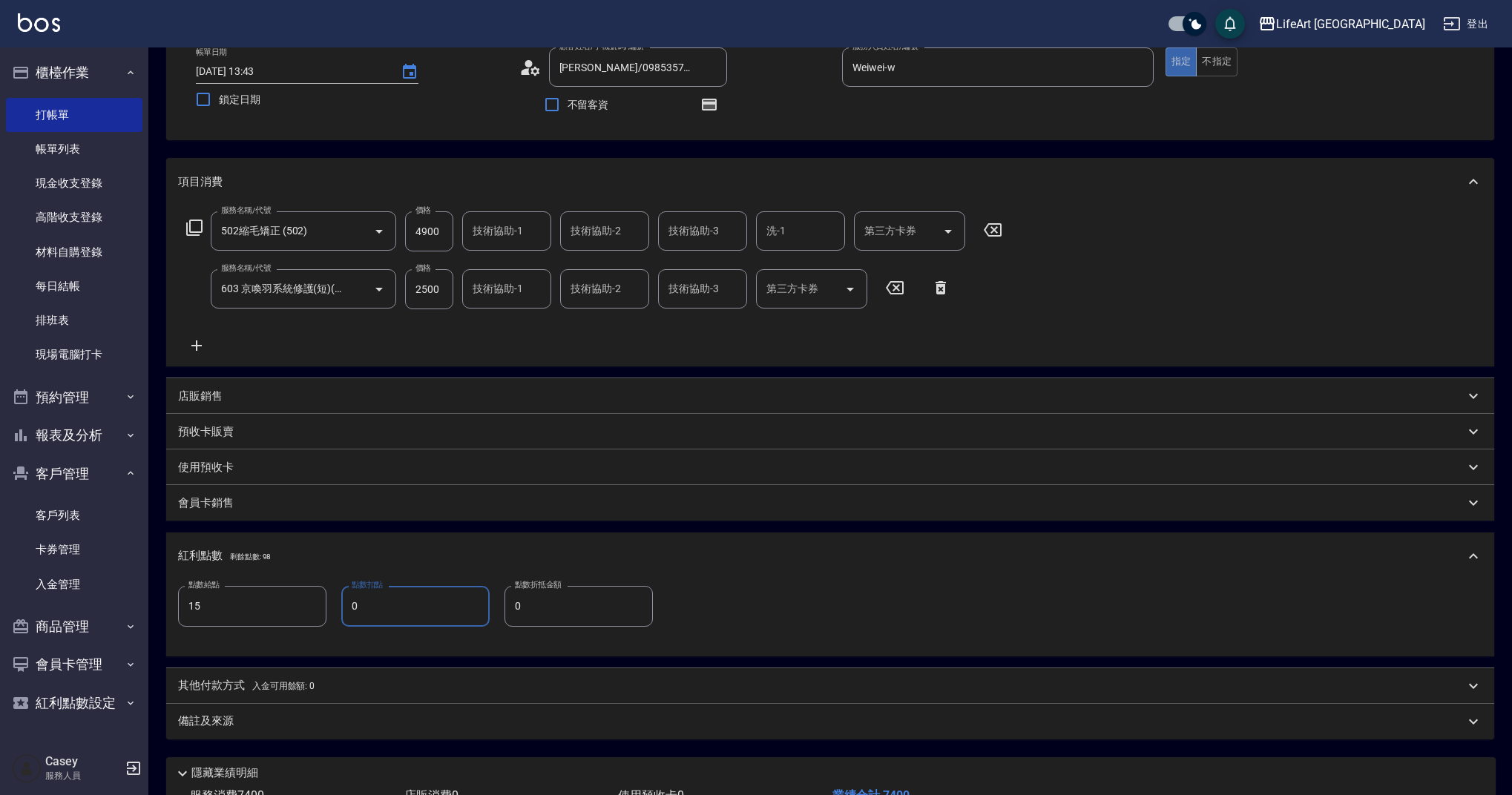
click at [378, 603] on input "0" at bounding box center [415, 606] width 149 height 40
drag, startPoint x: 371, startPoint y: 606, endPoint x: 285, endPoint y: 613, distance: 86.3
click at [280, 613] on div "點數給點 15 點數給點 點數扣點 0 點數扣點 點數折抵金額 0 點數折抵金額" at bounding box center [416, 606] width 475 height 40
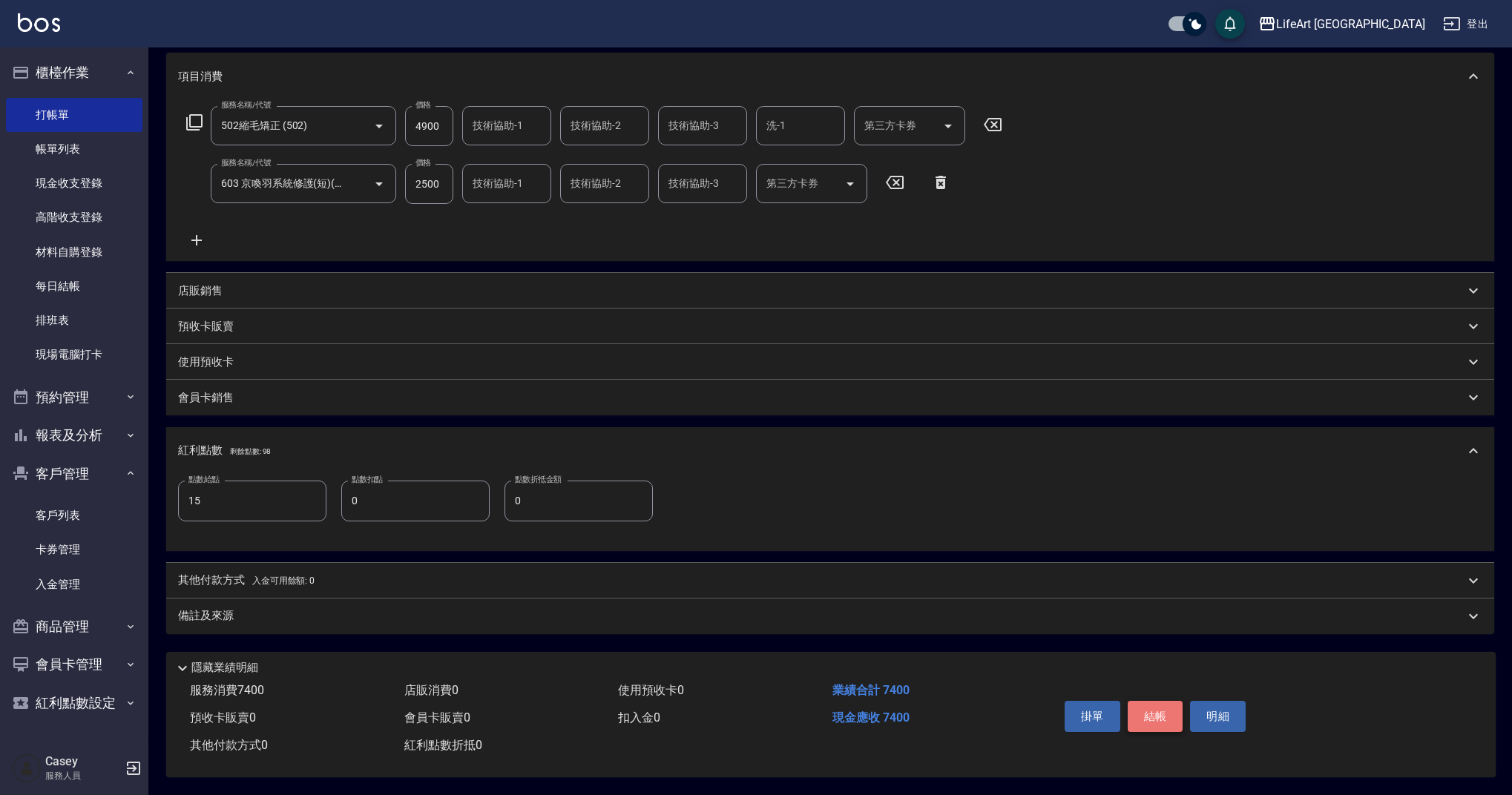
click at [1153, 714] on button "結帳" at bounding box center [1155, 717] width 56 height 31
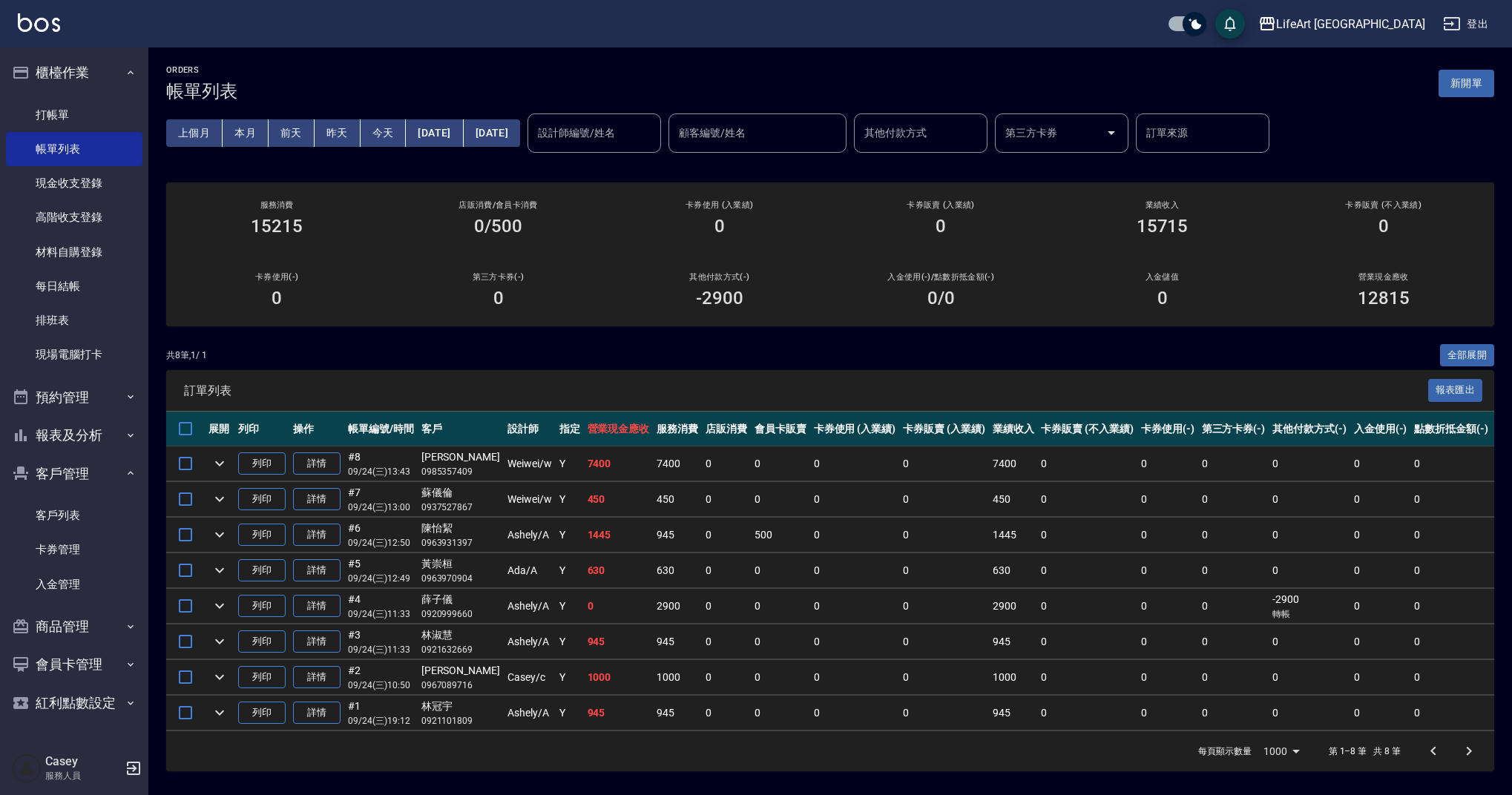
scroll to position [3, 0]
click at [322, 458] on link "詳情" at bounding box center [317, 464] width 48 height 23
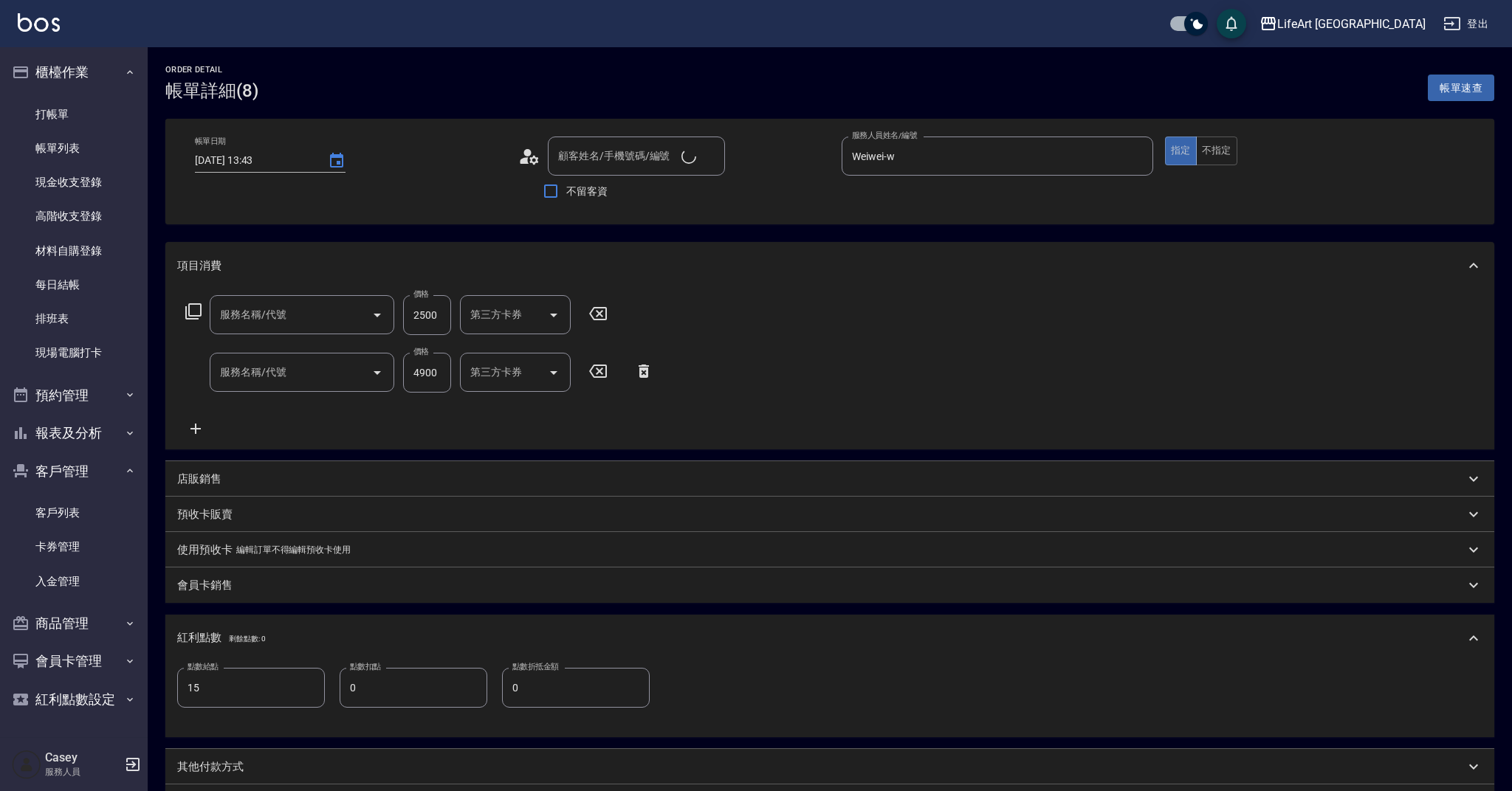
type input "[DATE] 13:43"
type input "Weiwei-w"
type input "15"
type input "603 京喚羽系統修護(短)(603)"
type input "502縮毛矯正 (502)"
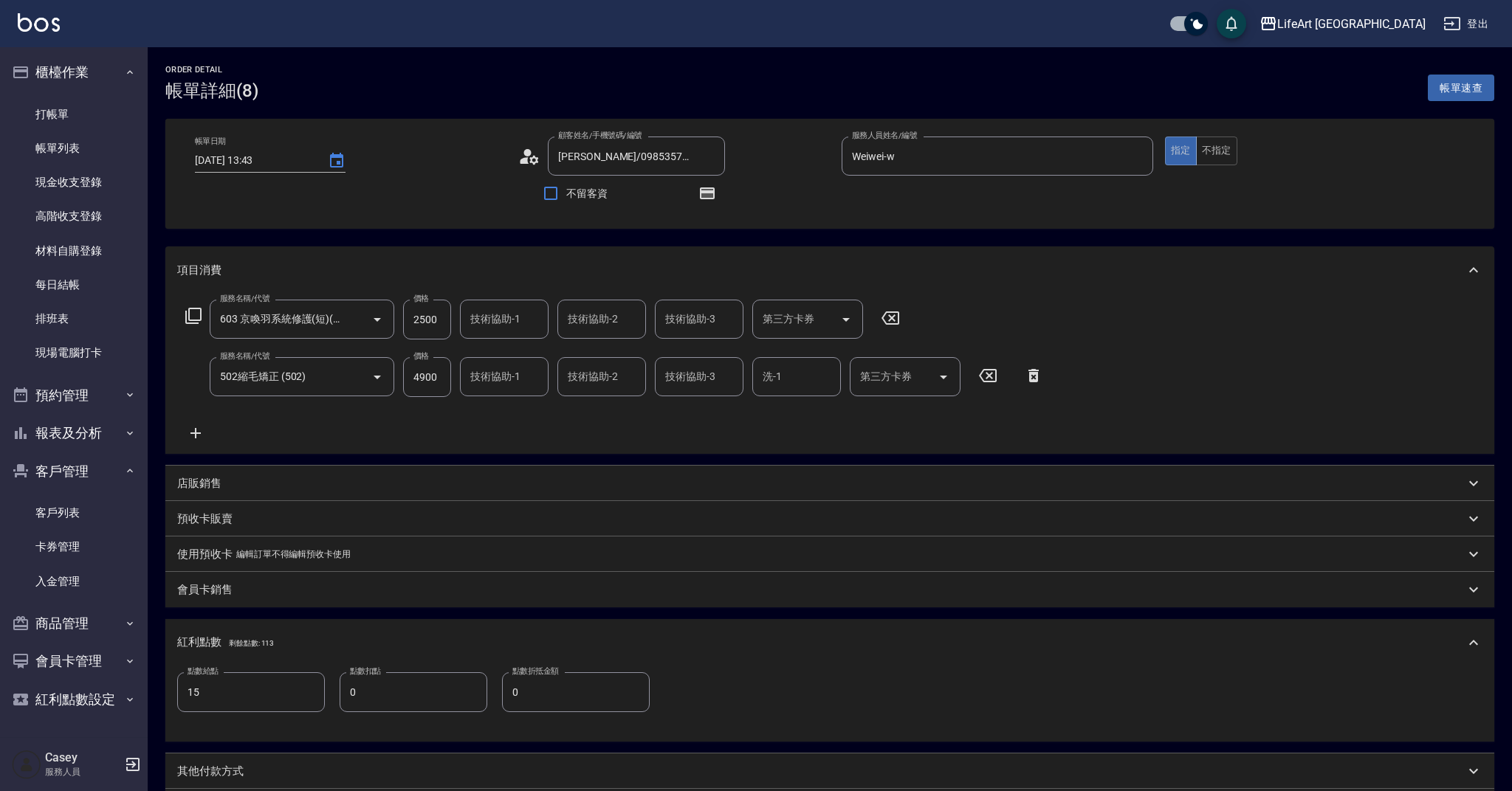
type input "[PERSON_NAME]/0985357409/"
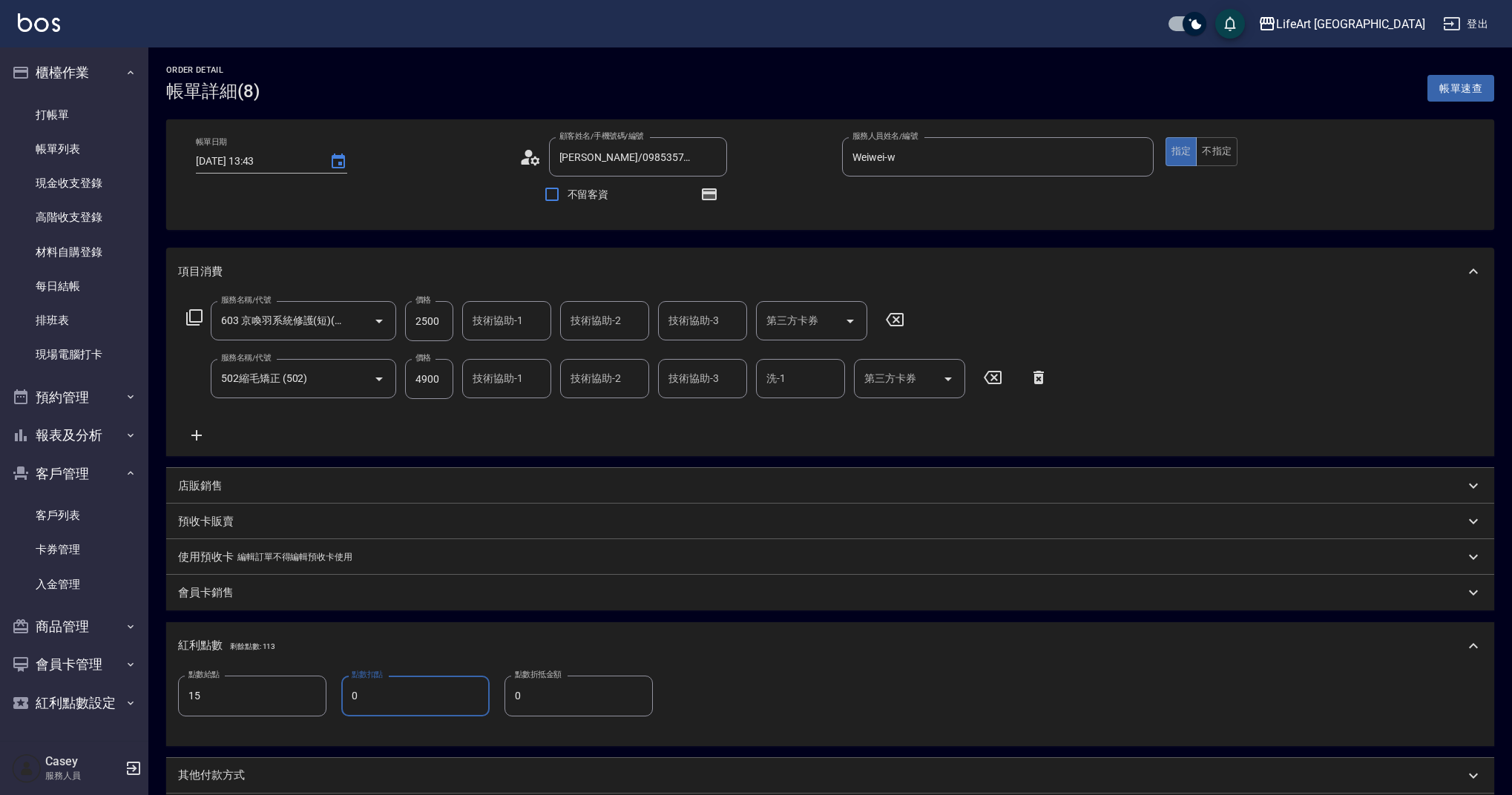
drag, startPoint x: 373, startPoint y: 705, endPoint x: 330, endPoint y: 696, distance: 43.9
click at [330, 696] on div "點數給點 15 點數給點 點數扣點 0 點數扣點 點數折抵金額 0 點數折抵金額" at bounding box center [416, 696] width 475 height 40
type input "100"
drag, startPoint x: 527, startPoint y: 704, endPoint x: 493, endPoint y: 705, distance: 34.0
click at [493, 705] on div "點數給點 15 點數給點 點數扣點 100 點數扣點 點數折抵金額 0 點數折抵金額" at bounding box center [416, 696] width 475 height 40
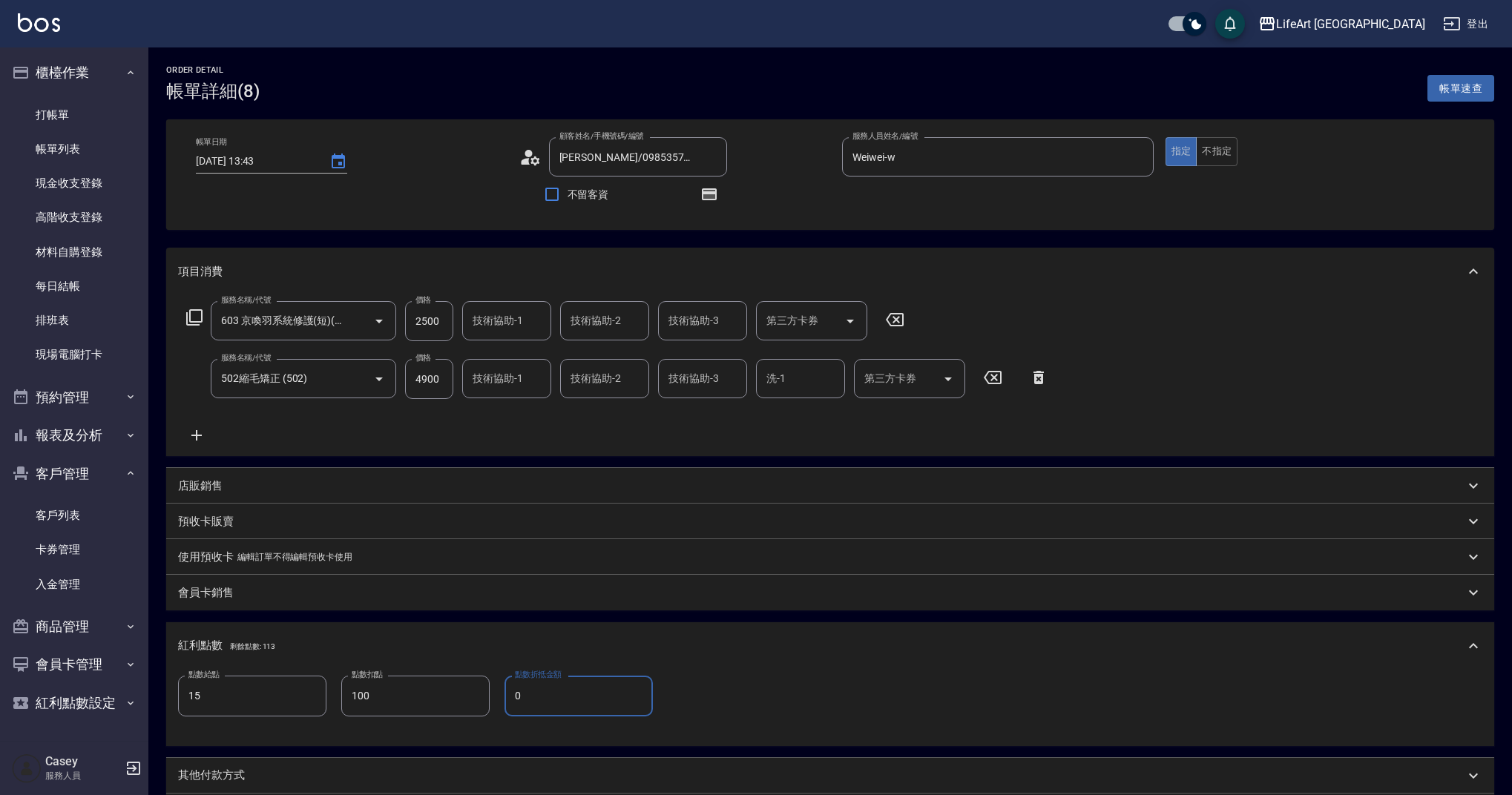
drag, startPoint x: 541, startPoint y: 693, endPoint x: 512, endPoint y: 694, distance: 29.0
click at [512, 694] on input "0" at bounding box center [579, 696] width 149 height 40
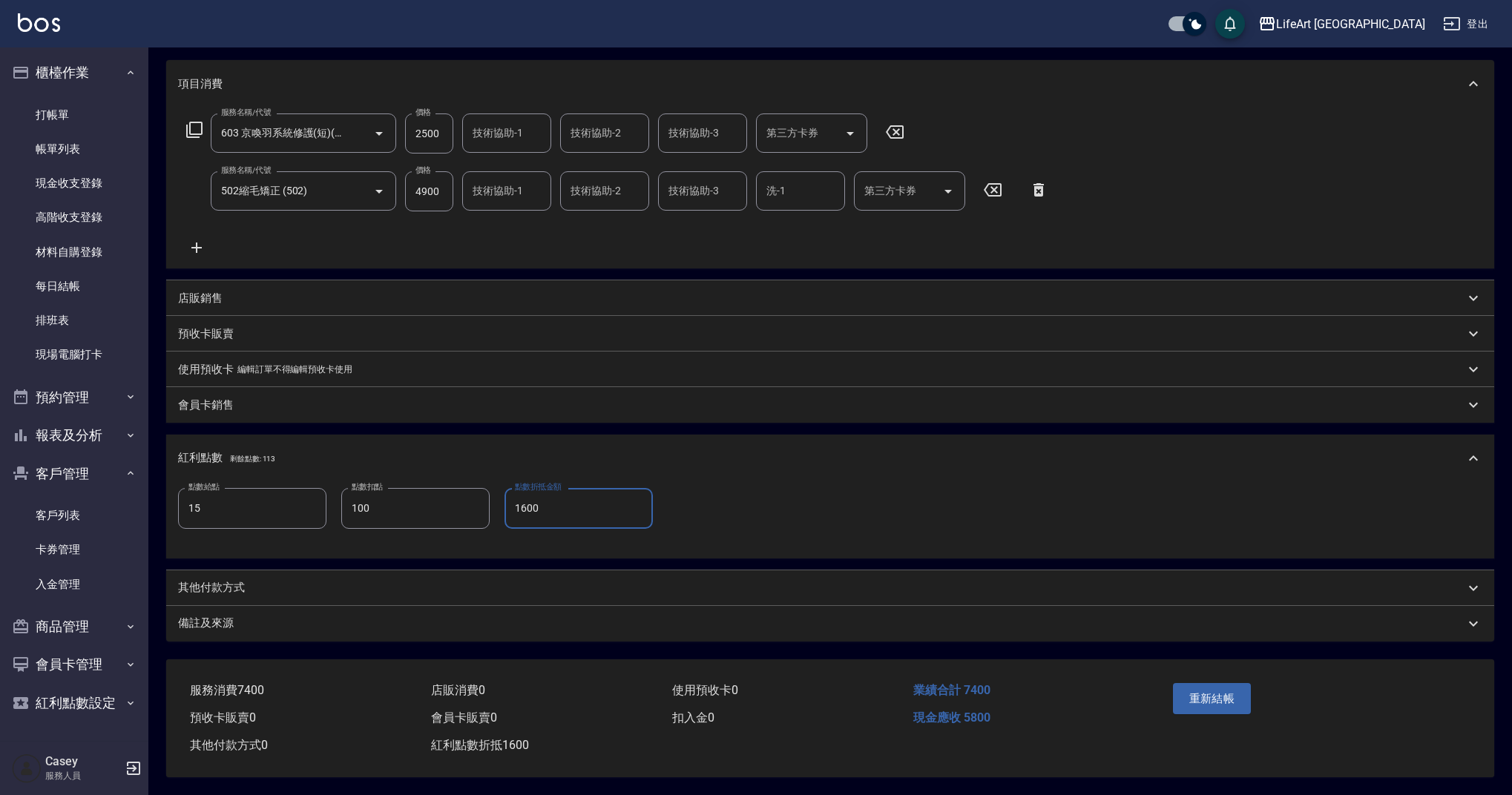
type input "1600"
click at [228, 620] on p "備註及來源" at bounding box center [206, 624] width 56 height 16
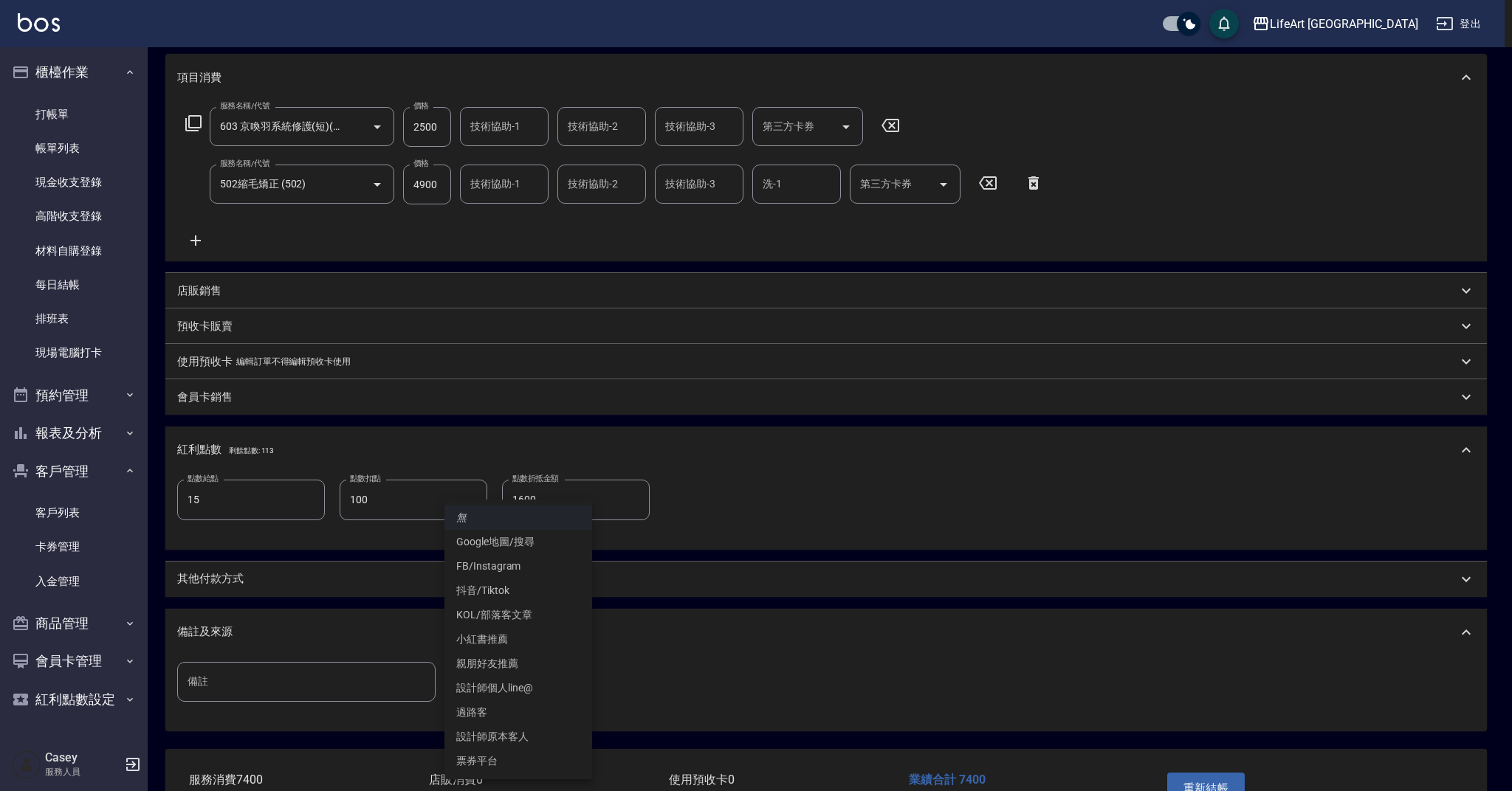
click at [489, 690] on body "LifeArt 蘆洲 登出 櫃檯作業 打帳單 帳單列表 現金收支登錄 高階收支登錄 材料自購登錄 每日結帳 排班表 現場電腦打卡 預約管理 預約管理 單日預約…" at bounding box center [756, 345] width 1512 height 1077
click at [497, 689] on li "設計師個人line@" at bounding box center [518, 688] width 148 height 24
type input "設計師個人line@"
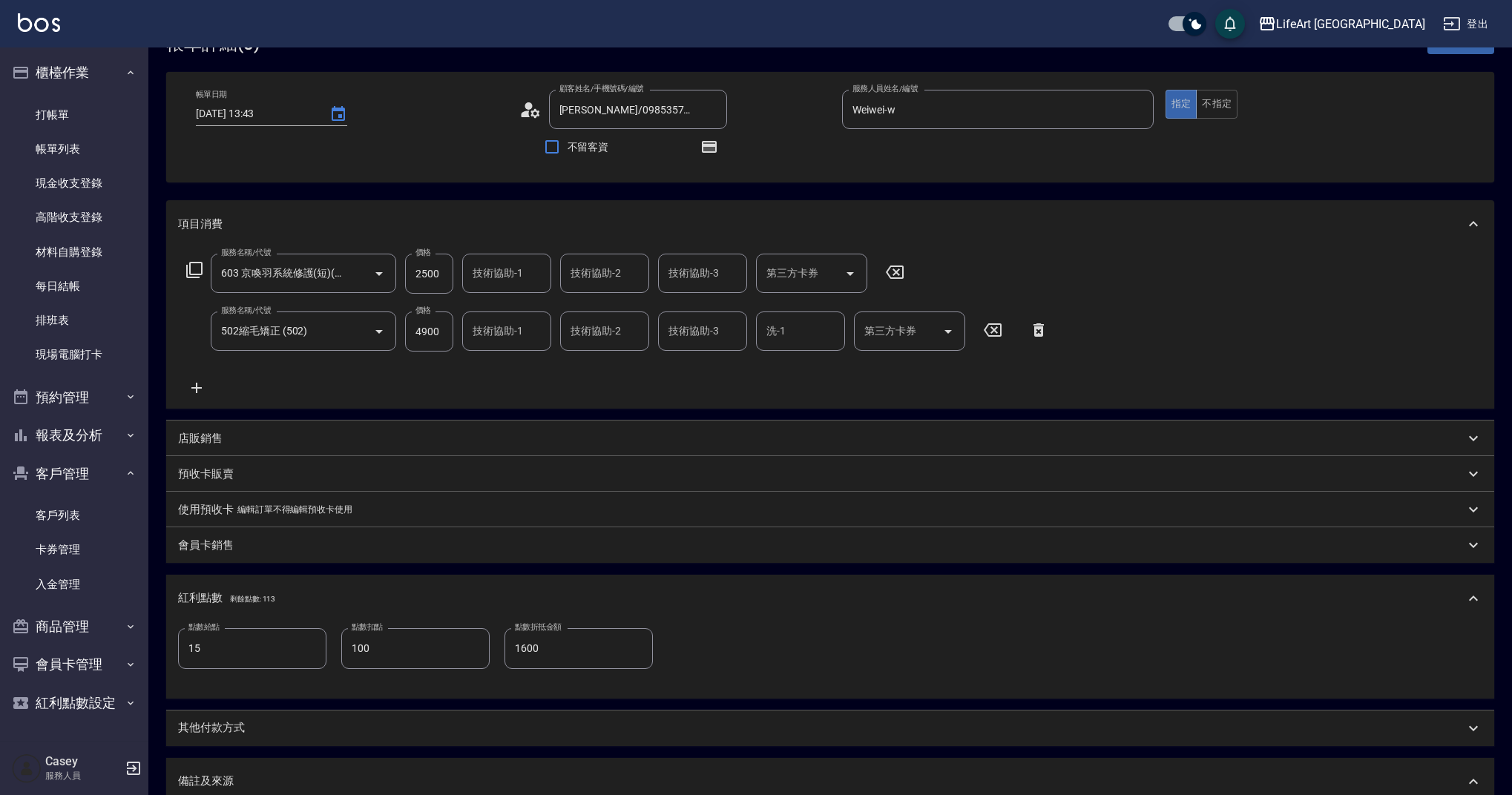
scroll to position [0, 0]
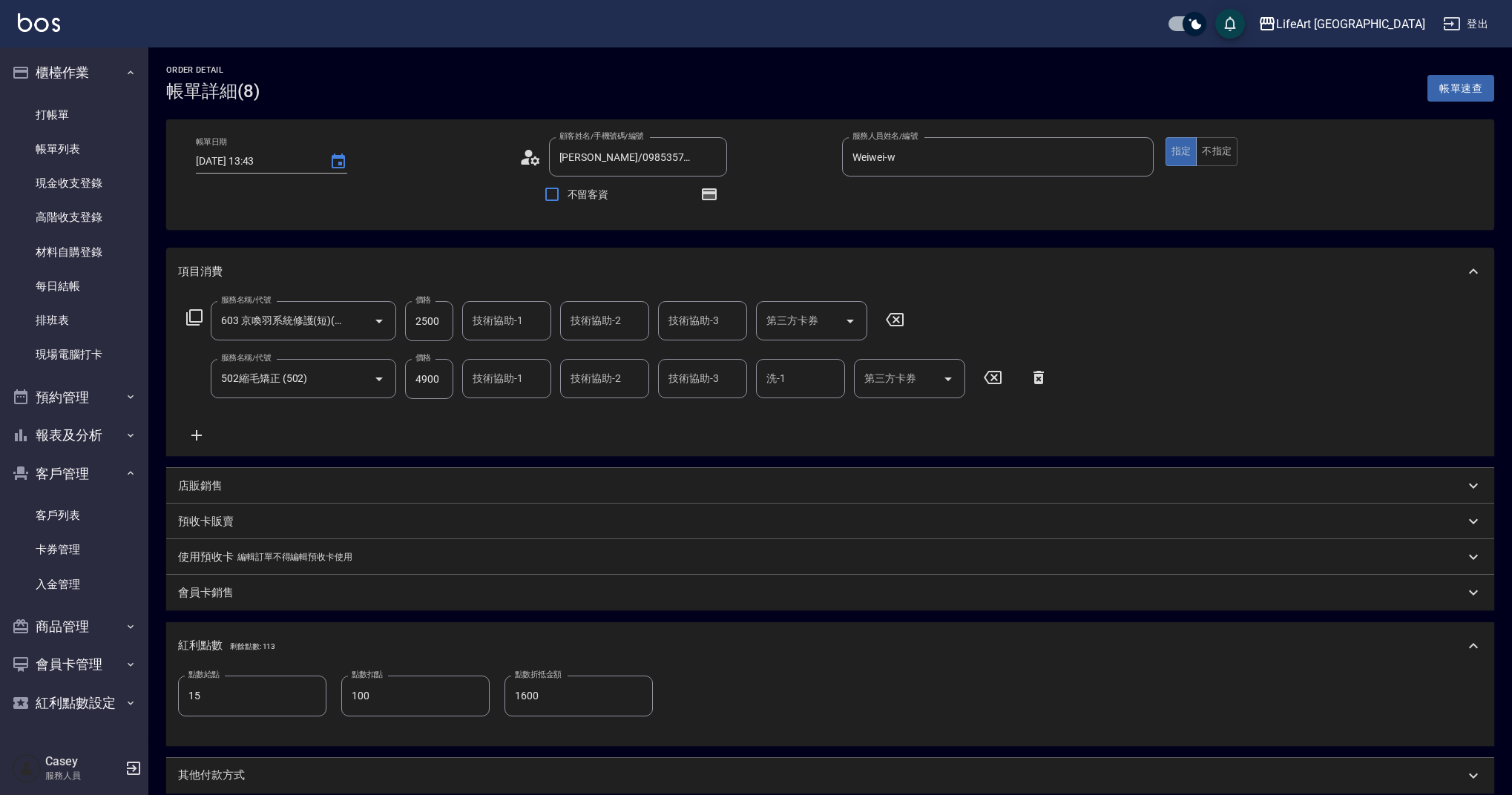
click at [491, 382] on input "技術協助-1" at bounding box center [506, 378] width 76 height 26
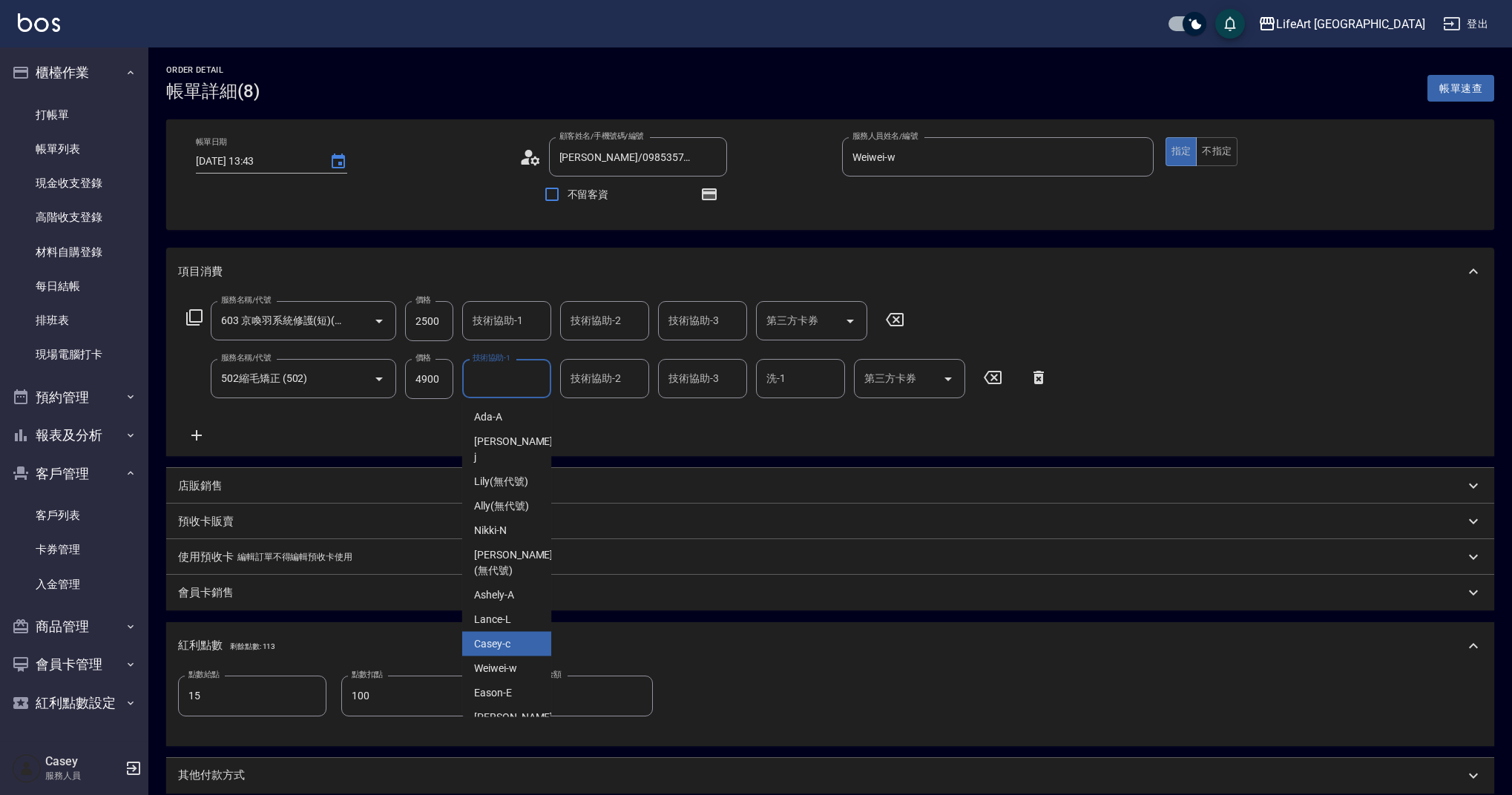
click at [497, 637] on span "Casey -c" at bounding box center [492, 645] width 37 height 16
type input "Casey-c"
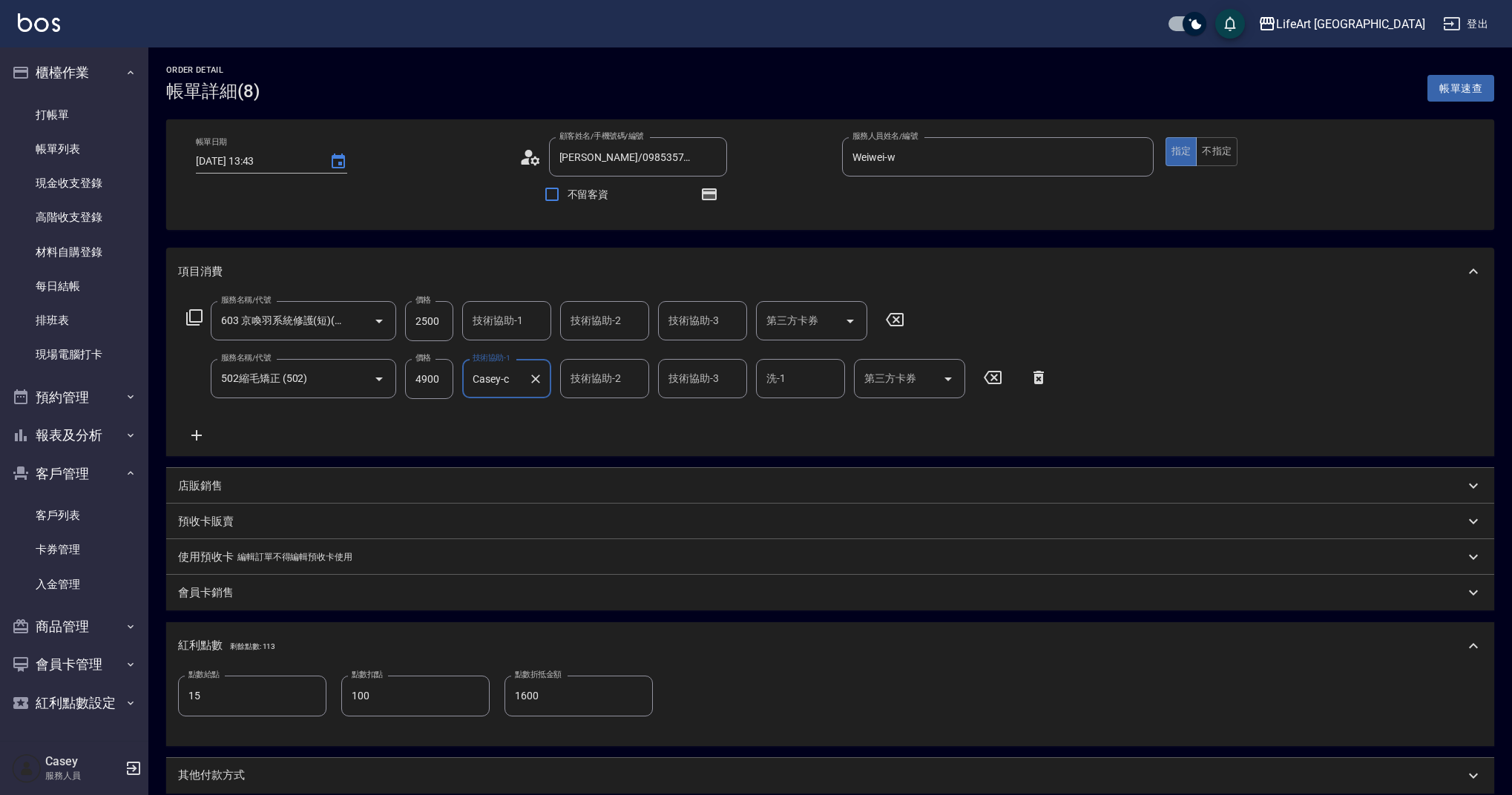
click at [510, 325] on input "技術協助-1" at bounding box center [506, 321] width 76 height 26
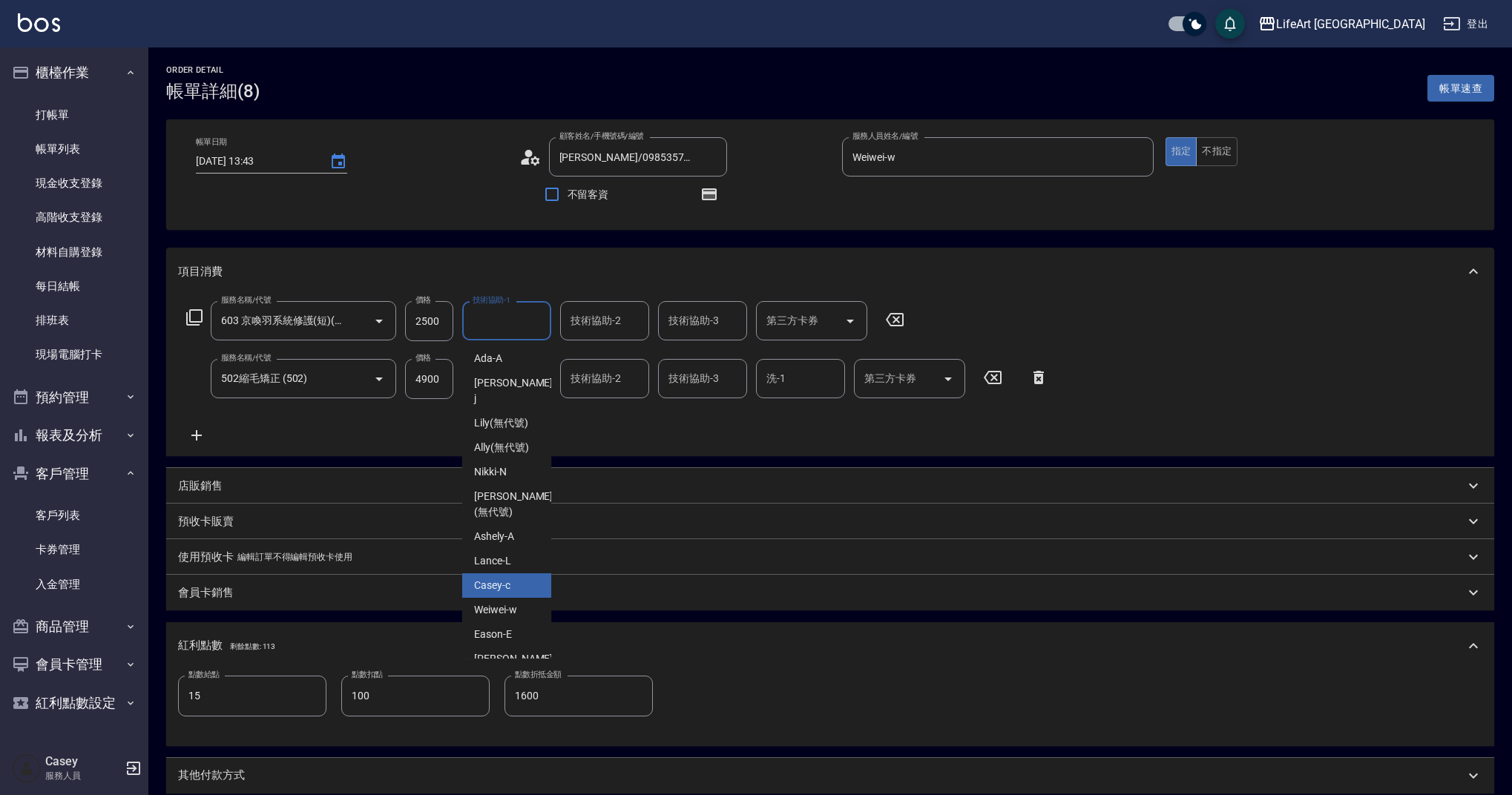
click at [503, 578] on span "Casey -c" at bounding box center [492, 585] width 37 height 16
type input "Casey-c"
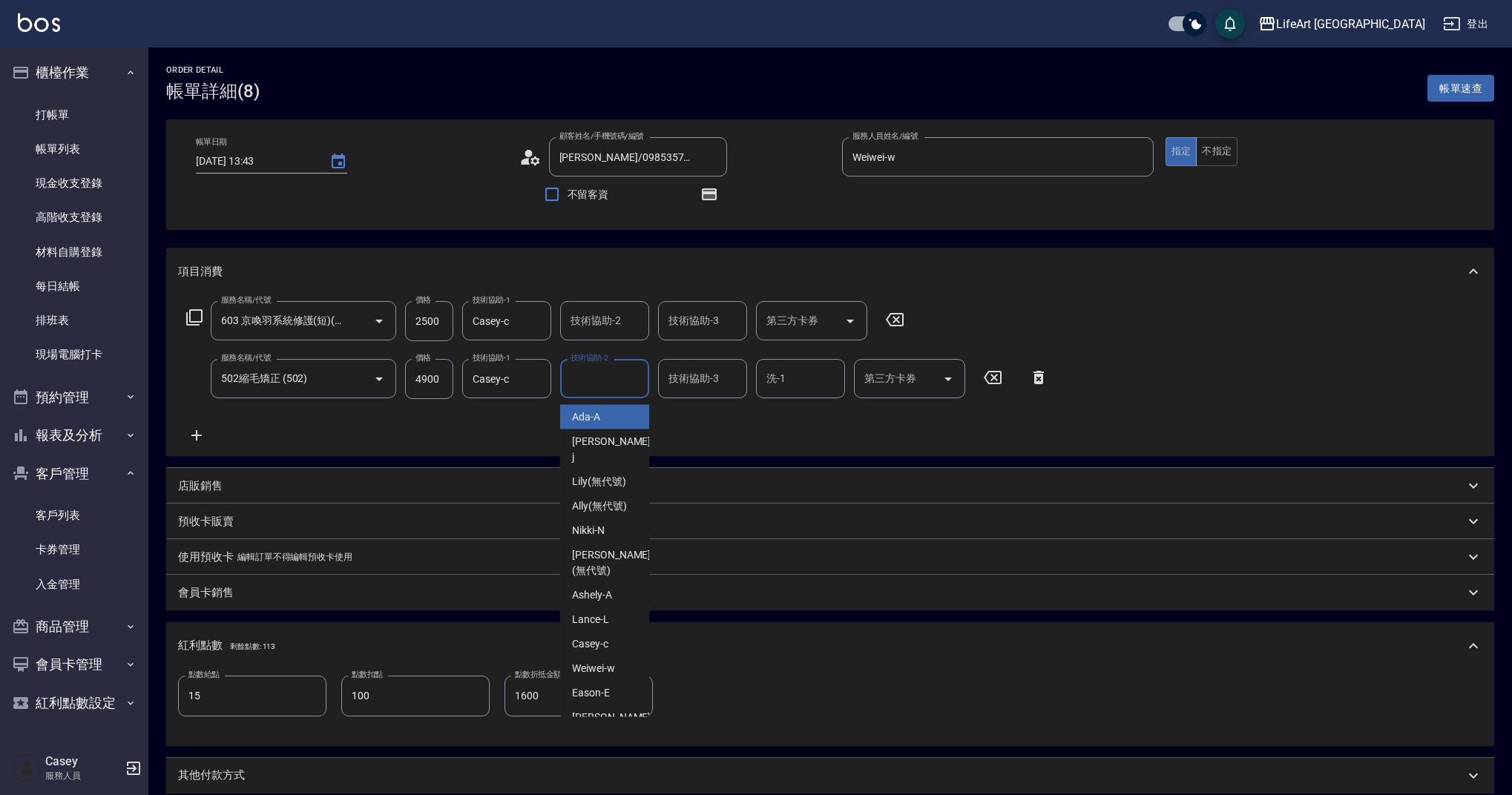
click at [584, 386] on input "技術協助-2" at bounding box center [605, 378] width 76 height 26
click at [586, 637] on span "Casey -c" at bounding box center [591, 645] width 37 height 16
type input "Casey-c"
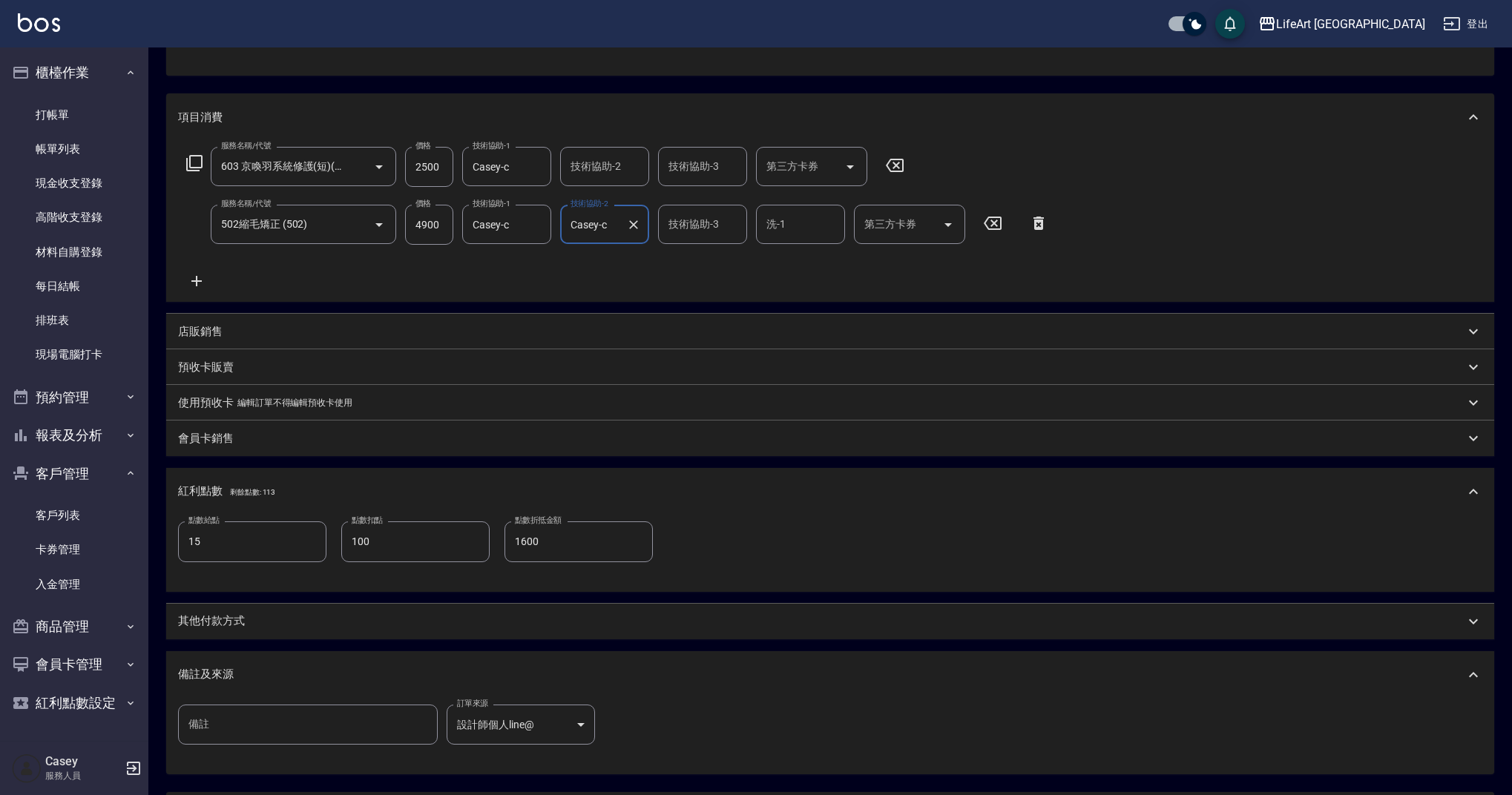
scroll to position [294, 0]
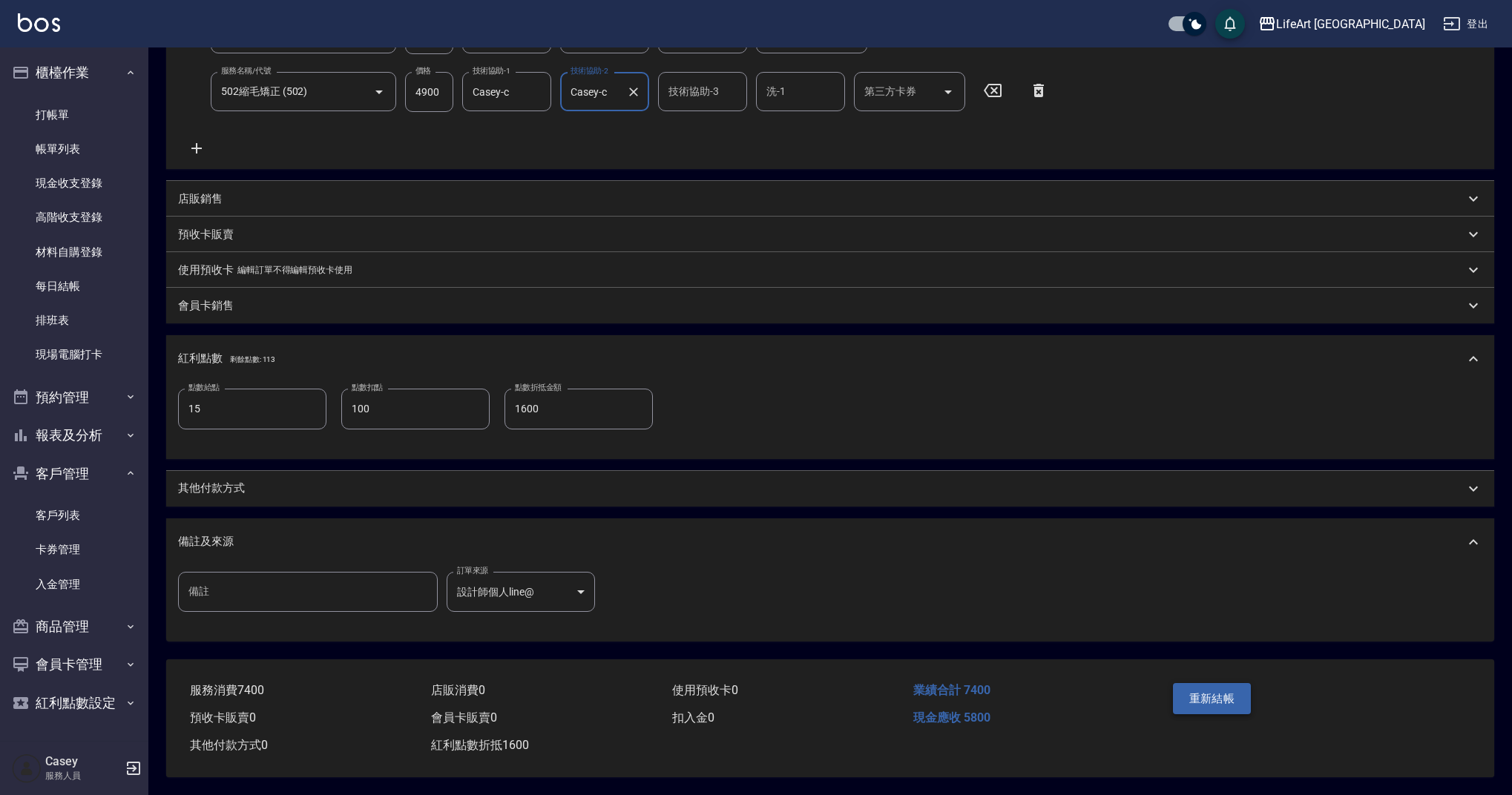
click at [1208, 692] on button "重新結帳" at bounding box center [1212, 699] width 78 height 31
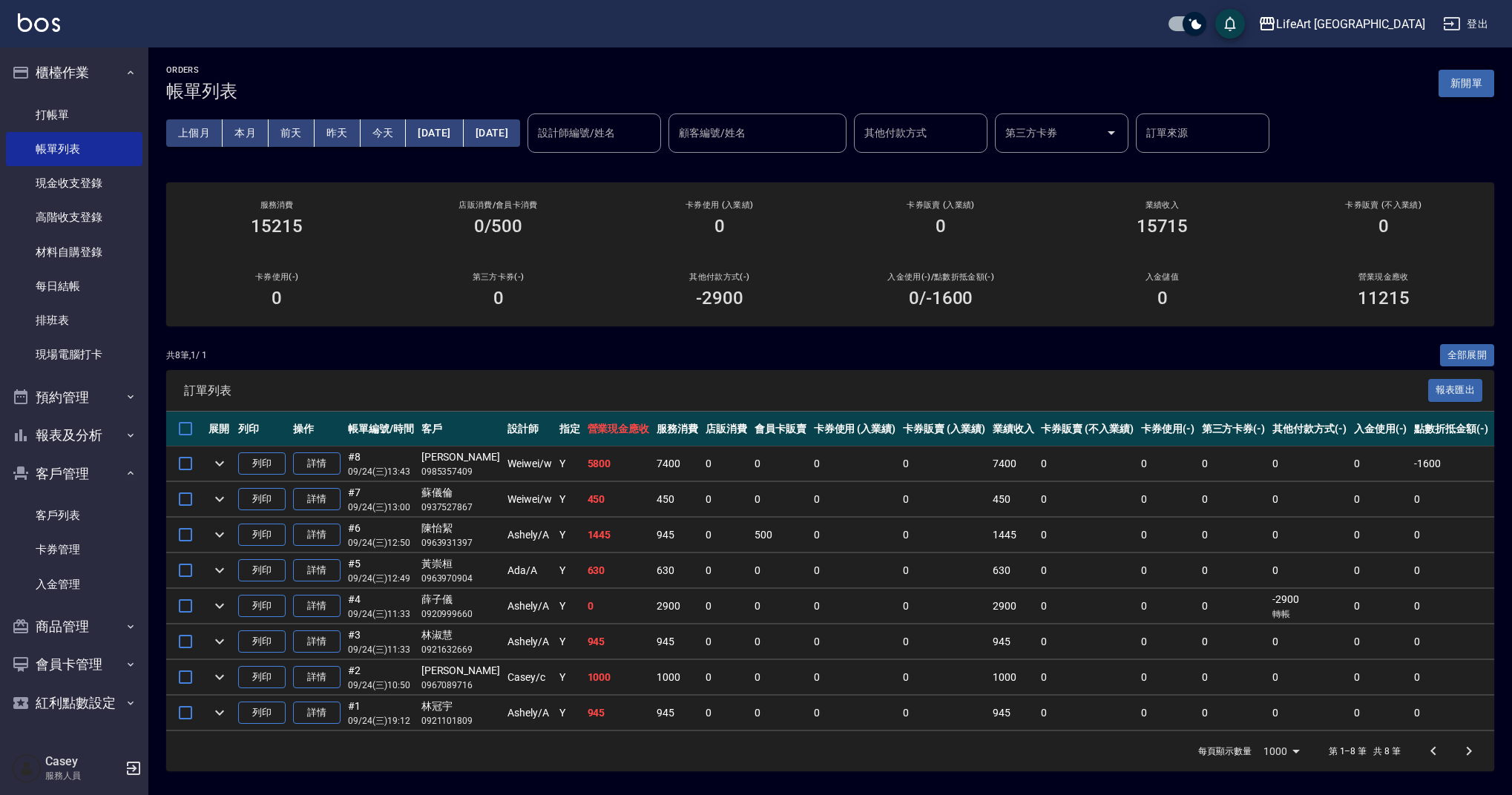
click at [1455, 86] on button "新開單" at bounding box center [1467, 84] width 56 height 28
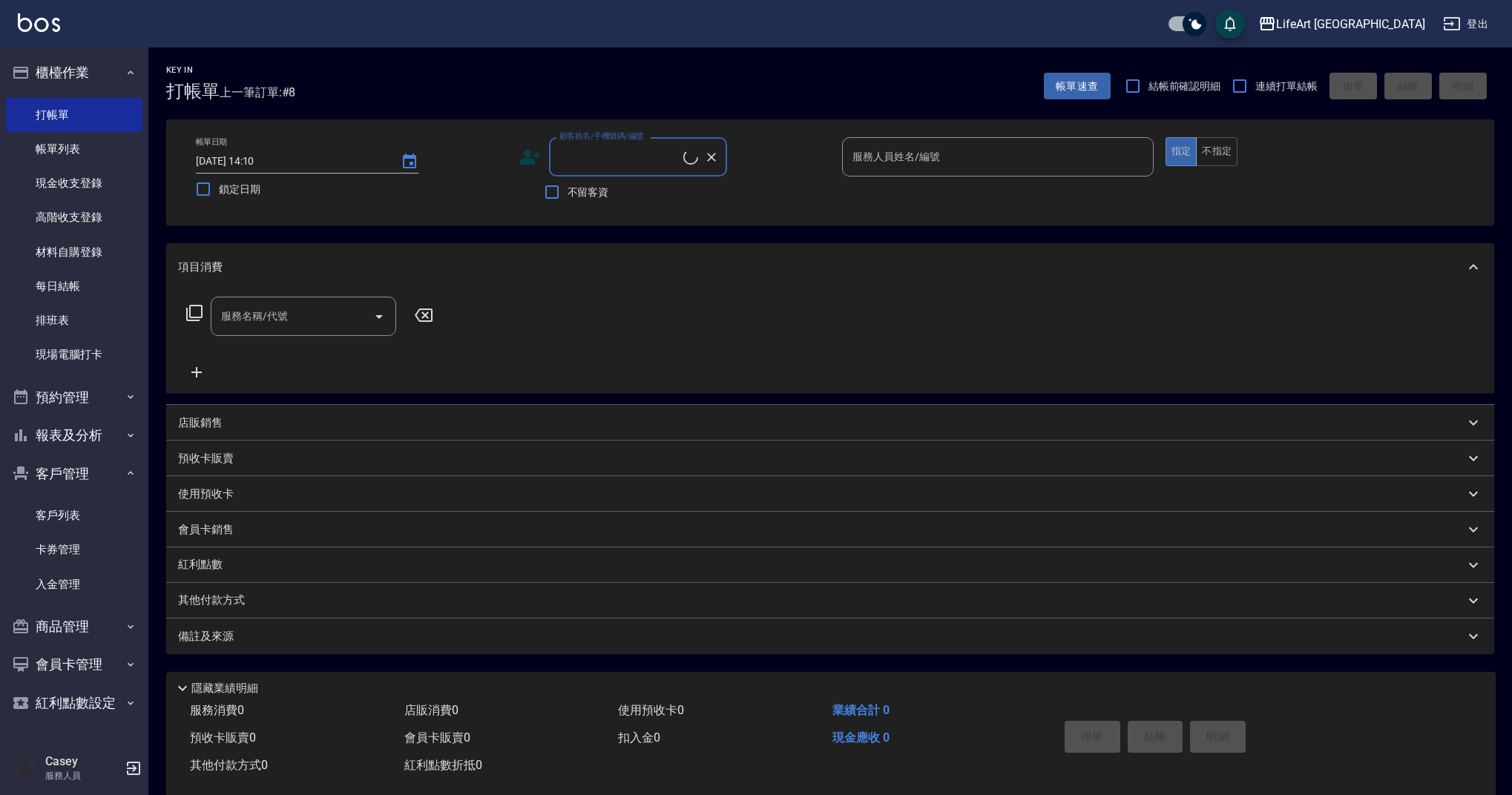
click at [609, 138] on label "顧客姓名/手機號碼/編號" at bounding box center [601, 136] width 84 height 11
click at [609, 144] on input "顧客姓名/手機號碼/編號" at bounding box center [619, 157] width 128 height 26
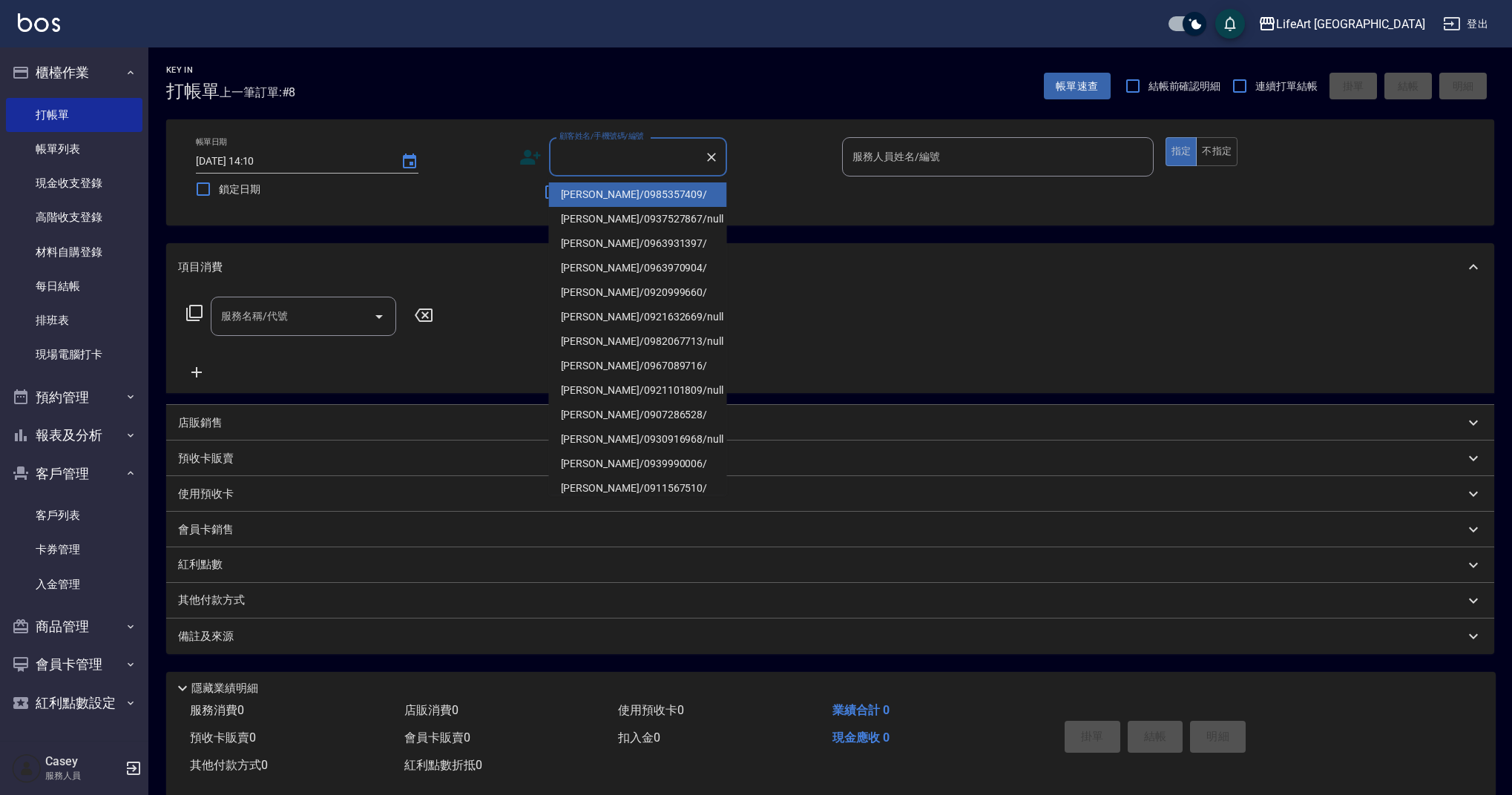
drag, startPoint x: 622, startPoint y: 154, endPoint x: 628, endPoint y: 192, distance: 38.5
click at [623, 155] on input "顧客姓名/手機號碼/編號" at bounding box center [627, 157] width 143 height 26
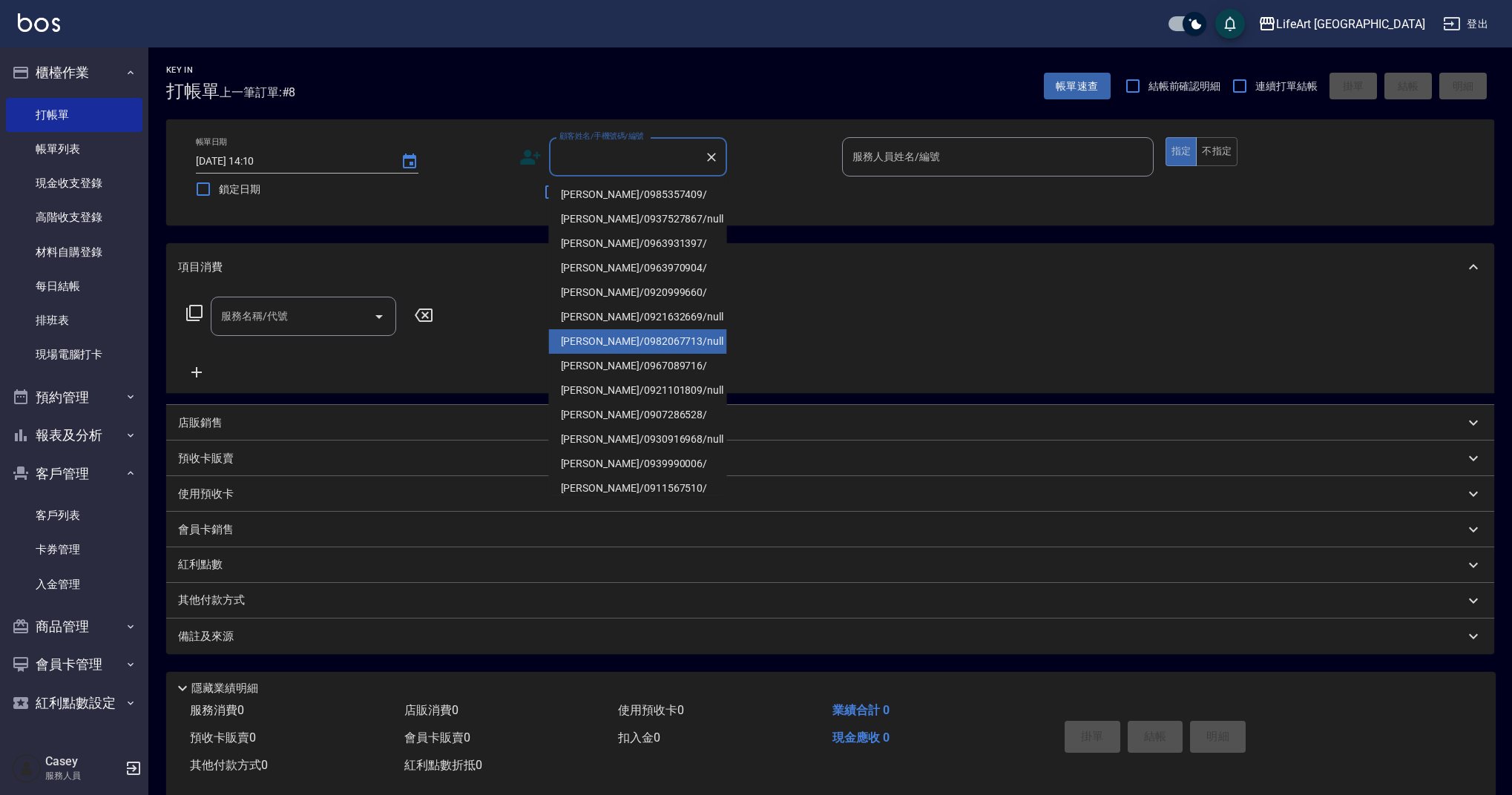
click at [623, 337] on li "[PERSON_NAME]/0982067713/null" at bounding box center [638, 342] width 178 height 24
type input "[PERSON_NAME]/0982067713/null"
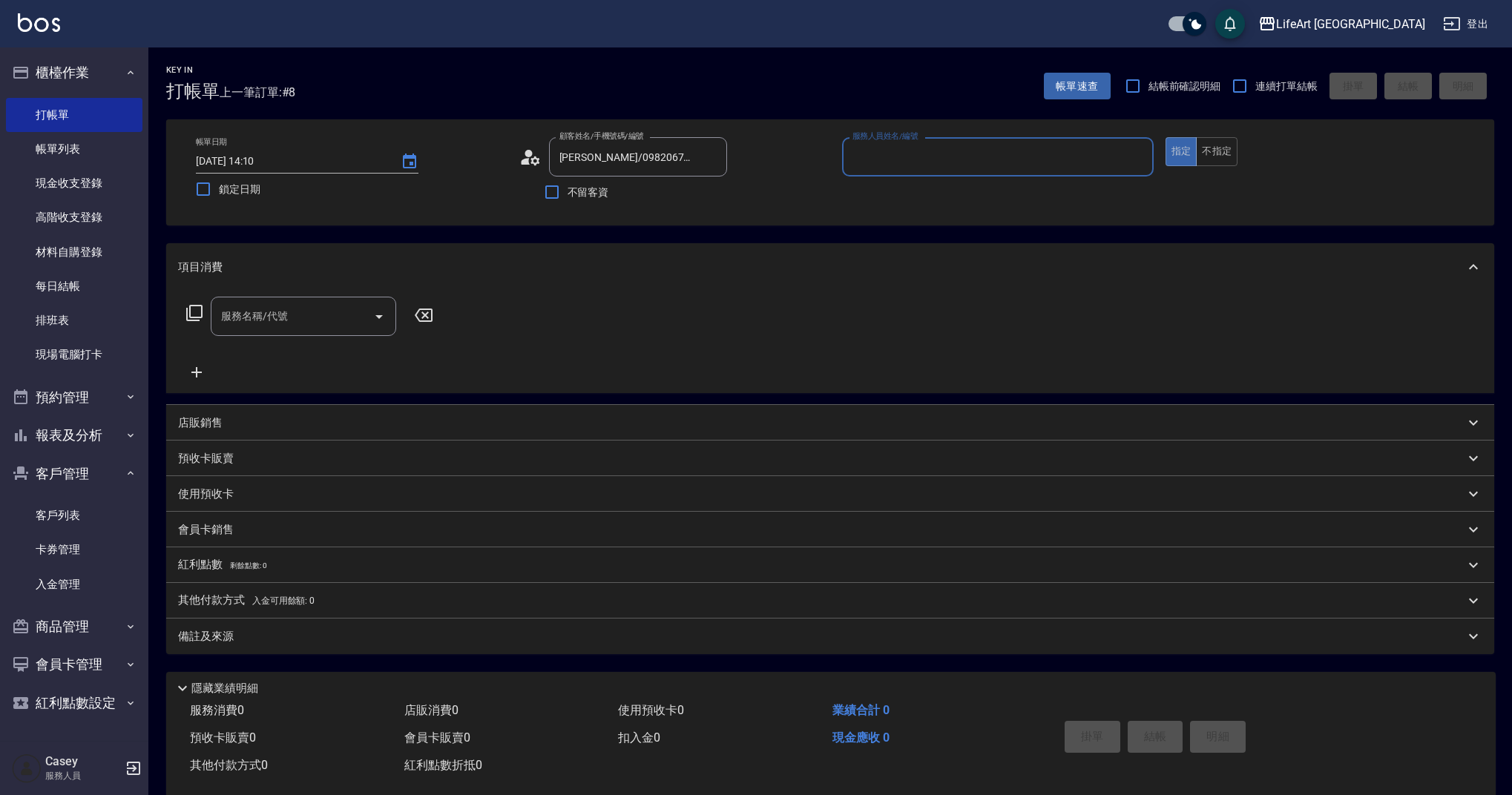
click at [968, 159] on input "服務人員姓名/編號" at bounding box center [998, 157] width 298 height 26
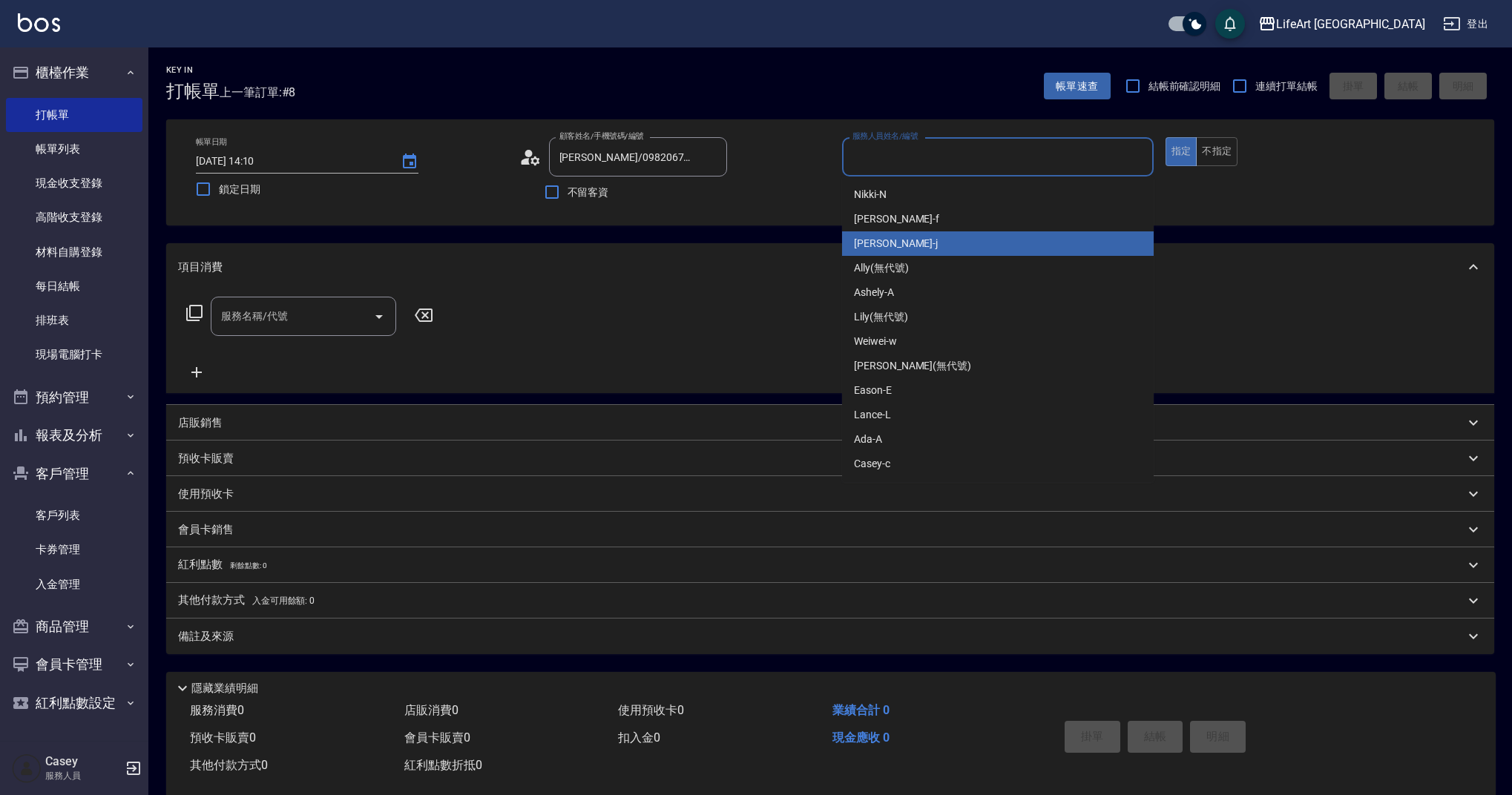
click at [926, 247] on div "[PERSON_NAME]" at bounding box center [998, 244] width 311 height 24
type input "[PERSON_NAME]"
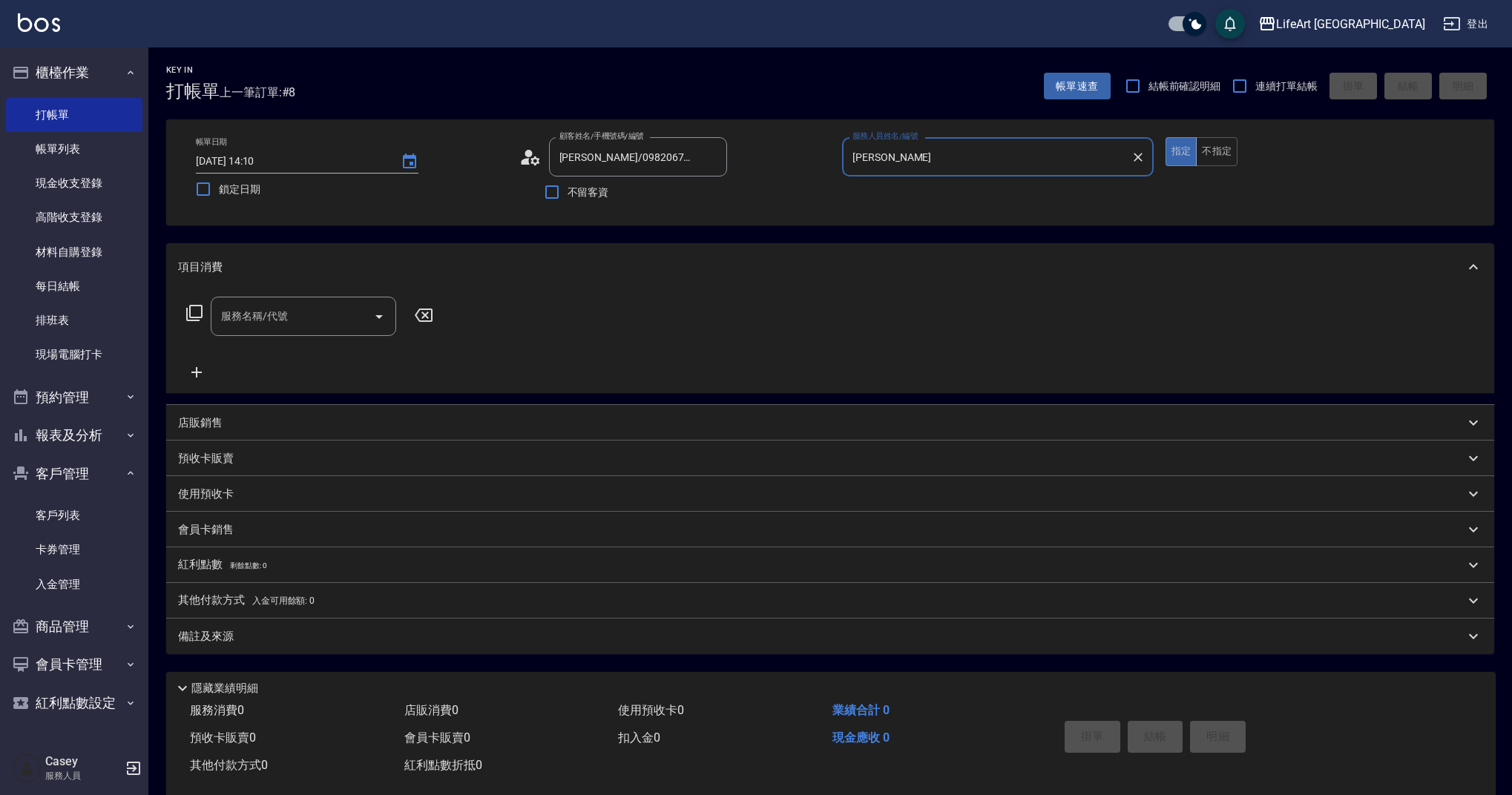
click at [340, 334] on div "服務名稱/代號" at bounding box center [303, 316] width 185 height 39
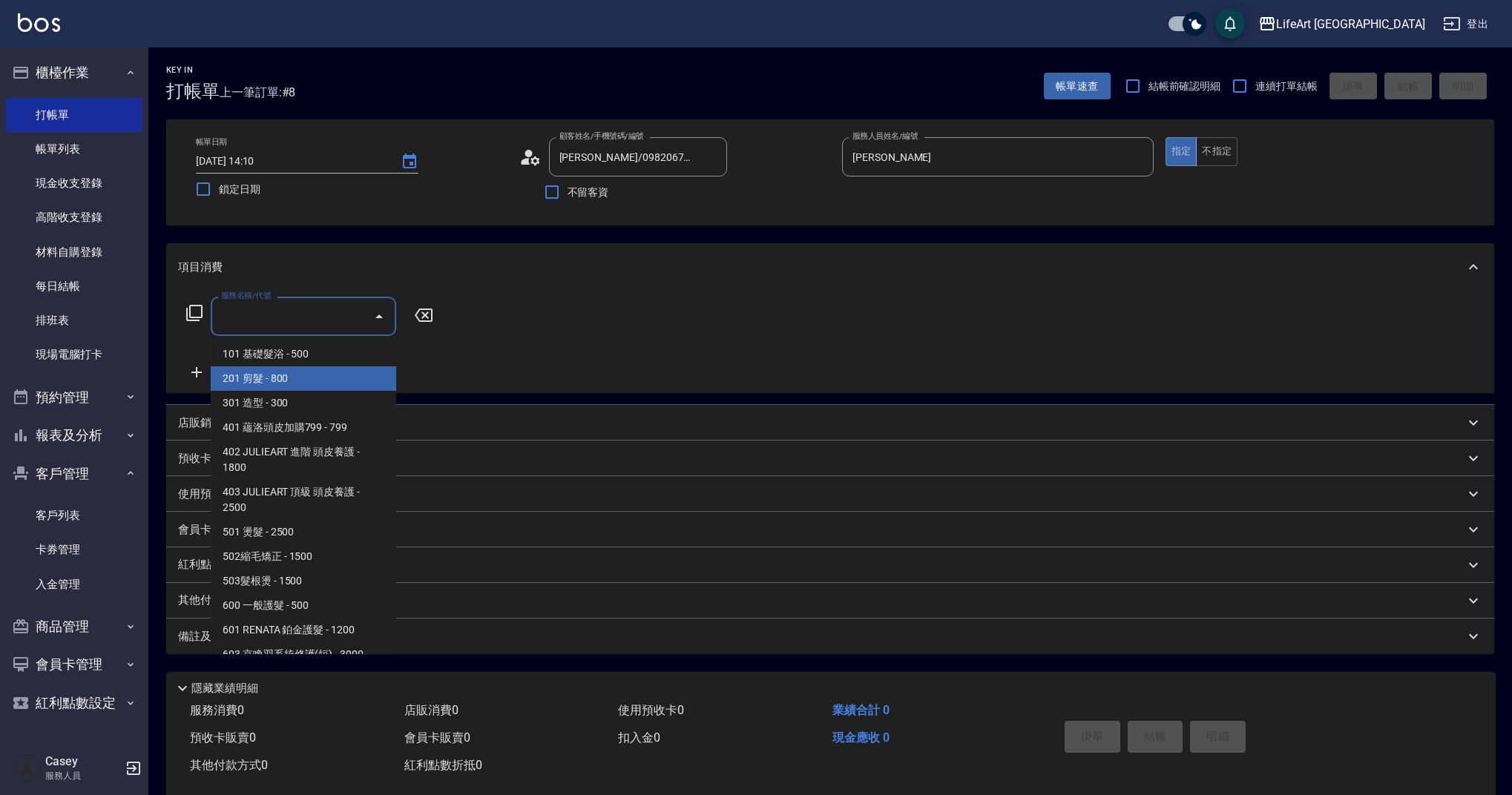
click at [311, 378] on span "201 剪髮 - 800" at bounding box center [303, 378] width 185 height 24
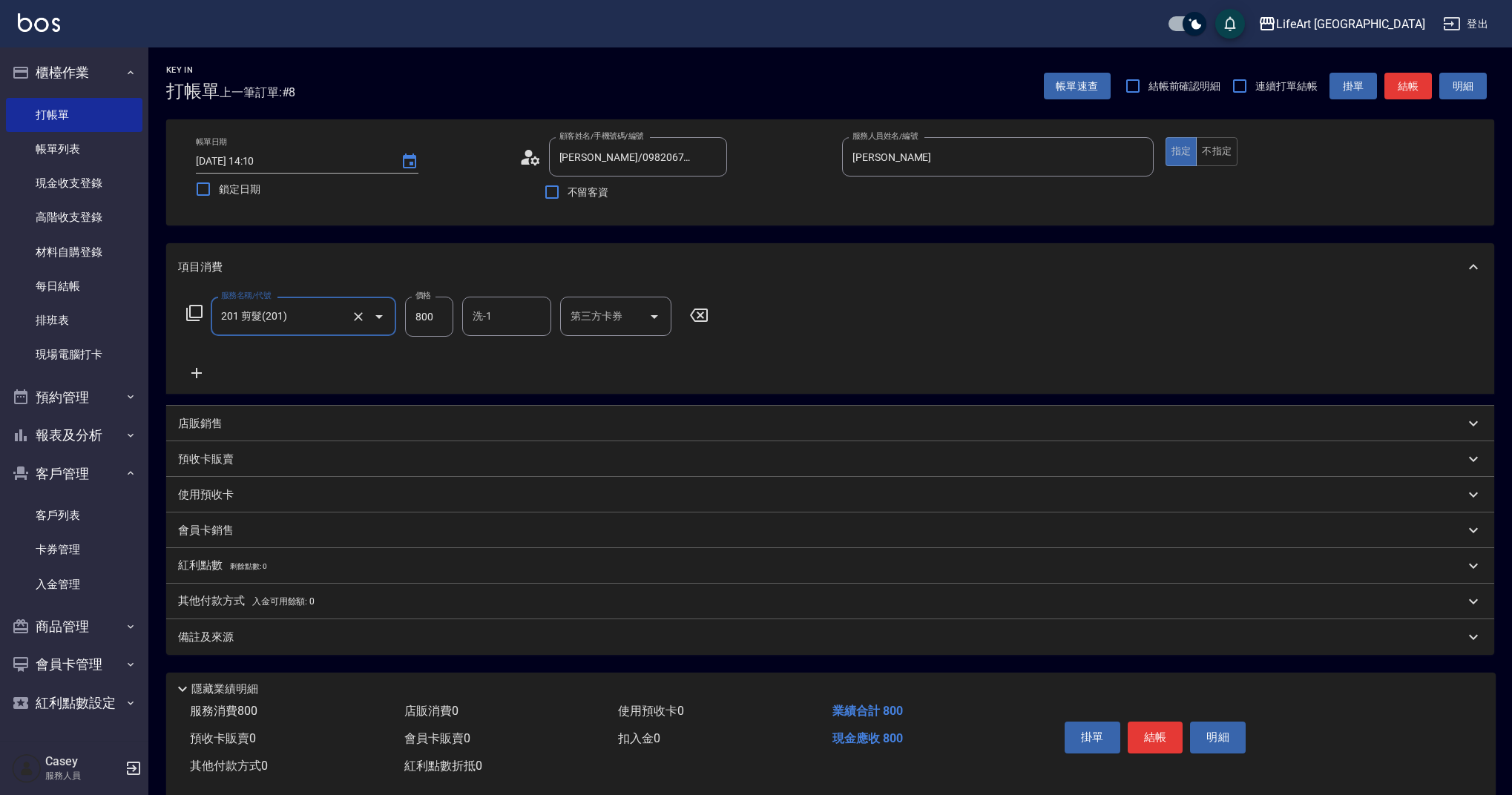
type input "201 剪髮(201)"
click at [195, 366] on icon at bounding box center [197, 373] width 37 height 17
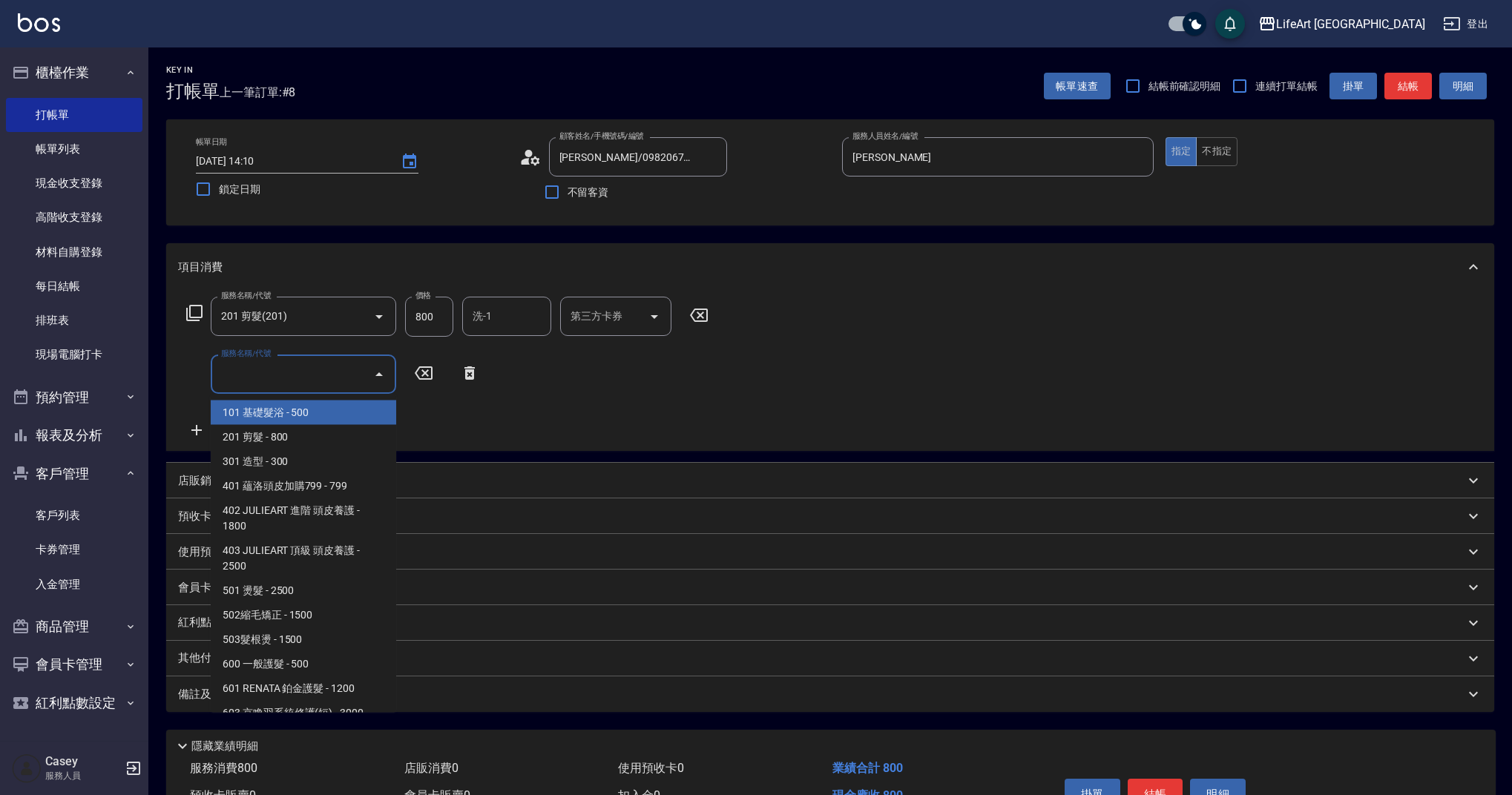
click at [289, 377] on input "服務名稱/代號" at bounding box center [292, 374] width 150 height 26
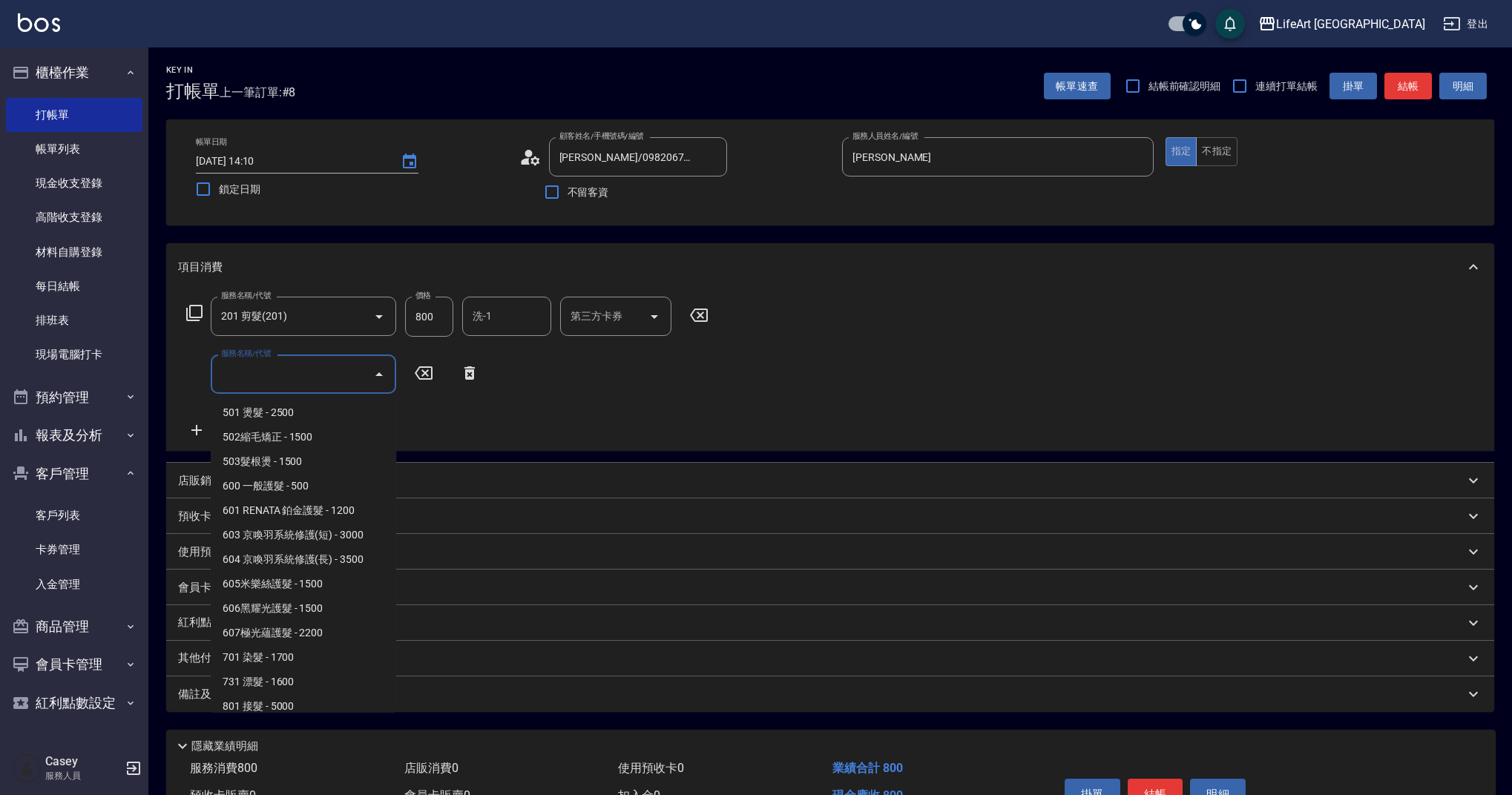
scroll to position [190, 0]
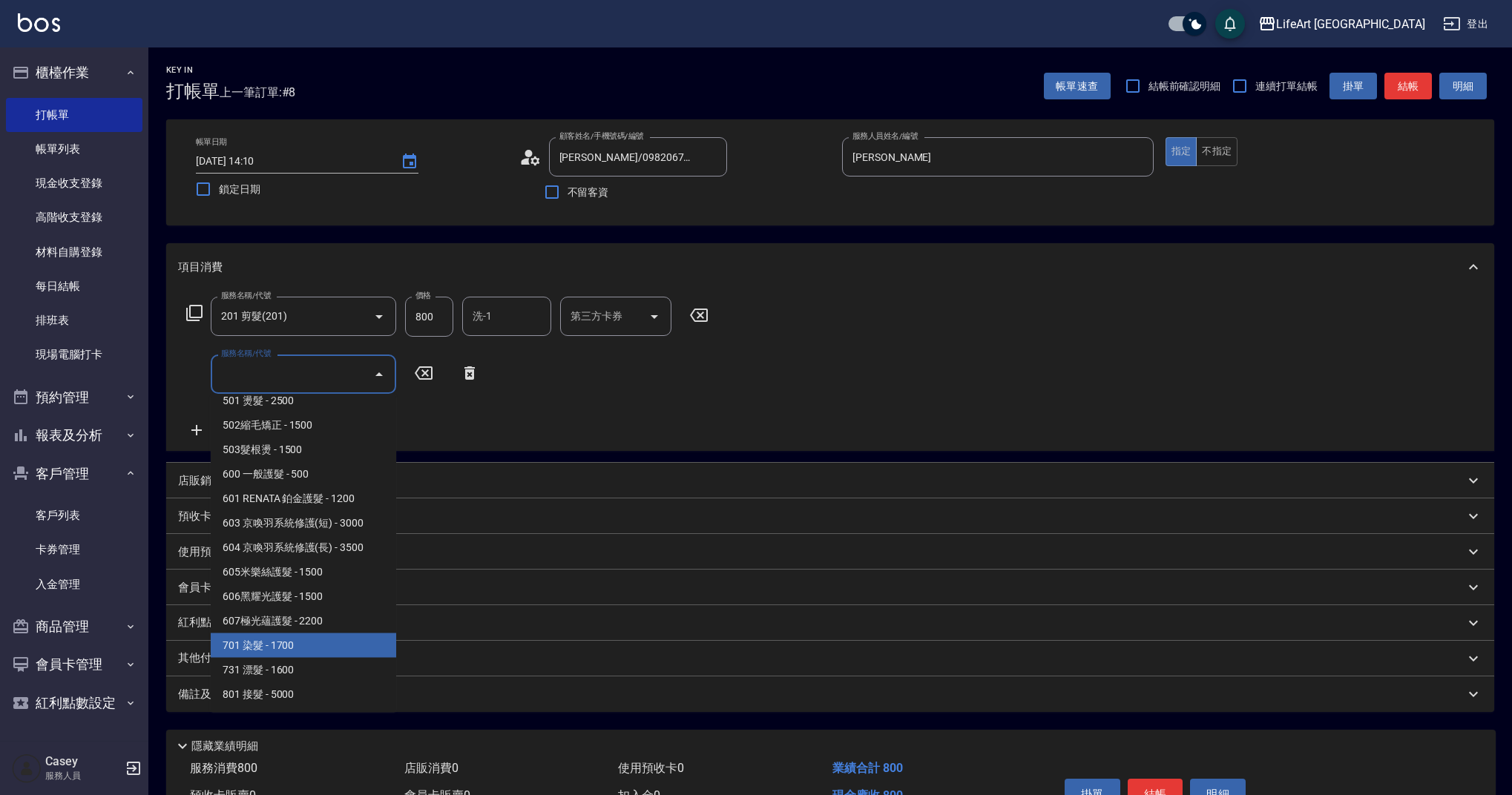
click at [315, 648] on span "701 染髮 - 1700" at bounding box center [303, 645] width 185 height 24
type input "701 染髮(701)"
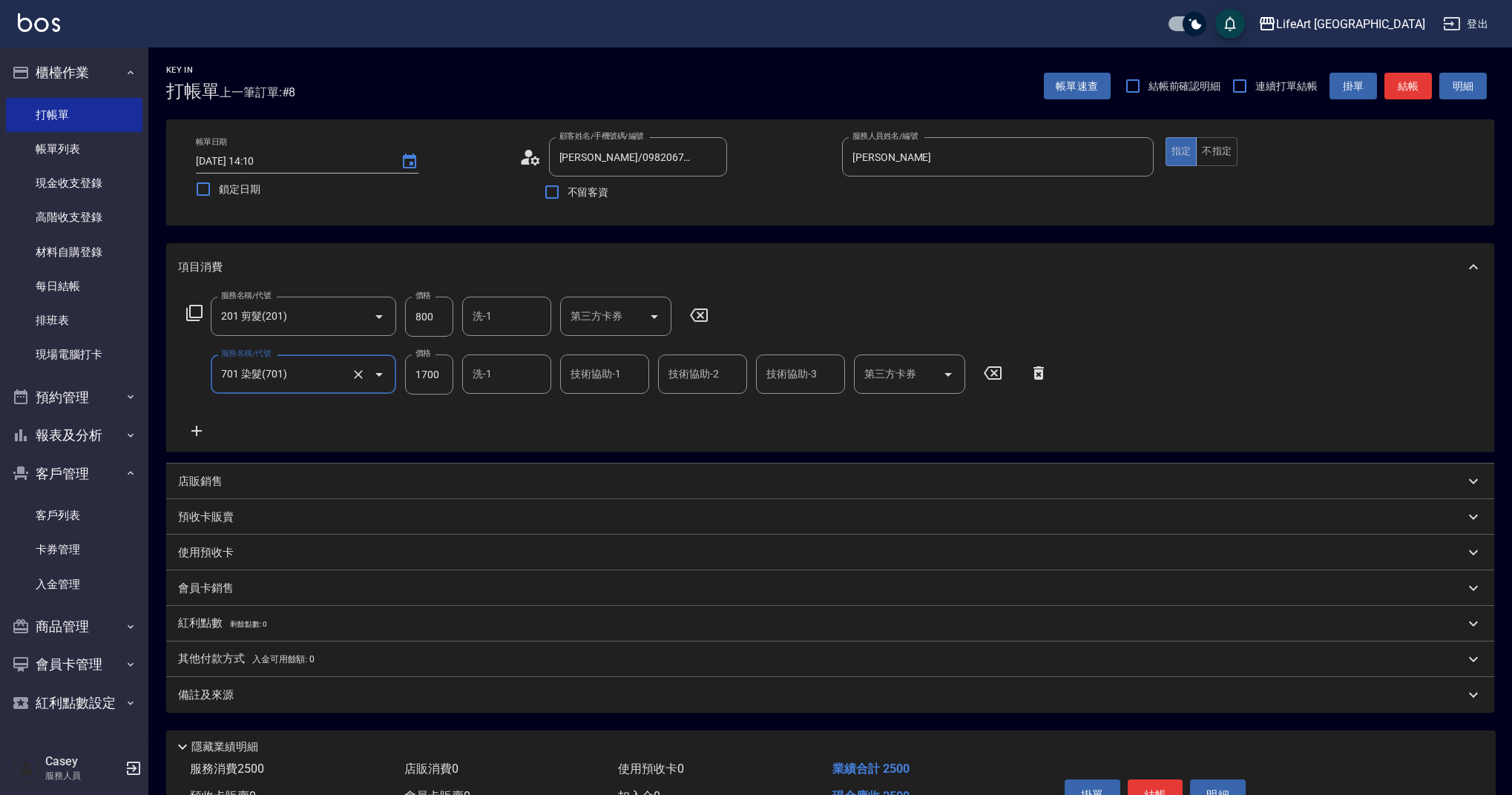
click at [194, 426] on icon at bounding box center [197, 431] width 37 height 17
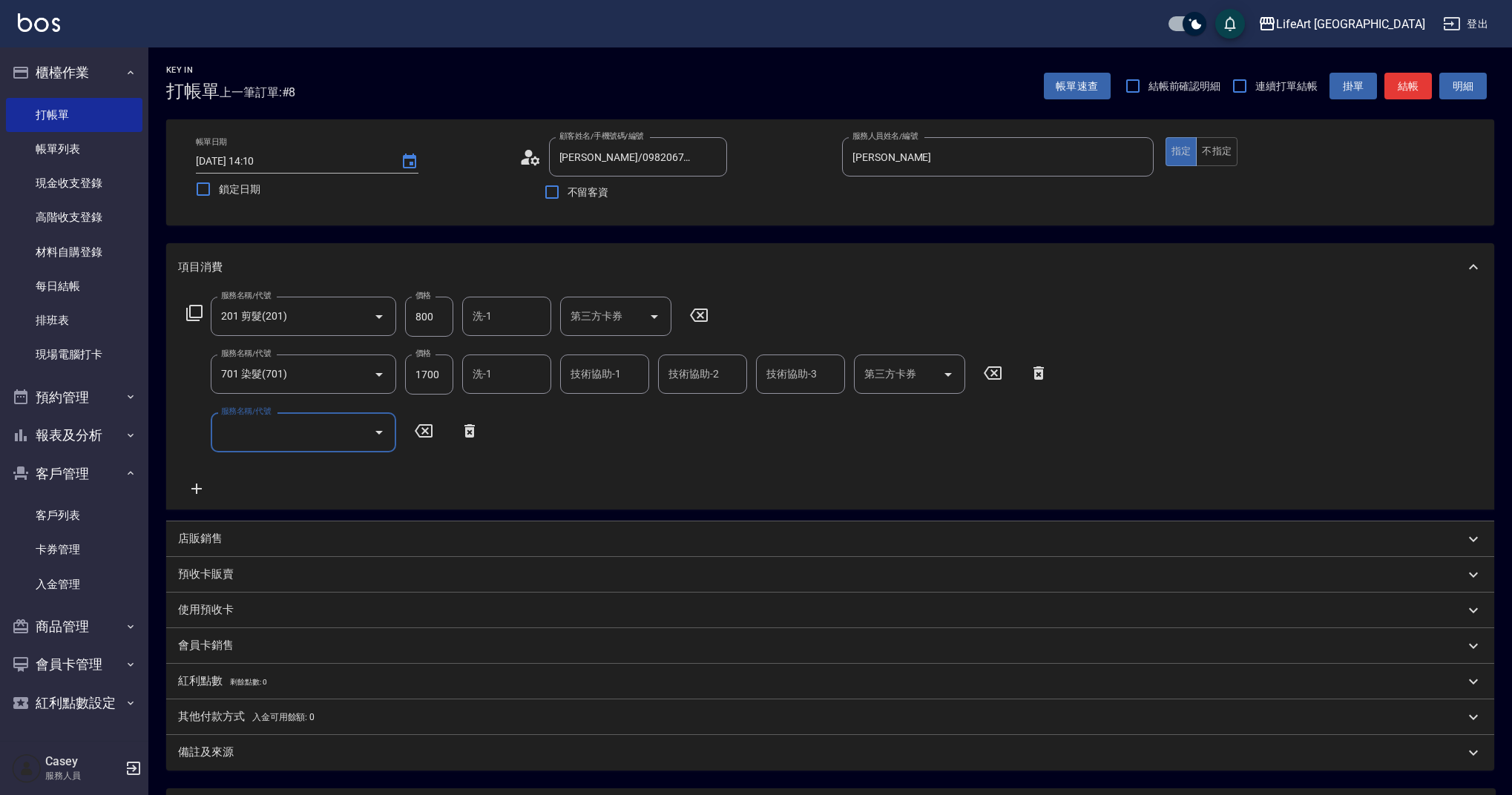
click at [324, 436] on input "服務名稱/代號" at bounding box center [292, 432] width 150 height 26
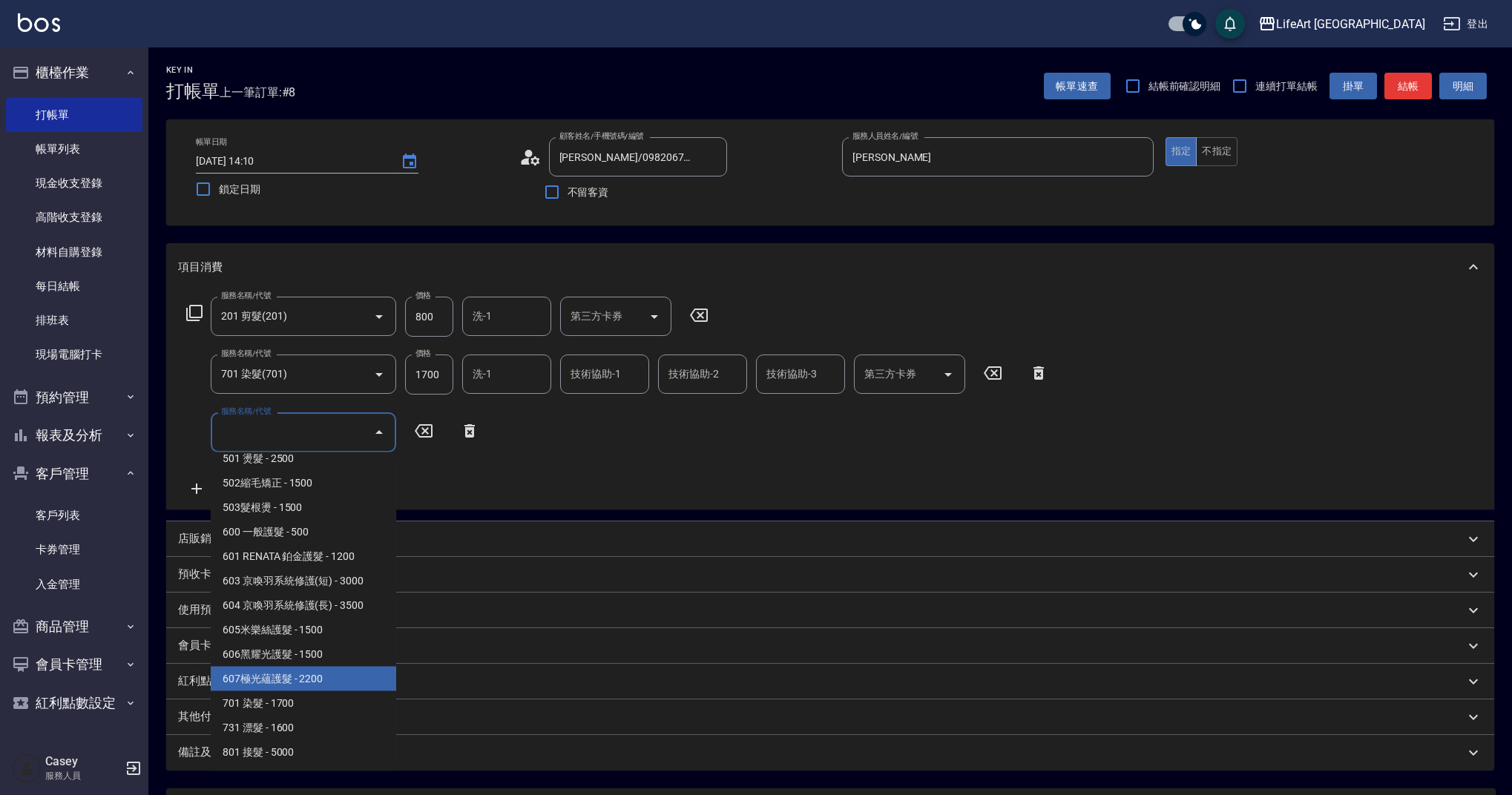
click at [319, 686] on span "607極光蘊護髮 - 2200" at bounding box center [303, 679] width 185 height 24
type input "607極光蘊護髮(607)"
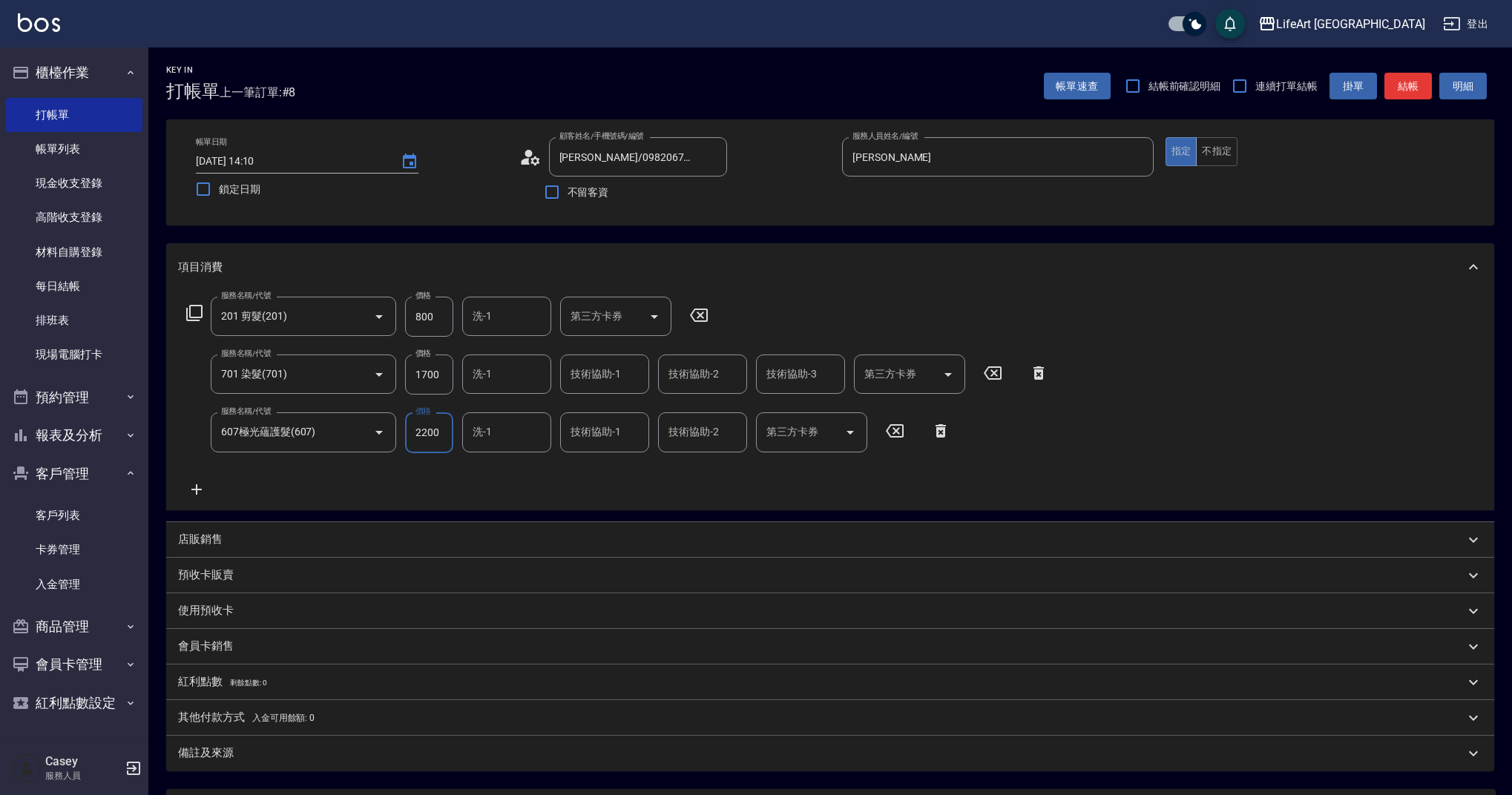
drag, startPoint x: 445, startPoint y: 374, endPoint x: 401, endPoint y: 379, distance: 44.3
click at [399, 380] on div "服務名稱/代號 701 染髮(701) 服務名稱/代號 價格 1700 價格 洗-1 洗-1 技術協助-1 技術協助-1 技術協助-2 技術協助-2 技術協助…" at bounding box center [618, 375] width 880 height 40
drag, startPoint x: 408, startPoint y: 376, endPoint x: 462, endPoint y: 374, distance: 54.0
click at [462, 374] on div "服務名稱/代號 701 染髮(701) 服務名稱/代號 價格 1700 價格 洗-1 洗-1 技術協助-1 技術協助-1 技術協助-2 技術協助-2 技術協助…" at bounding box center [618, 375] width 880 height 40
type input "3240"
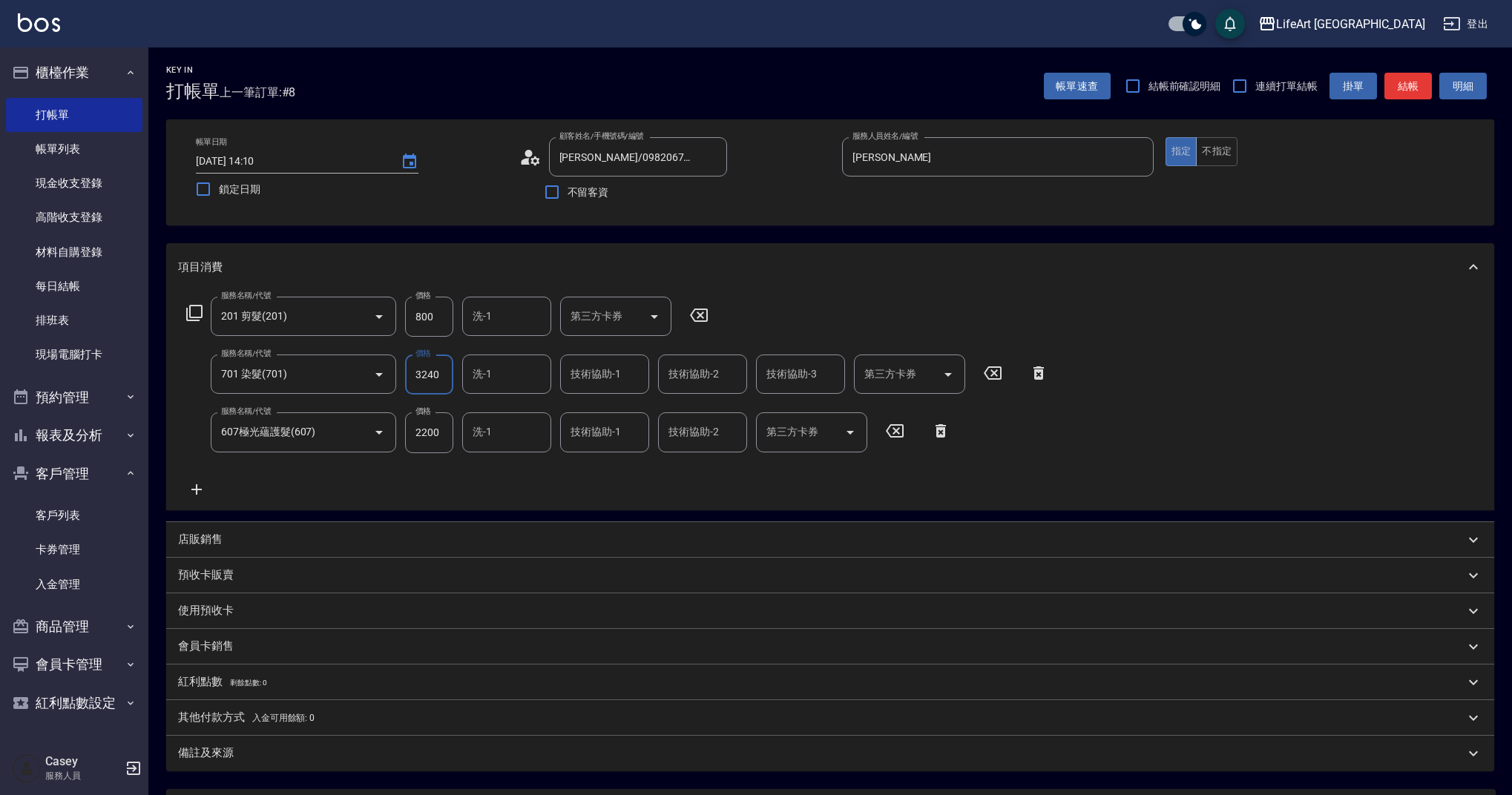
click at [519, 261] on div "項目消費" at bounding box center [821, 268] width 1287 height 16
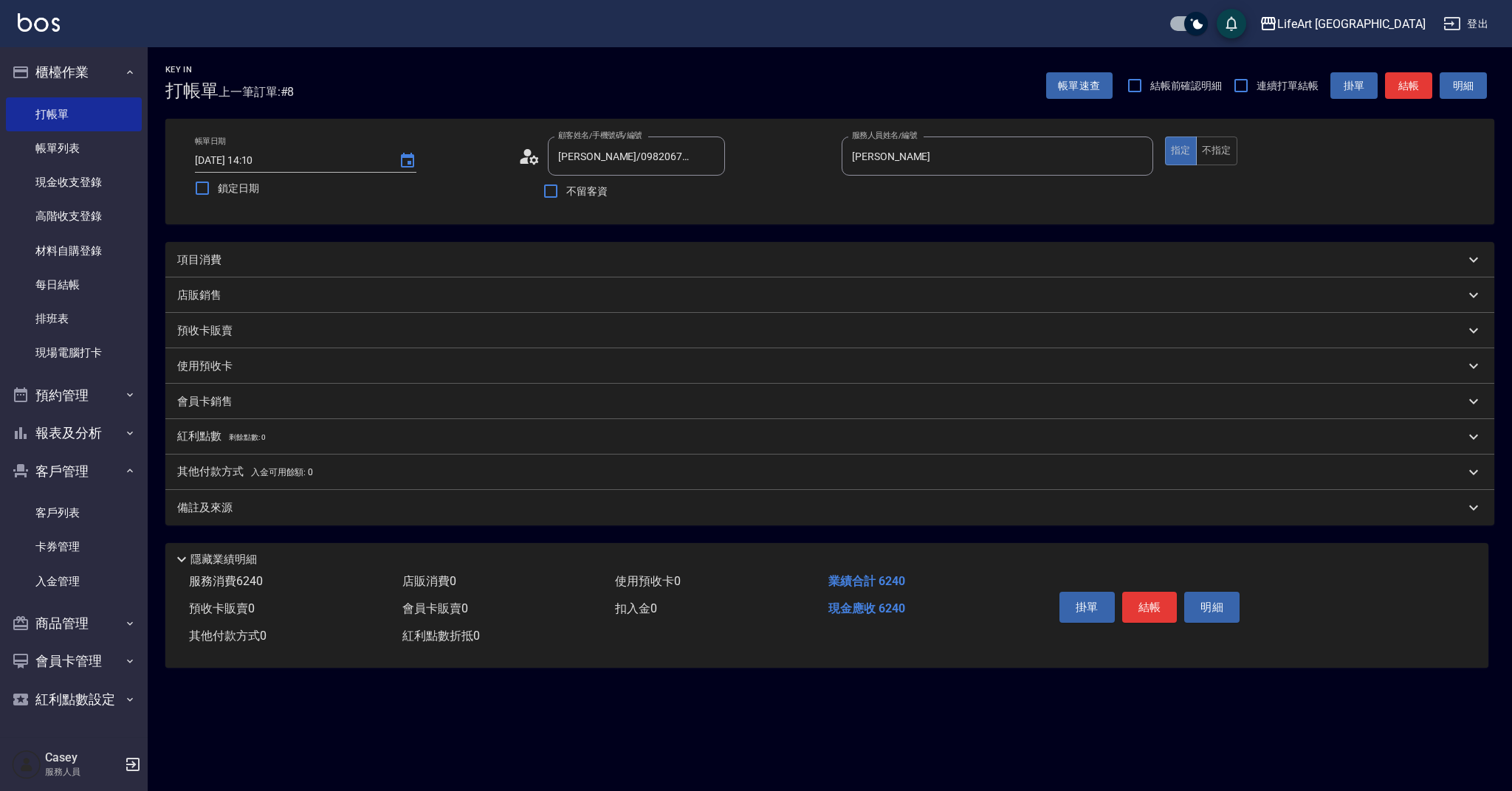
click at [263, 257] on div "項目消費" at bounding box center [821, 260] width 1288 height 16
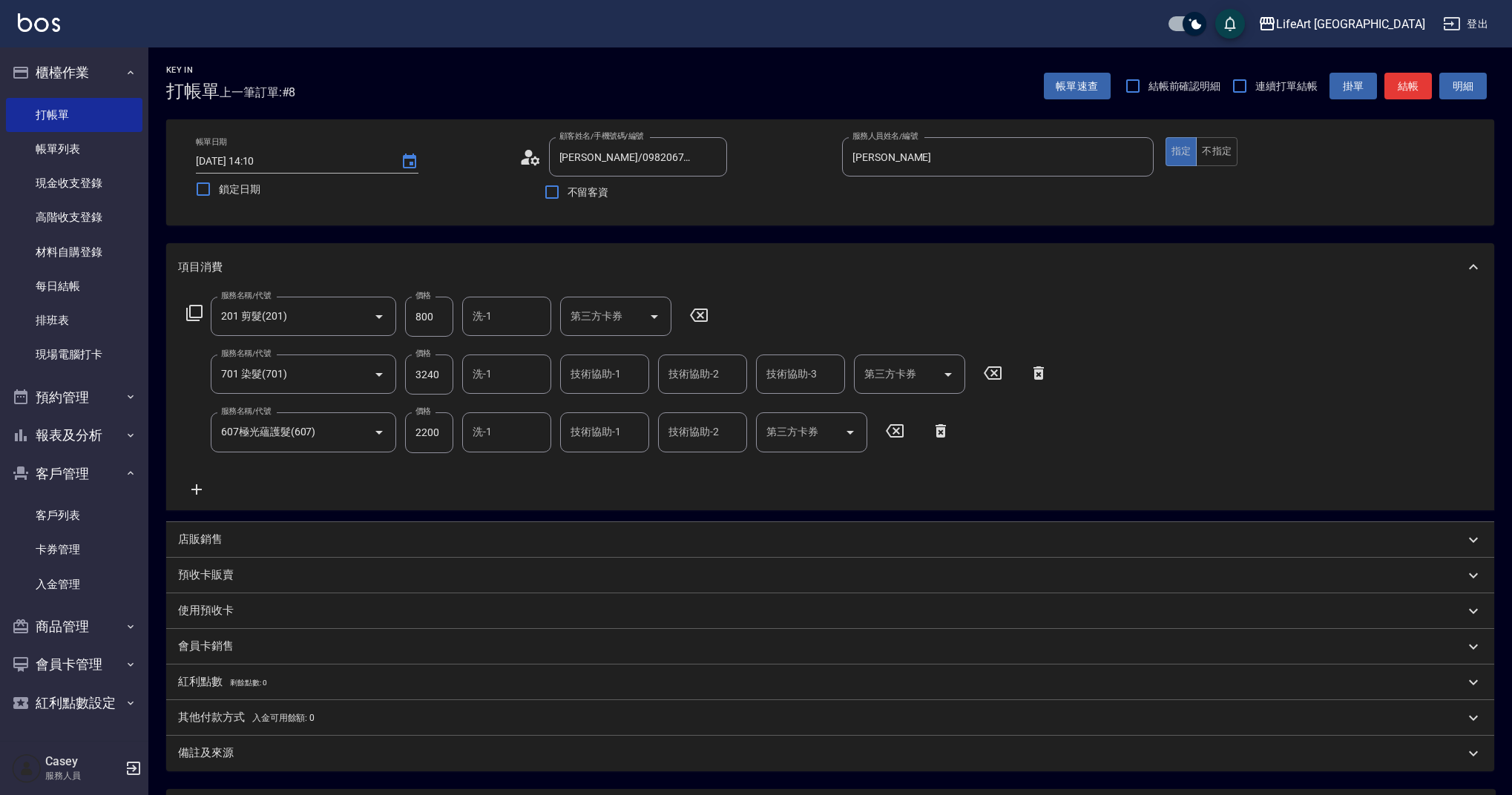
click at [651, 498] on div "服務名稱/代號 201 剪髮(201) 服務名稱/代號 價格 800 價格 洗-1 洗-1 第三方卡券 第三方卡券 服務名稱/代號 701 染髮(701) 服…" at bounding box center [618, 397] width 880 height 201
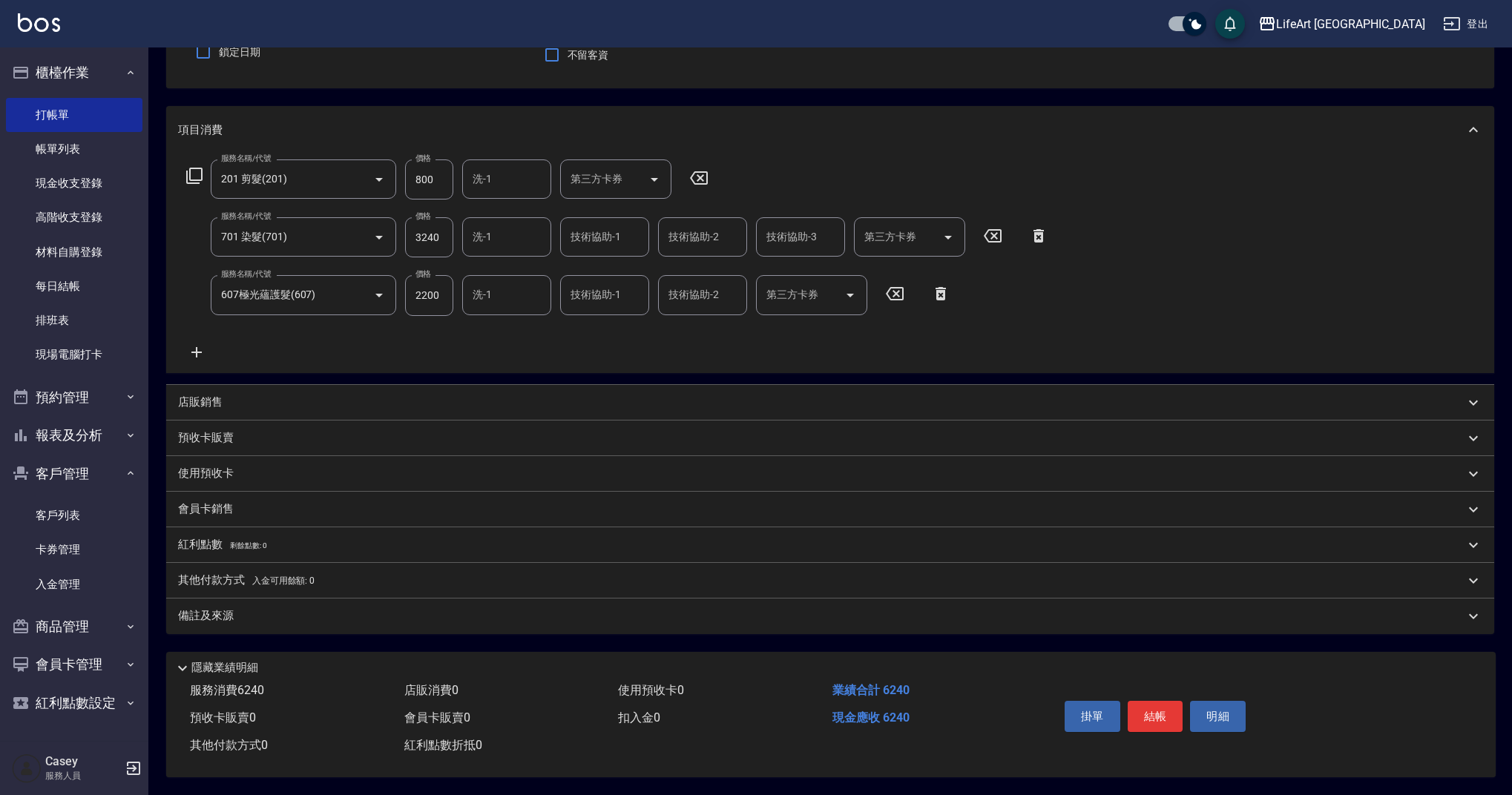
click at [284, 612] on div "備註及來源" at bounding box center [821, 616] width 1287 height 16
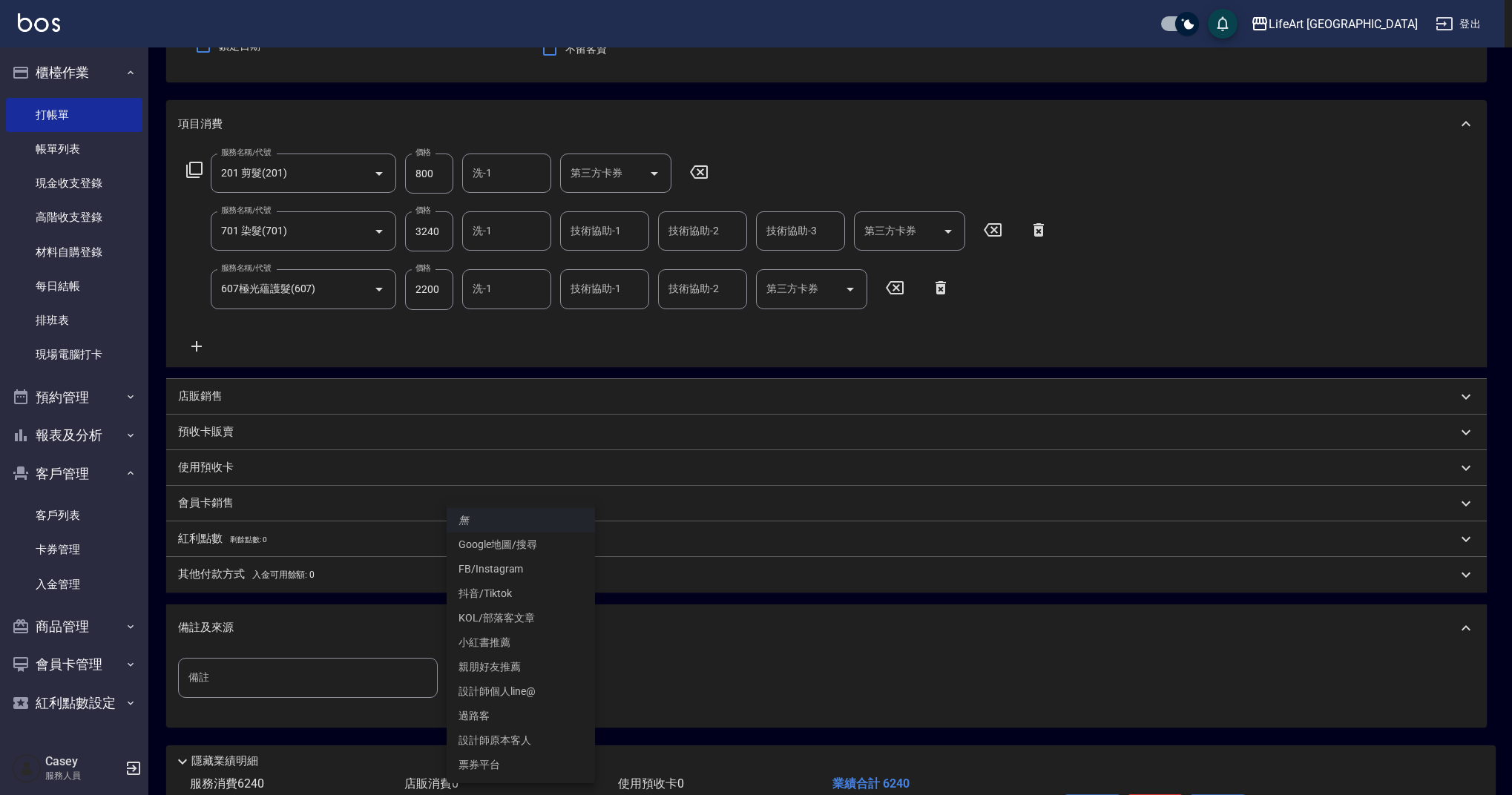
click at [564, 687] on body "LifeArt 蘆洲 登出 櫃檯作業 打帳單 帳單列表 現金收支登錄 高階收支登錄 材料自購登錄 每日結帳 排班表 現場電腦打卡 預約管理 預約管理 單日預約…" at bounding box center [756, 372] width 1512 height 1032
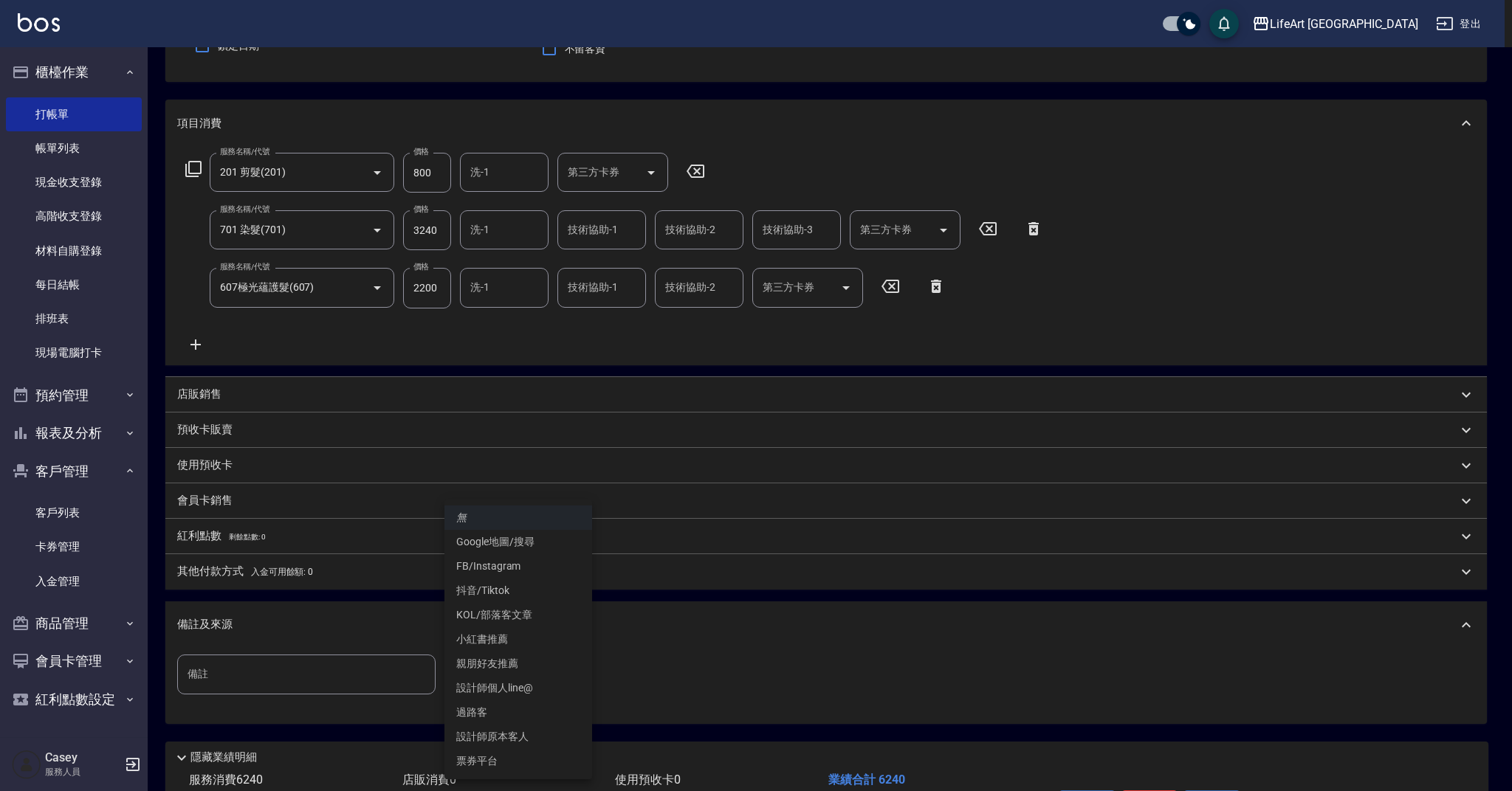
click at [535, 564] on li "FB/Instagram" at bounding box center [518, 567] width 148 height 24
type input "FB/Instagram"
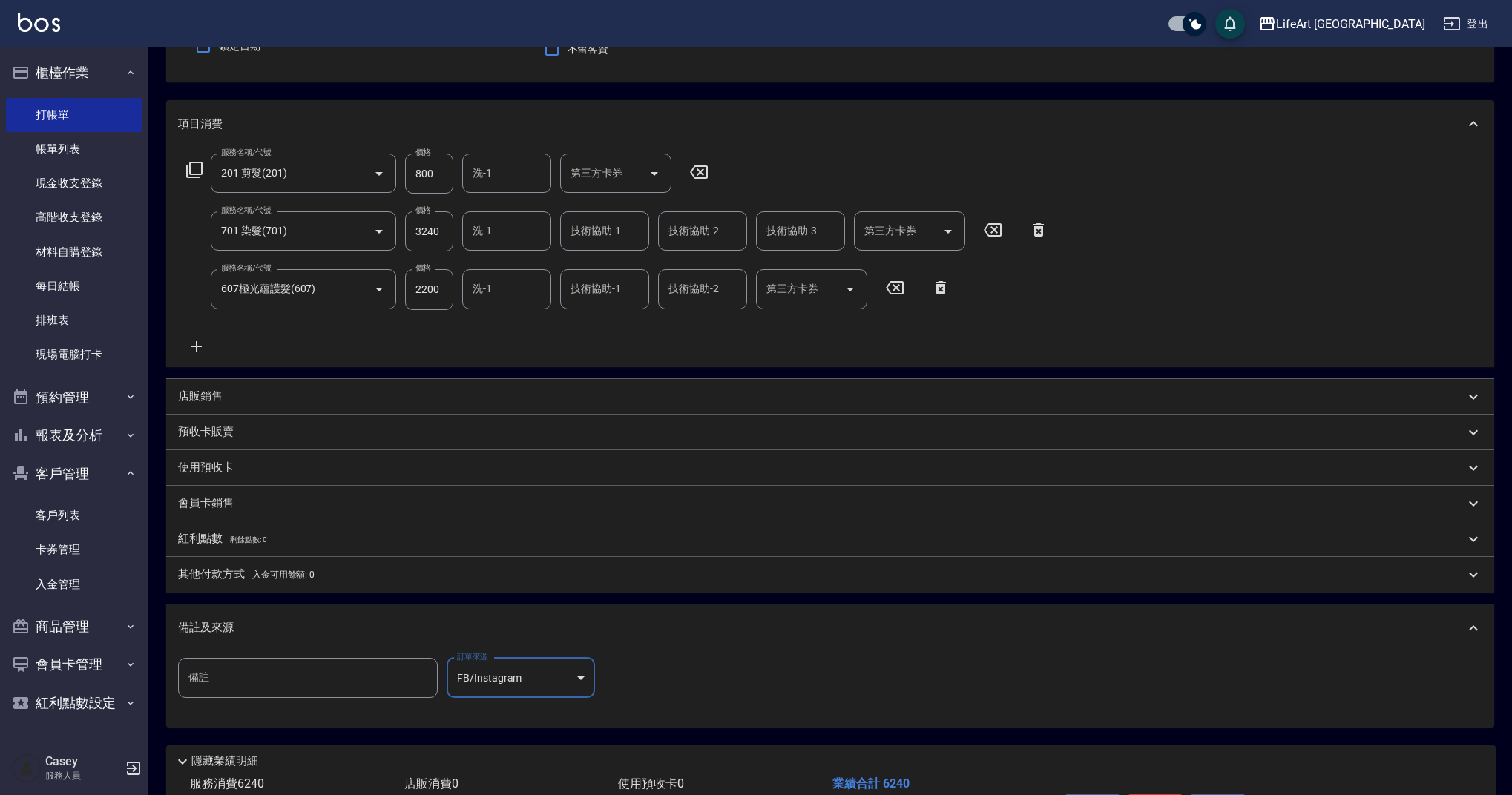
click at [366, 571] on div "其他付款方式 入金可用餘額: 0" at bounding box center [821, 575] width 1287 height 17
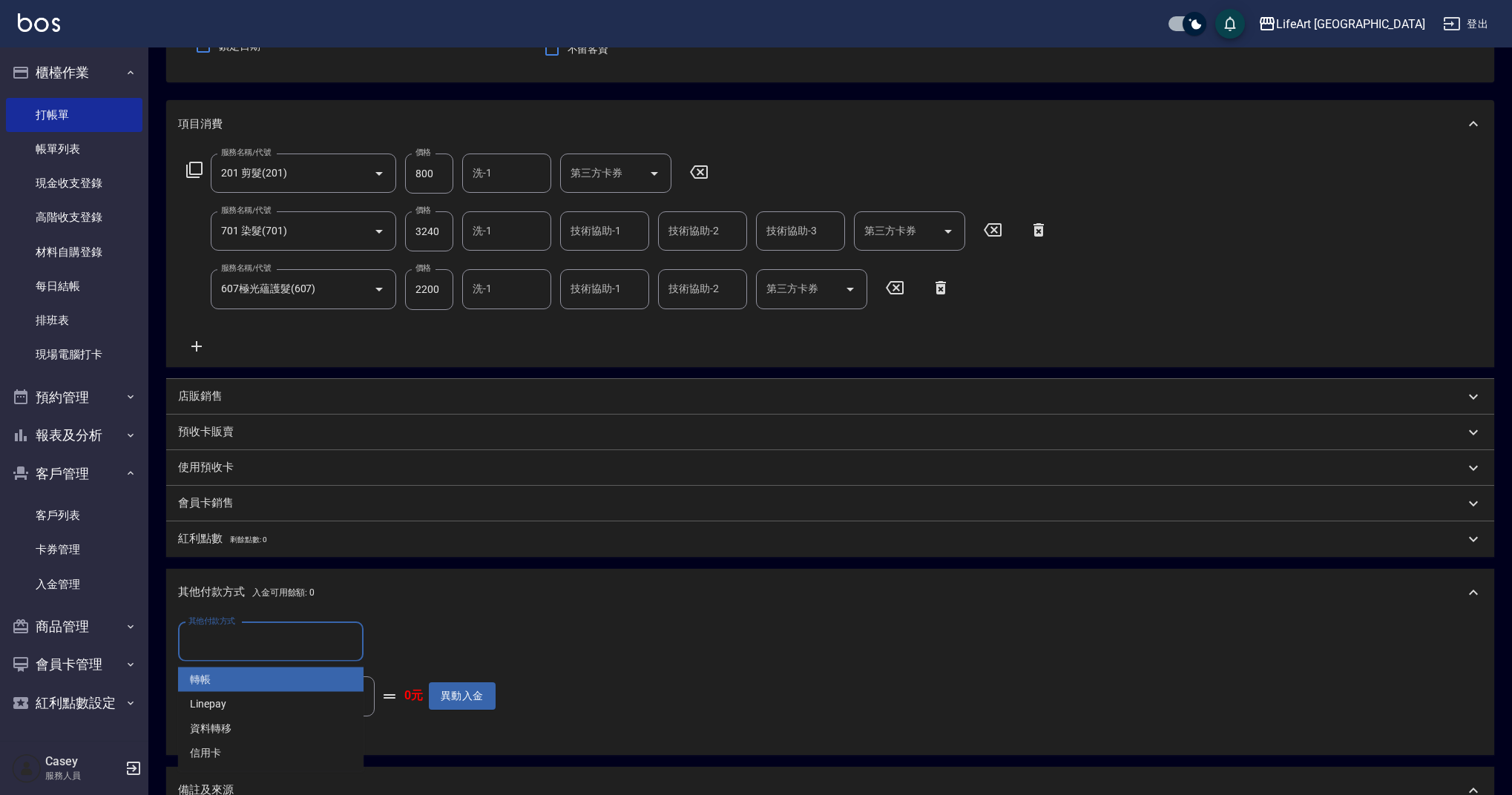
click at [324, 633] on input "其他付款方式" at bounding box center [271, 642] width 172 height 26
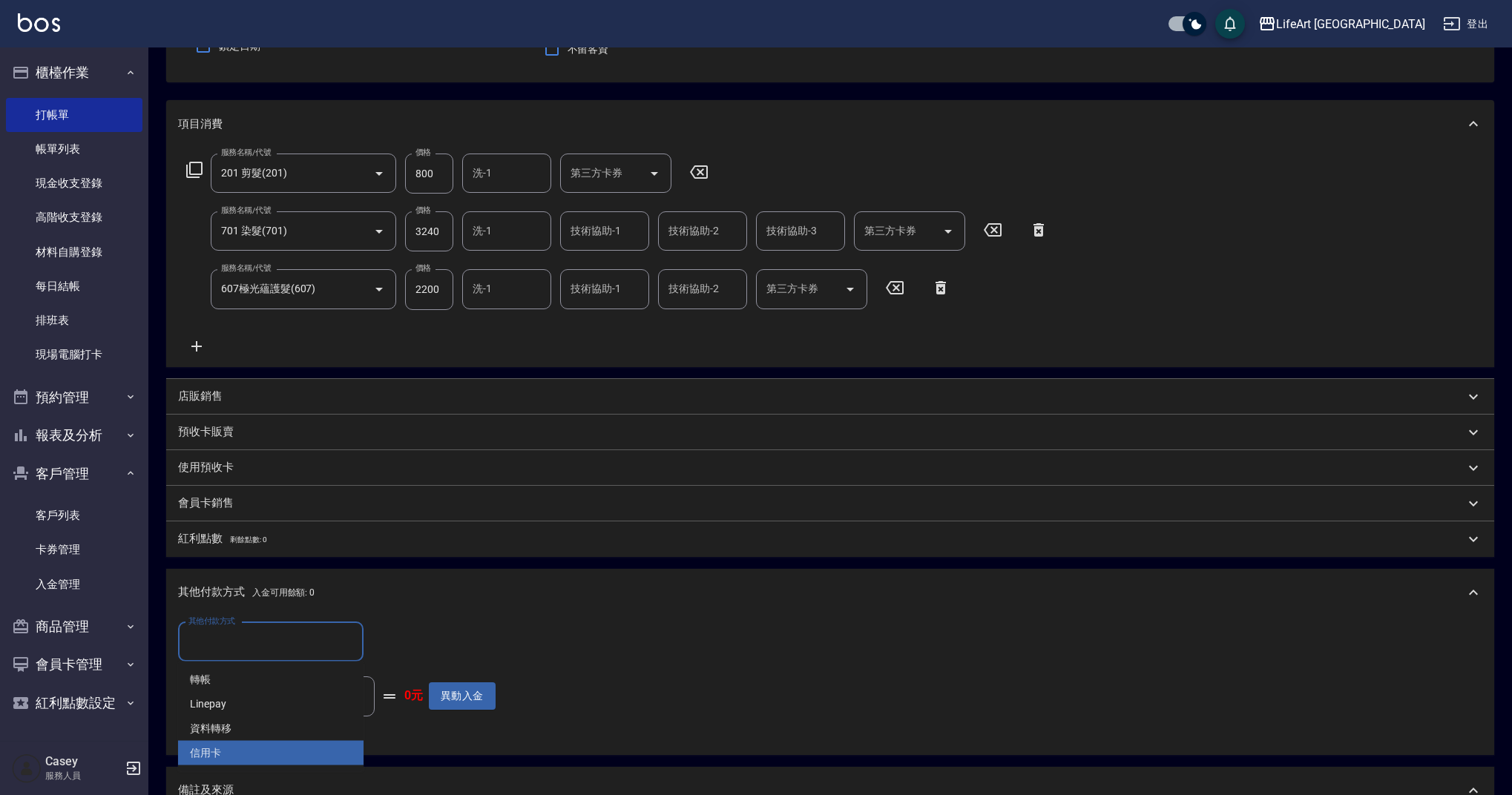
click at [295, 746] on span "信用卡" at bounding box center [271, 753] width 185 height 24
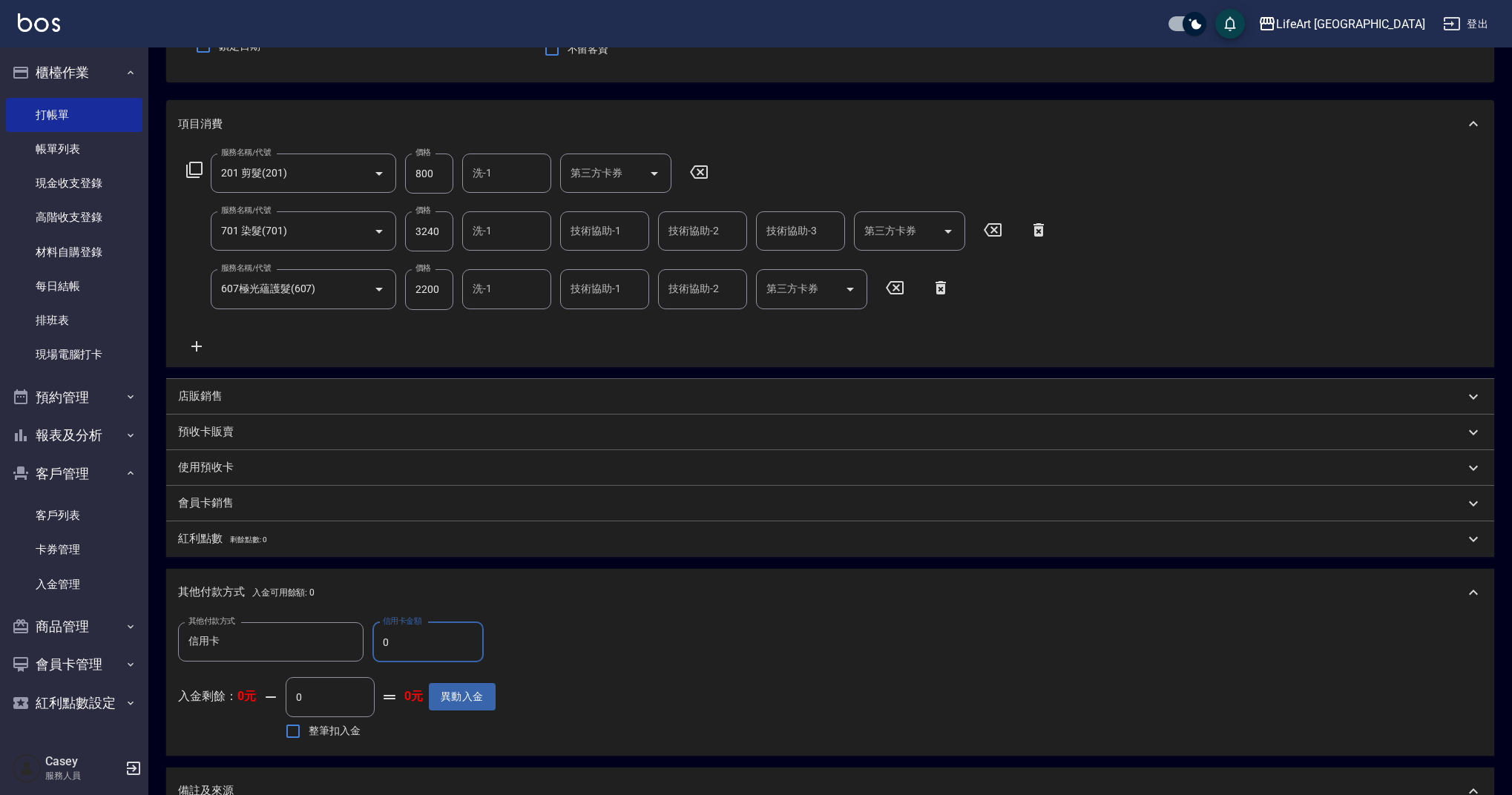
type input "信用卡"
drag, startPoint x: 401, startPoint y: 638, endPoint x: 367, endPoint y: 642, distance: 34.2
click at [367, 642] on div "其他付款方式 信用卡 其他付款方式 信用卡金額 0 信用卡金額" at bounding box center [337, 643] width 318 height 40
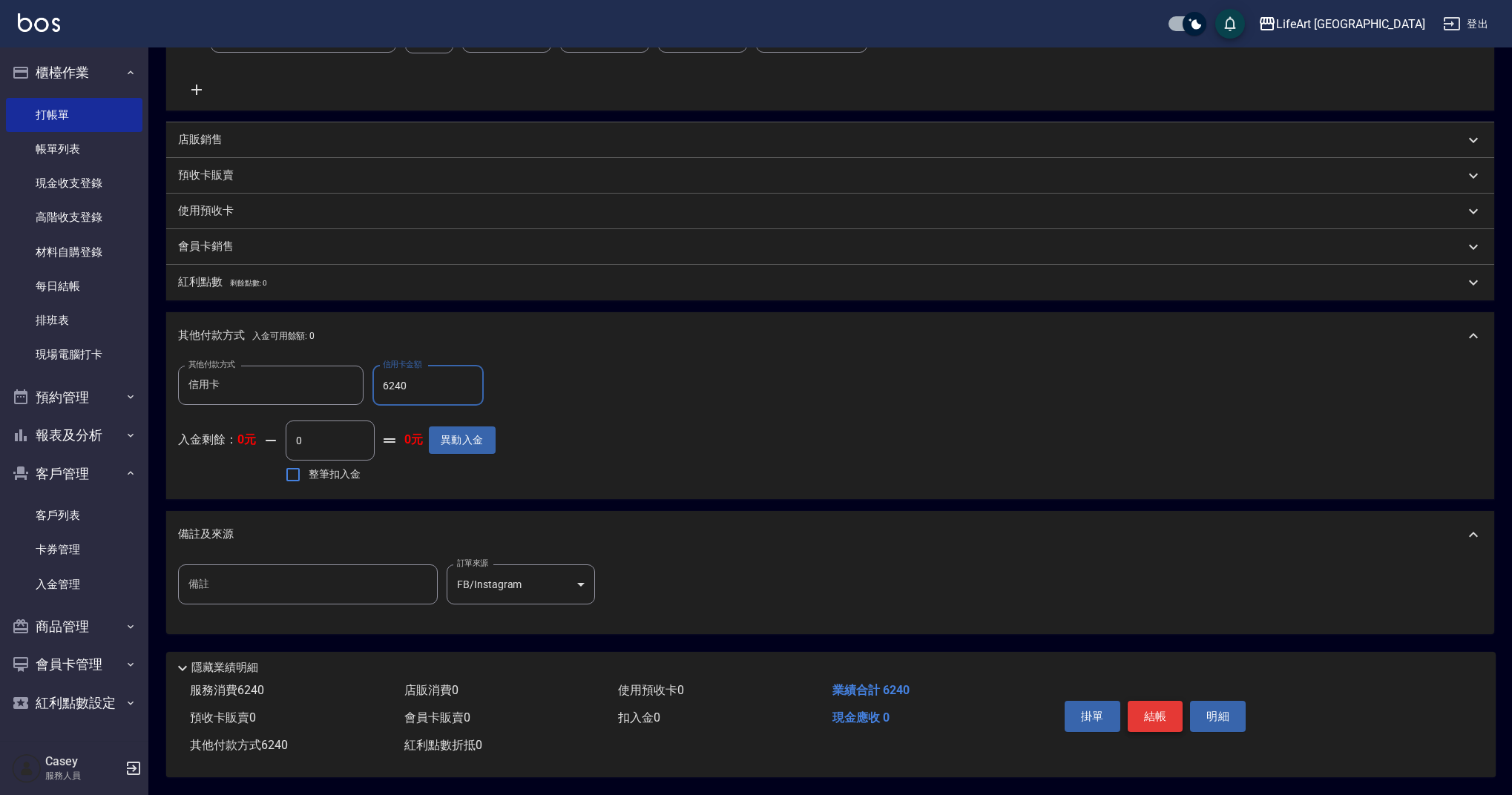
type input "6240"
click at [1167, 707] on button "結帳" at bounding box center [1155, 717] width 56 height 31
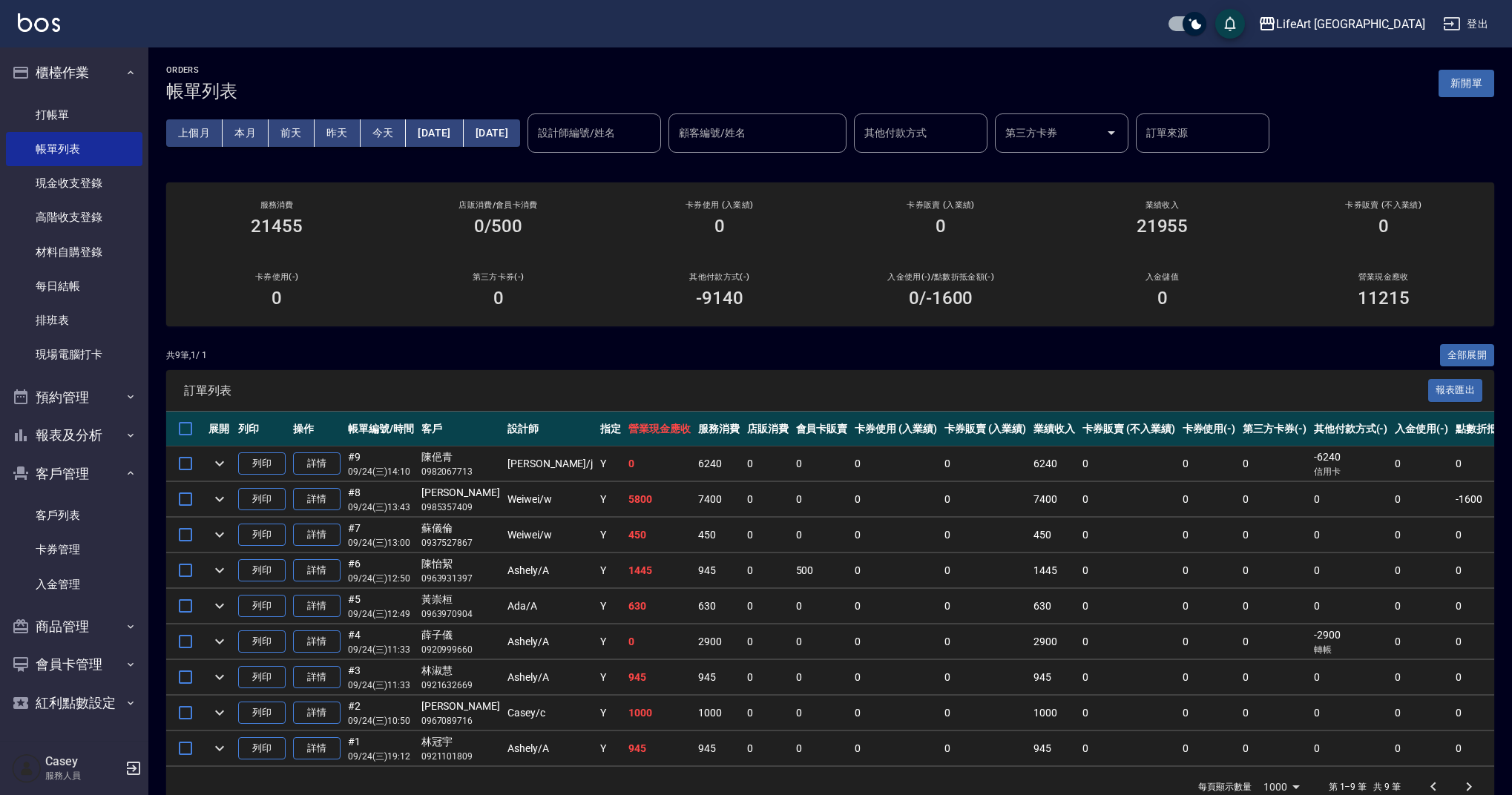
click at [558, 364] on div "共 9 筆, 1 / 1 全部展開" at bounding box center [830, 356] width 1328 height 23
click at [560, 350] on div "共 9 筆, 1 / 1 全部展開" at bounding box center [830, 356] width 1328 height 23
